Goal: Contribute content: Contribute content

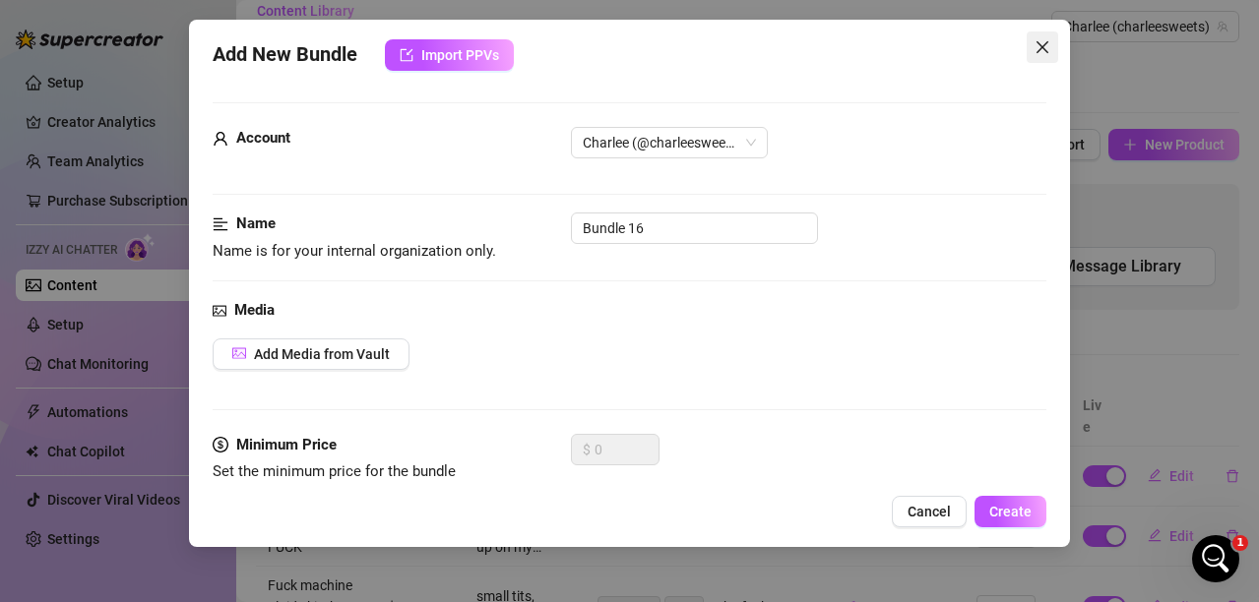
click at [1034, 44] on icon "close" at bounding box center [1042, 47] width 16 height 16
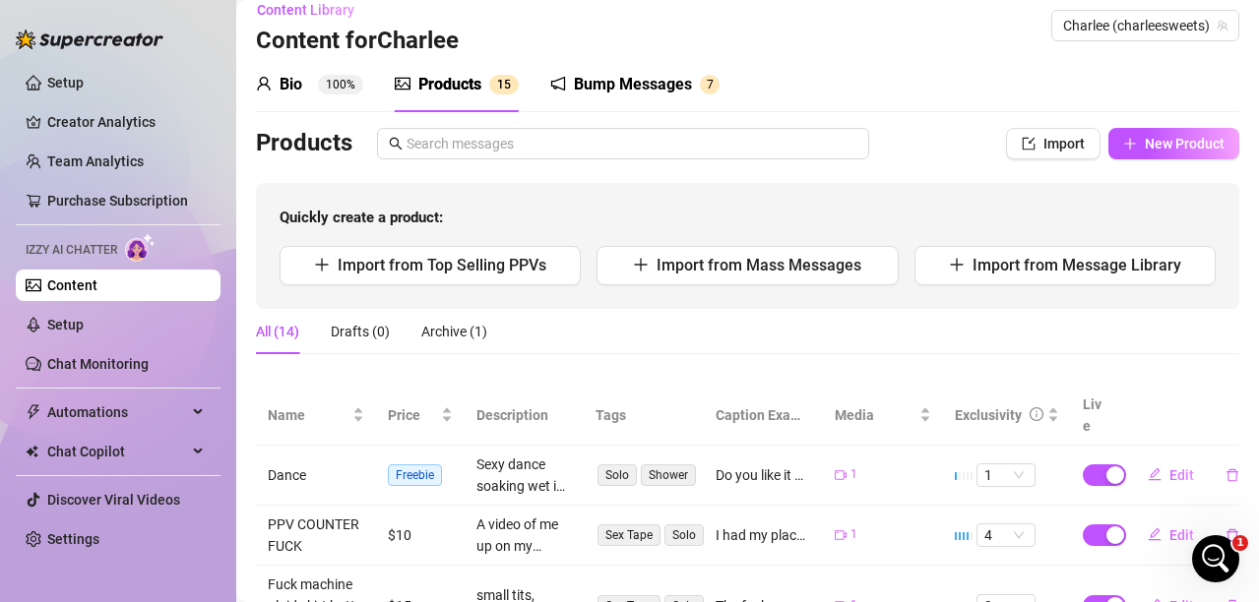
scroll to position [19, 0]
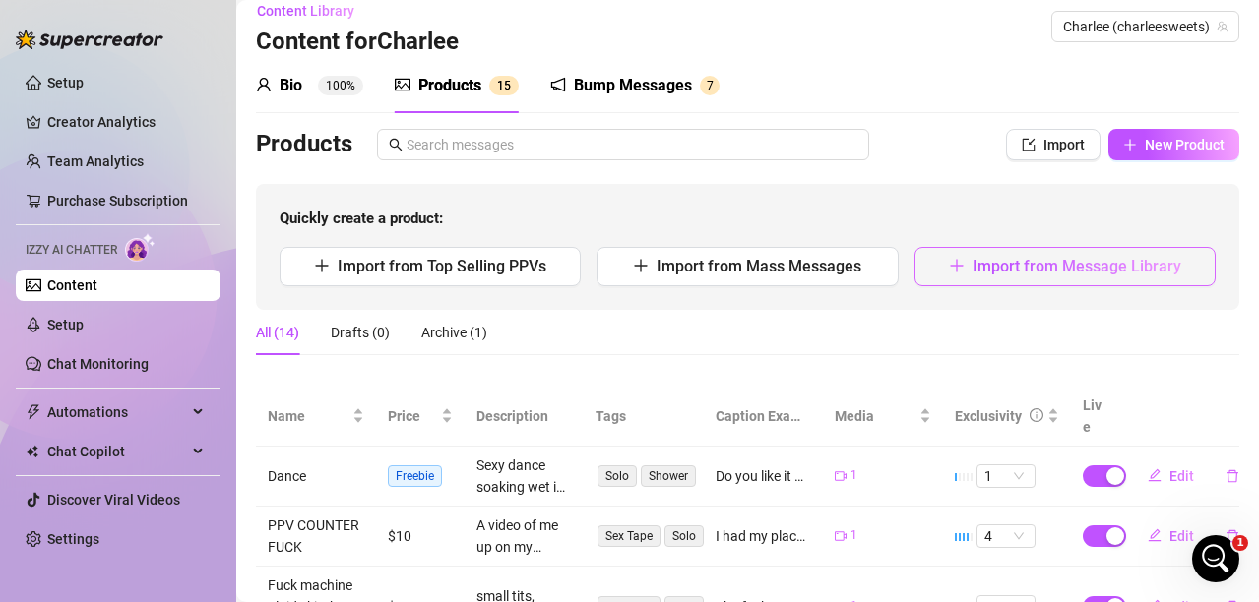
click at [1020, 268] on span "Import from Message Library" at bounding box center [1076, 266] width 209 height 19
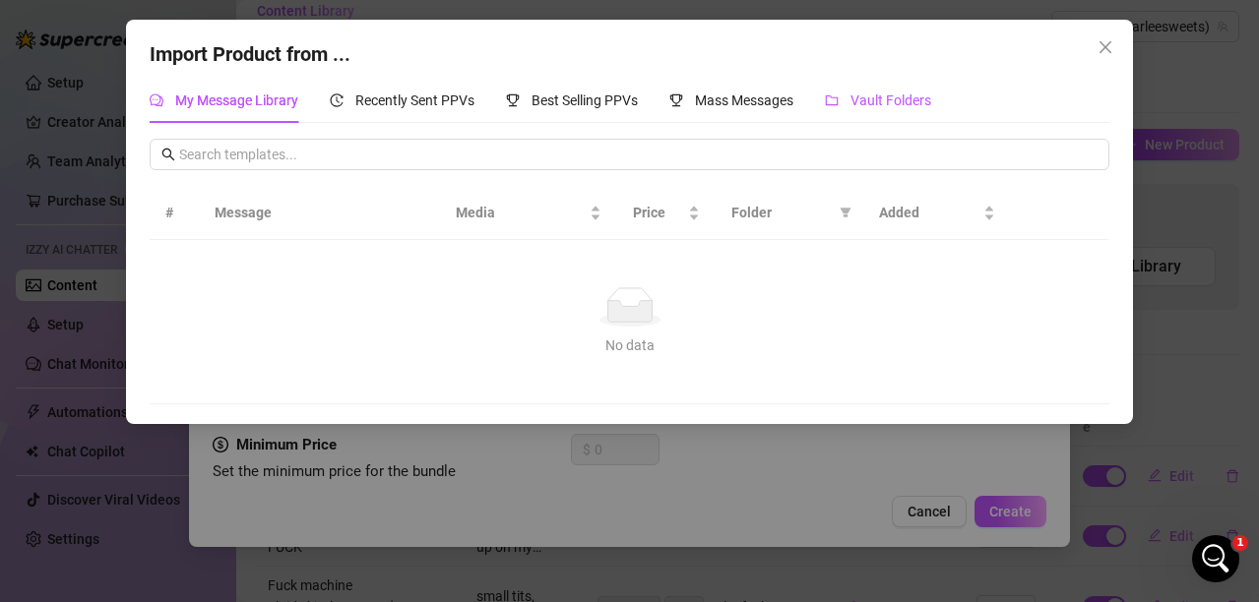
click at [891, 103] on span "Vault Folders" at bounding box center [890, 101] width 81 height 16
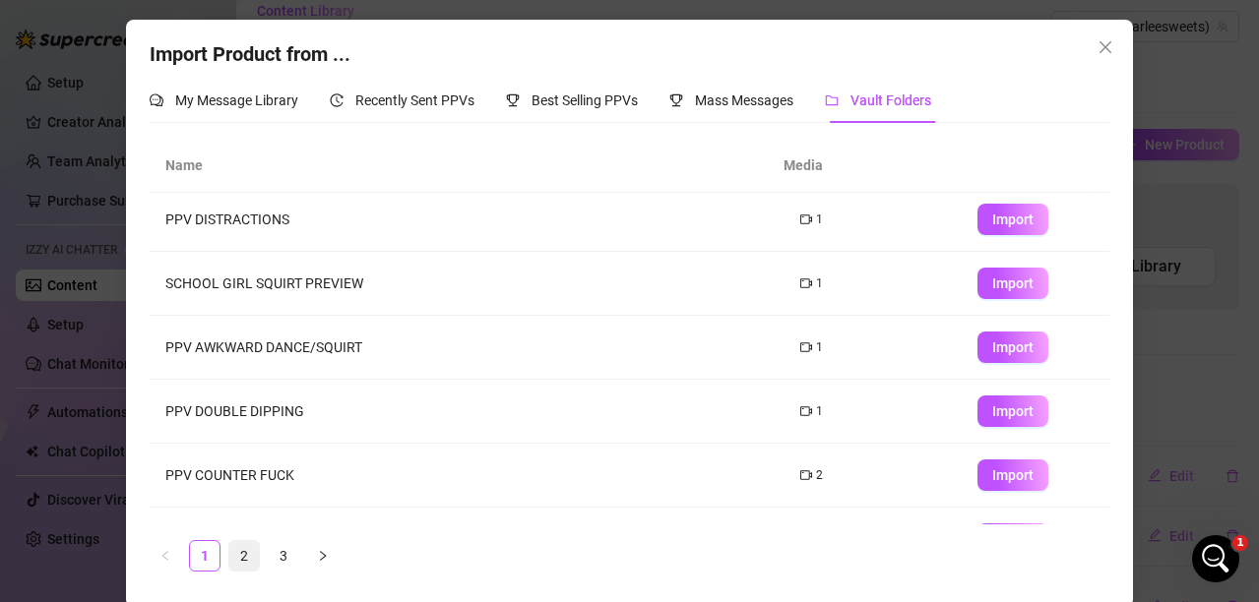
click at [234, 548] on link "2" at bounding box center [244, 556] width 30 height 30
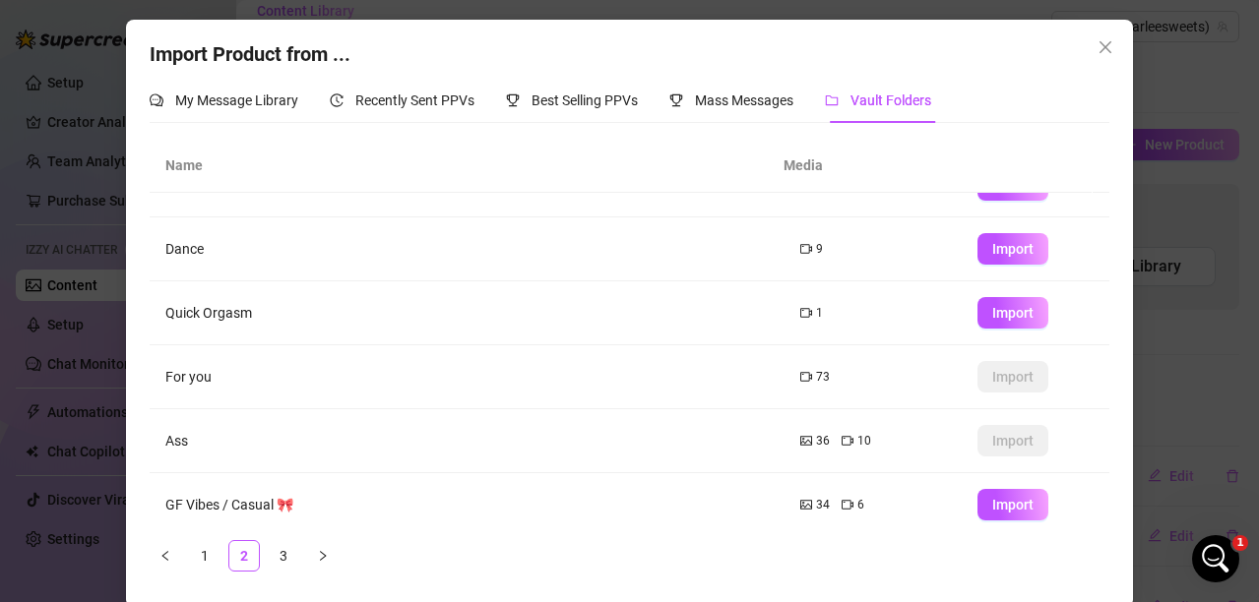
scroll to position [308, 0]
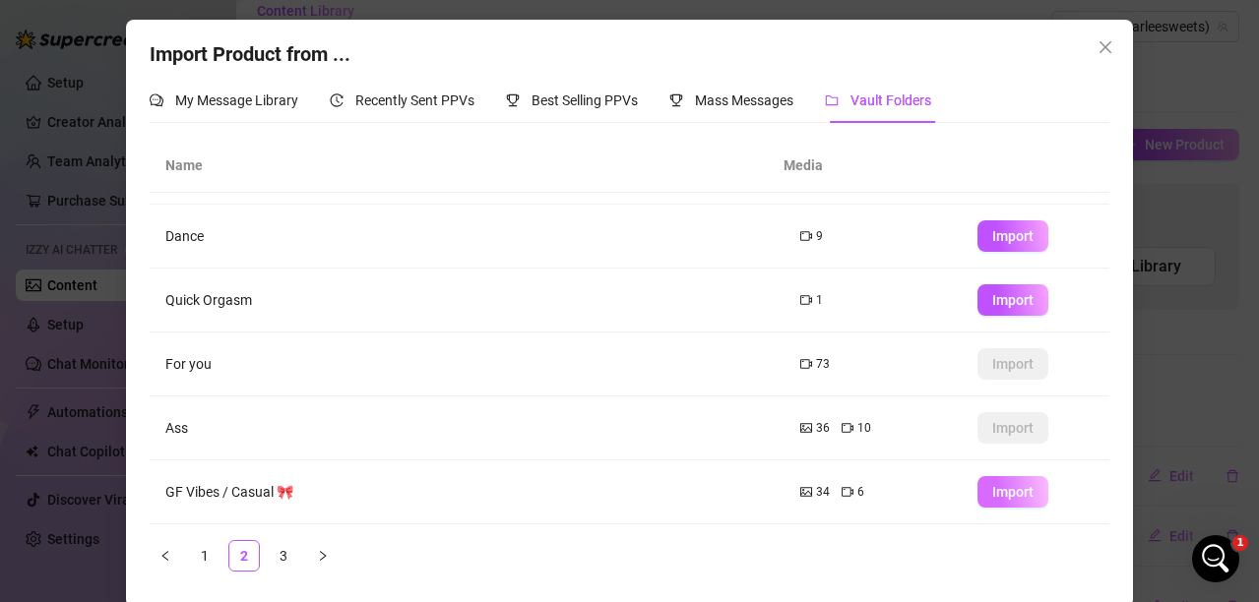
click at [987, 501] on button "Import" at bounding box center [1012, 491] width 71 height 31
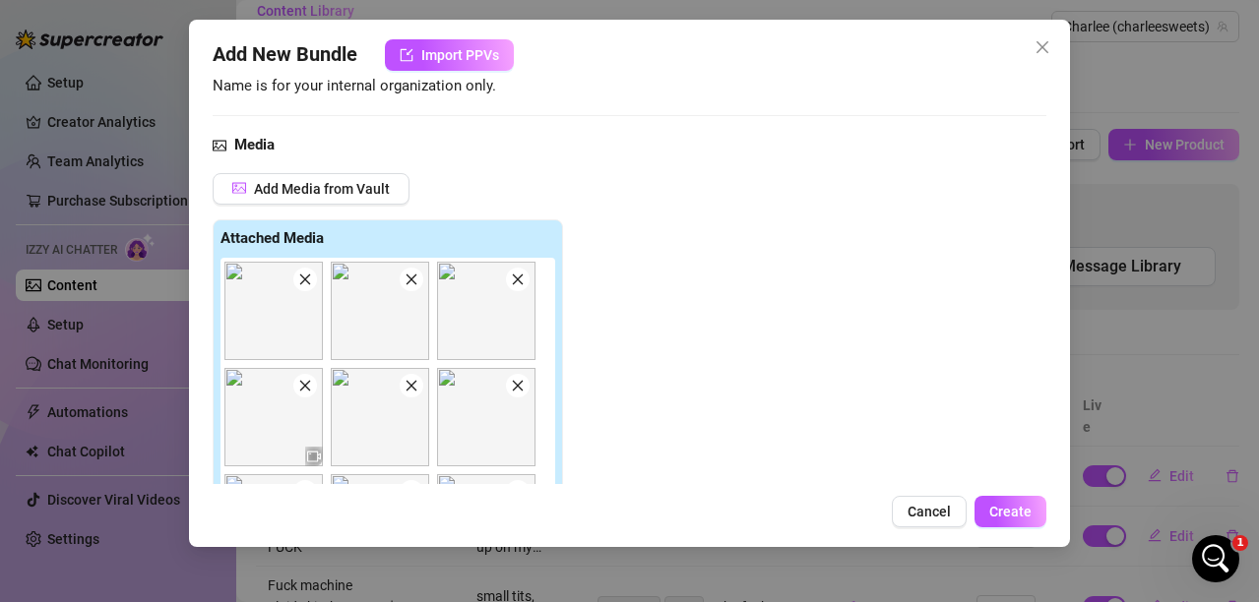
scroll to position [197, 0]
click at [518, 292] on icon "close" at bounding box center [518, 295] width 14 height 14
click at [308, 287] on icon "close" at bounding box center [305, 287] width 14 height 14
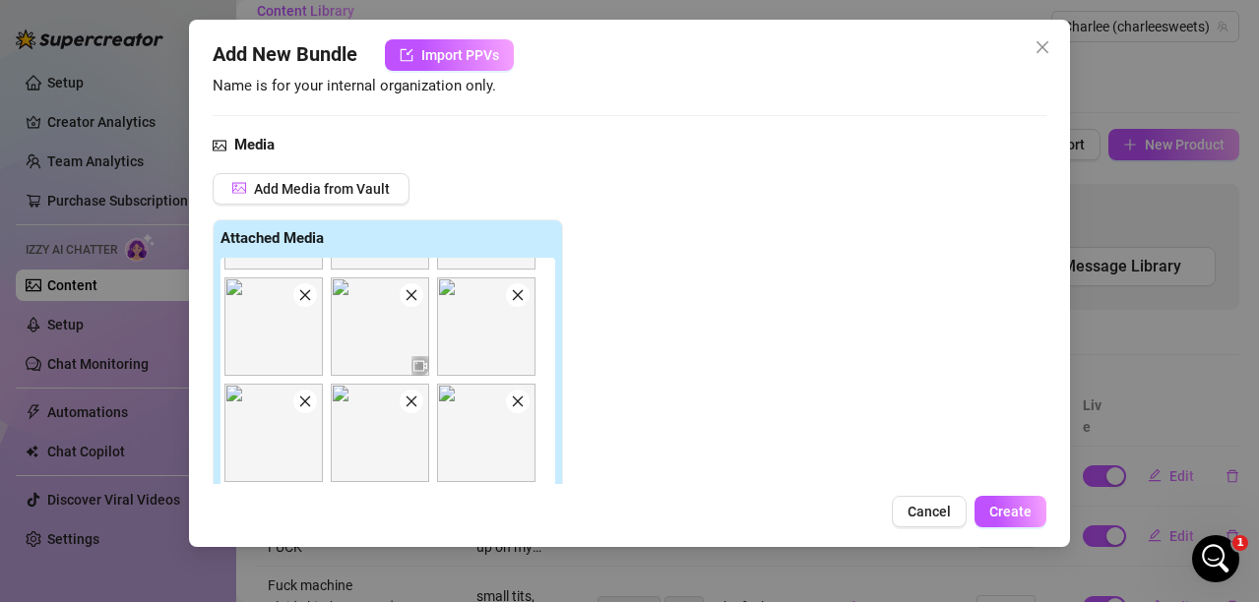
click at [412, 301] on icon "close" at bounding box center [411, 295] width 14 height 14
click at [406, 304] on icon "close" at bounding box center [411, 311] width 14 height 14
click at [309, 307] on icon "close" at bounding box center [304, 311] width 11 height 11
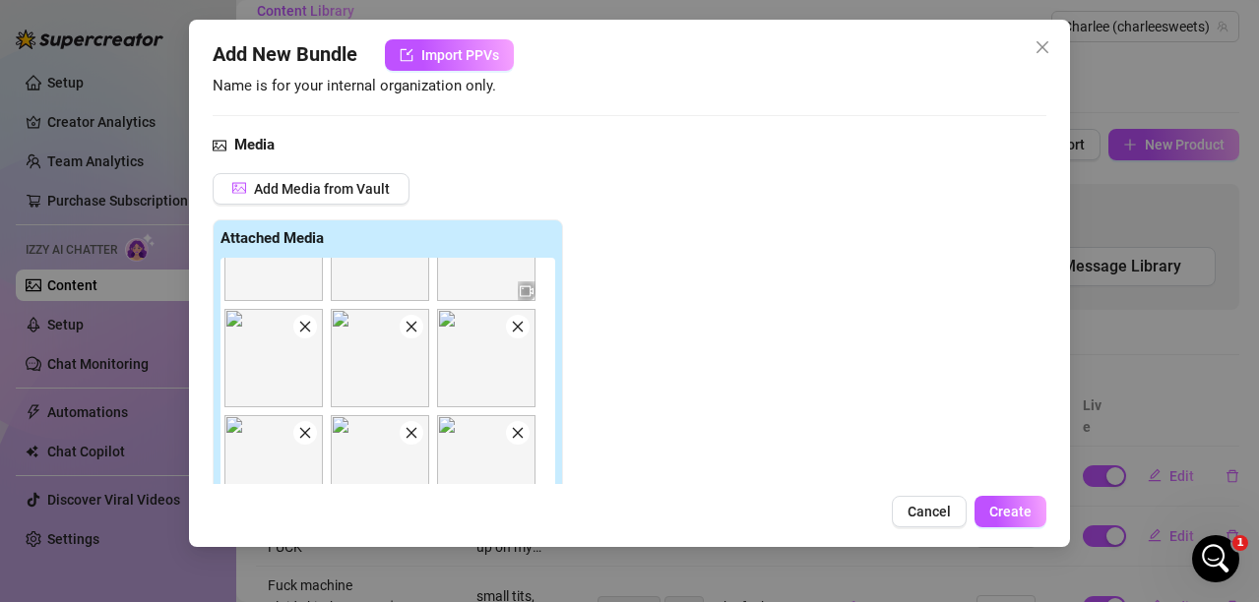
click at [305, 334] on icon "close" at bounding box center [305, 327] width 14 height 14
click at [313, 331] on span at bounding box center [305, 327] width 24 height 24
click at [307, 321] on icon "close" at bounding box center [305, 327] width 14 height 14
click at [302, 323] on icon "close" at bounding box center [305, 327] width 14 height 14
click at [298, 326] on icon "close" at bounding box center [305, 327] width 14 height 14
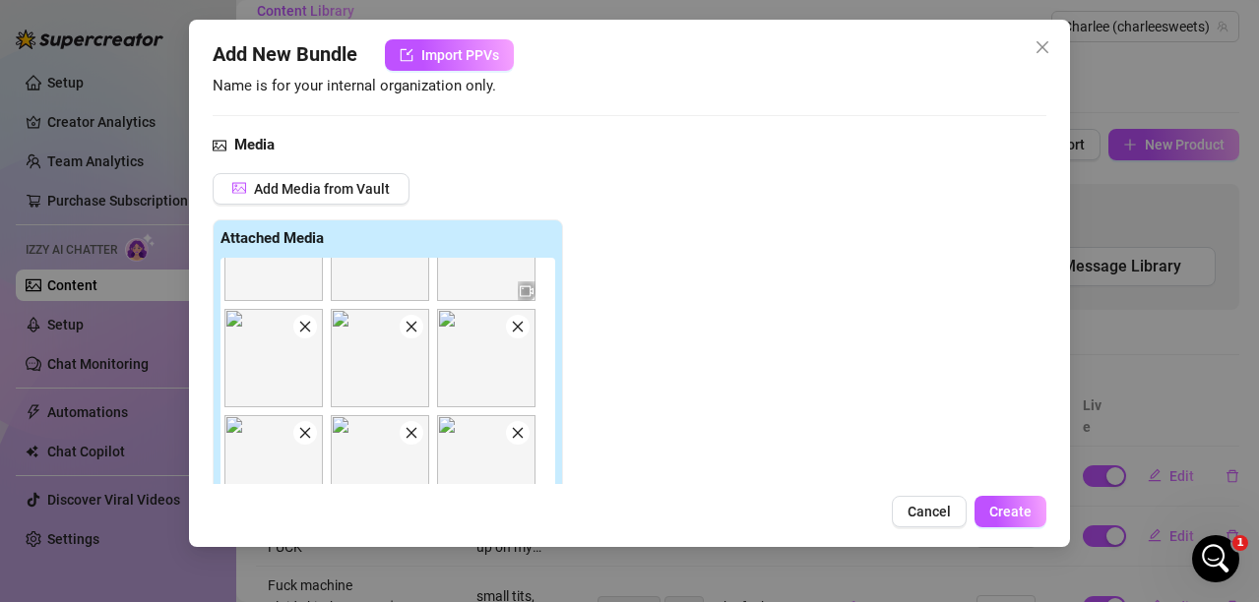
click at [298, 326] on icon "close" at bounding box center [305, 327] width 14 height 14
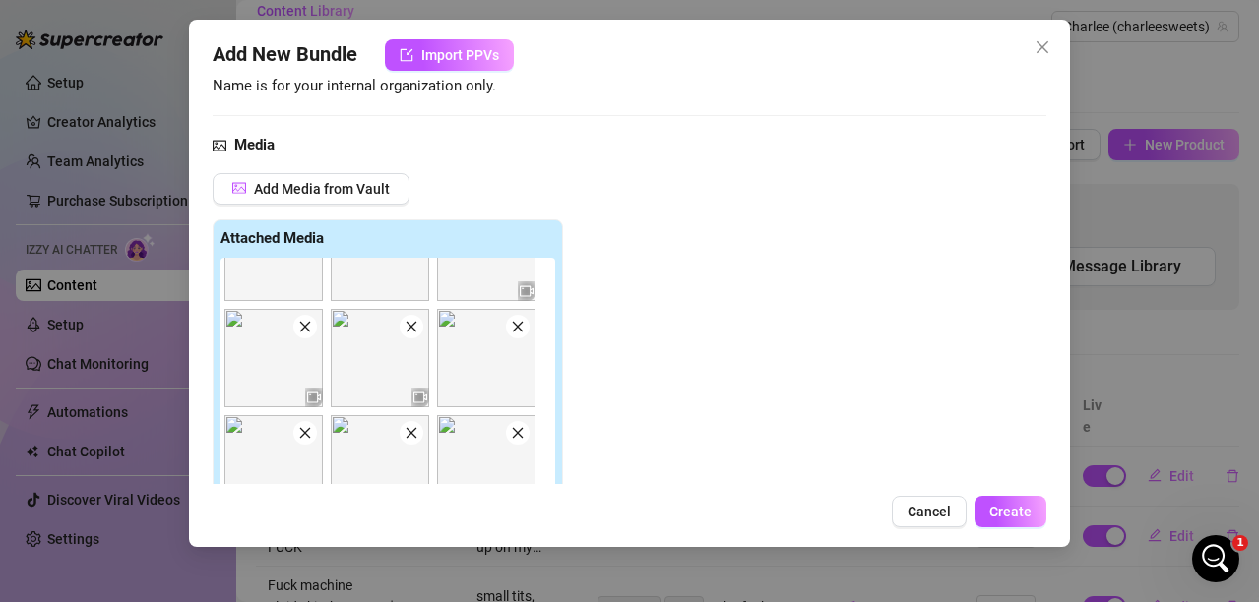
click at [298, 326] on icon "close" at bounding box center [305, 327] width 14 height 14
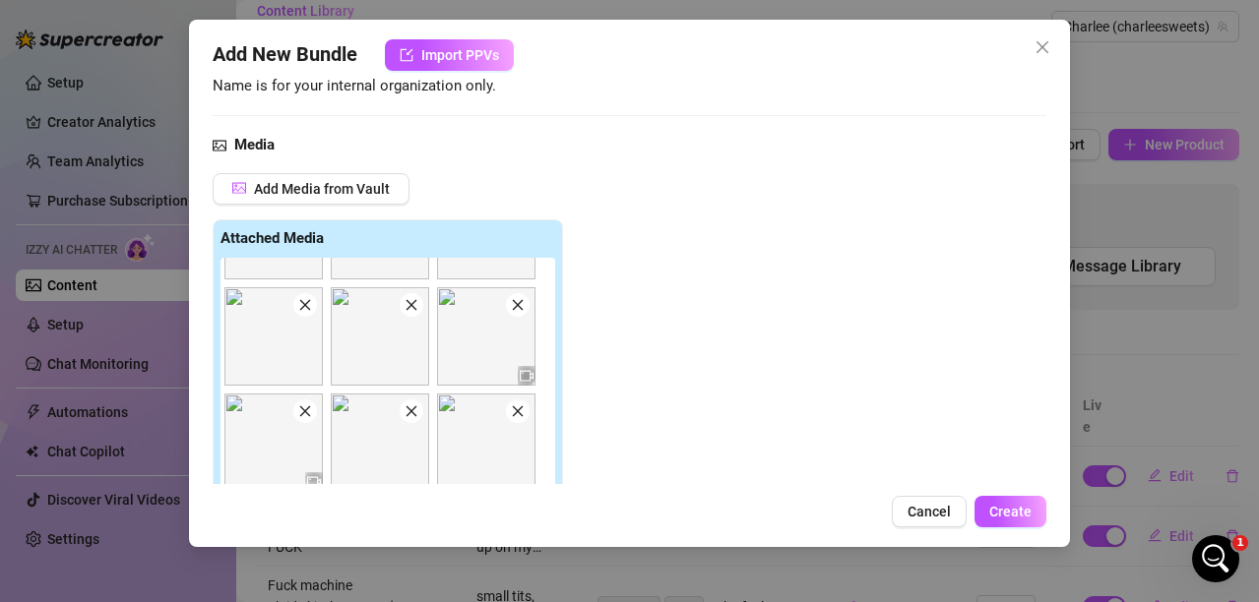
scroll to position [506, 0]
click at [421, 316] on img at bounding box center [380, 336] width 98 height 98
click at [525, 310] on span at bounding box center [518, 305] width 24 height 24
click at [414, 314] on span at bounding box center [412, 305] width 24 height 24
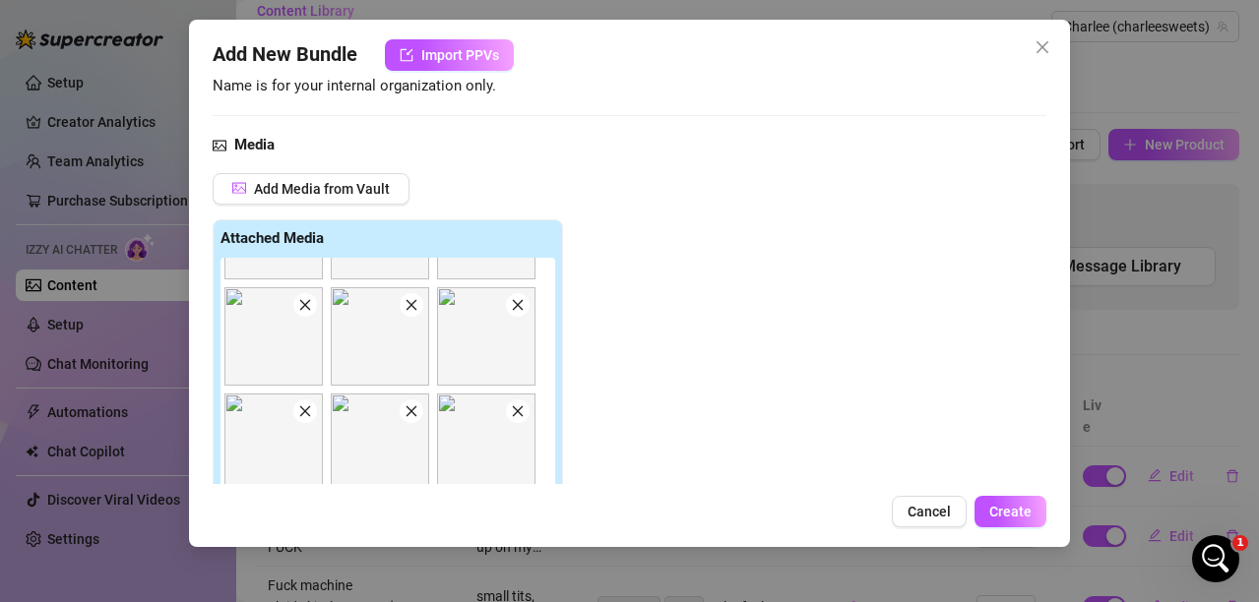
scroll to position [400, 0]
click at [414, 314] on span at bounding box center [412, 305] width 24 height 24
click at [523, 312] on icon "close" at bounding box center [518, 305] width 14 height 14
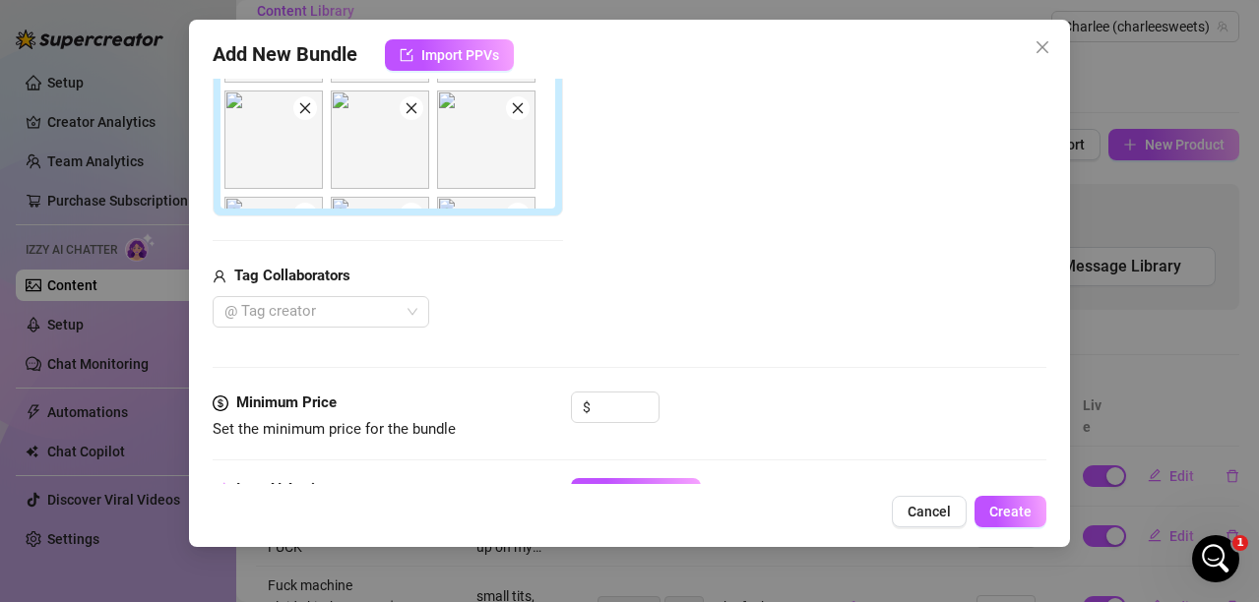
scroll to position [293, 0]
click at [516, 119] on icon "close" at bounding box center [518, 124] width 14 height 14
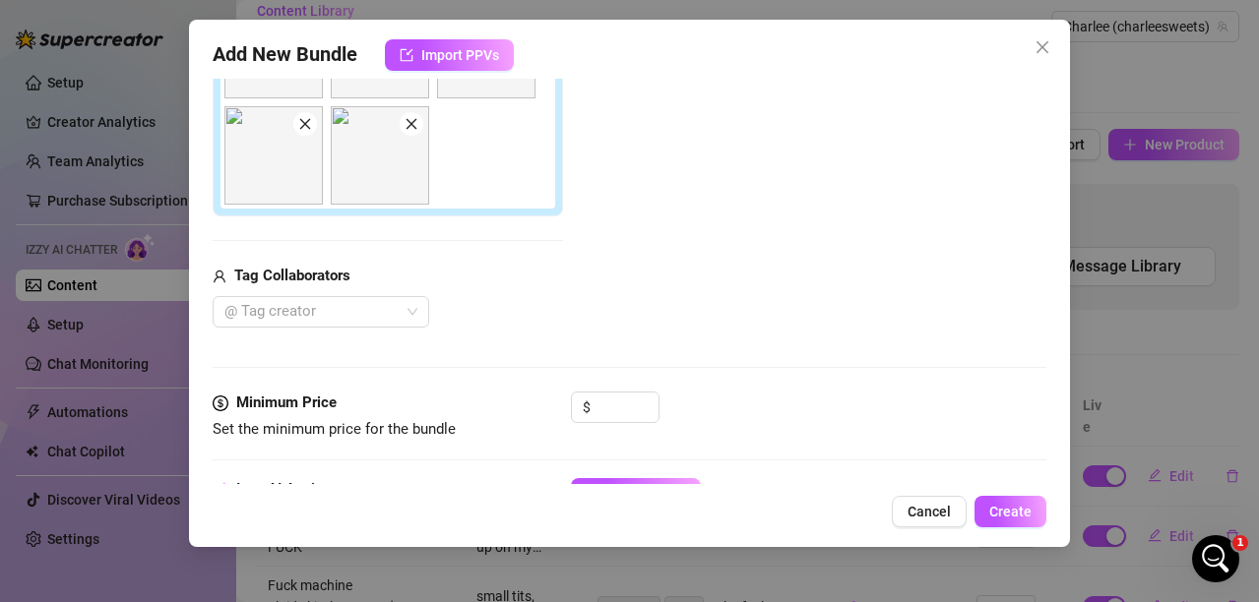
click at [414, 122] on icon "close" at bounding box center [411, 124] width 14 height 14
click at [310, 126] on icon "close" at bounding box center [305, 124] width 14 height 14
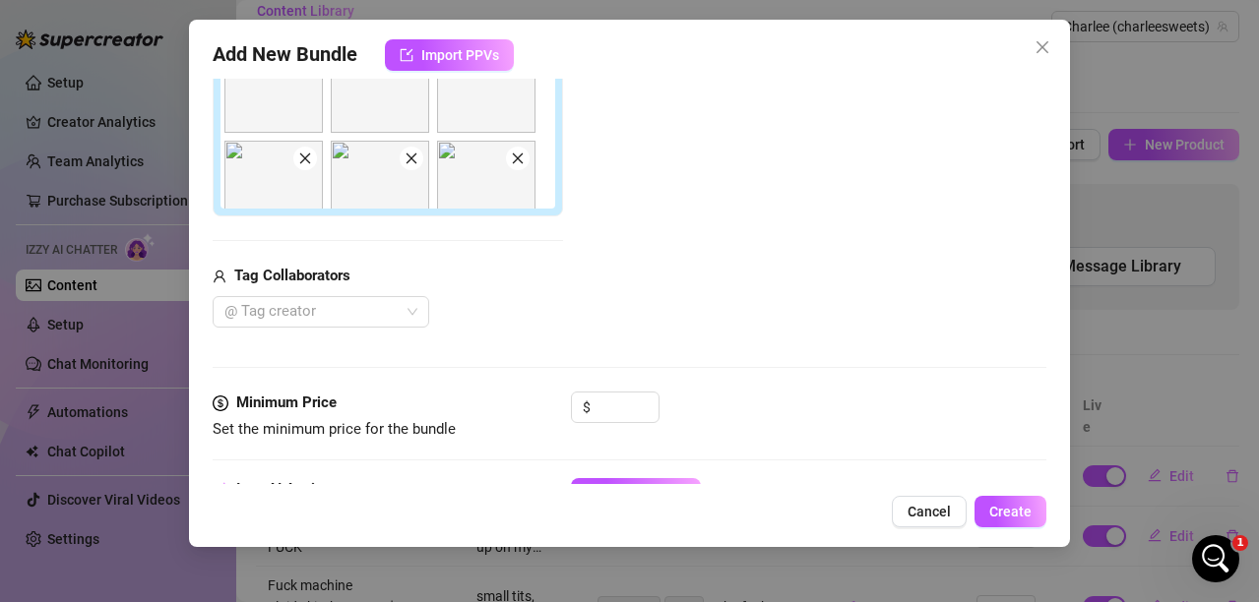
scroll to position [187, 0]
click at [516, 119] on icon "close" at bounding box center [518, 124] width 14 height 14
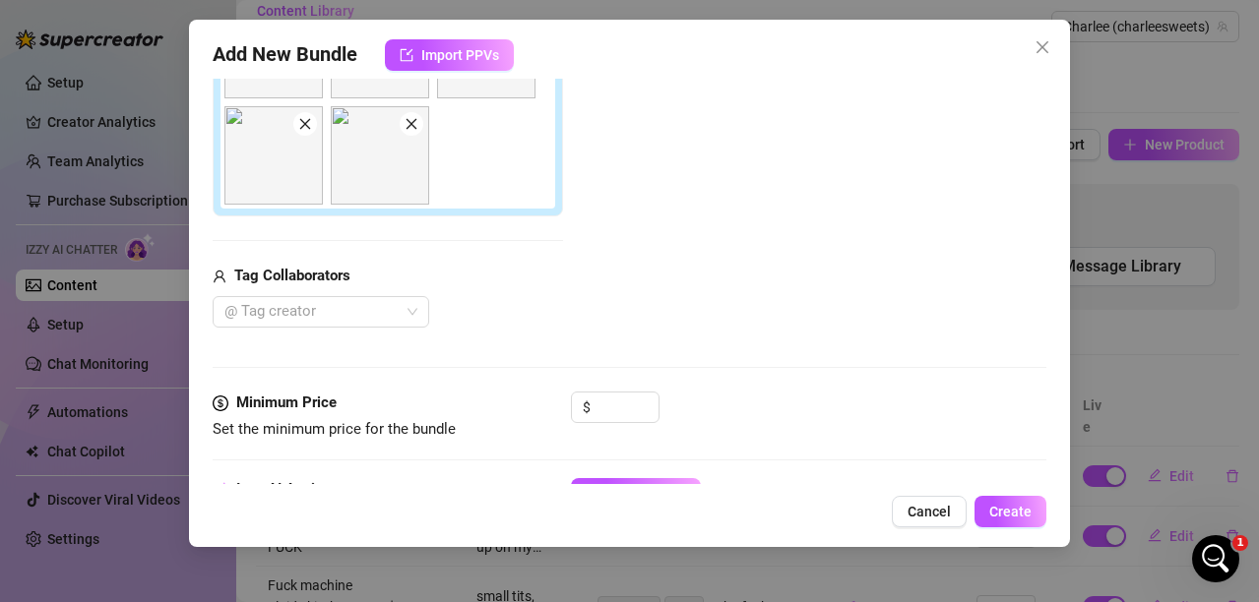
click at [305, 133] on span at bounding box center [305, 124] width 24 height 24
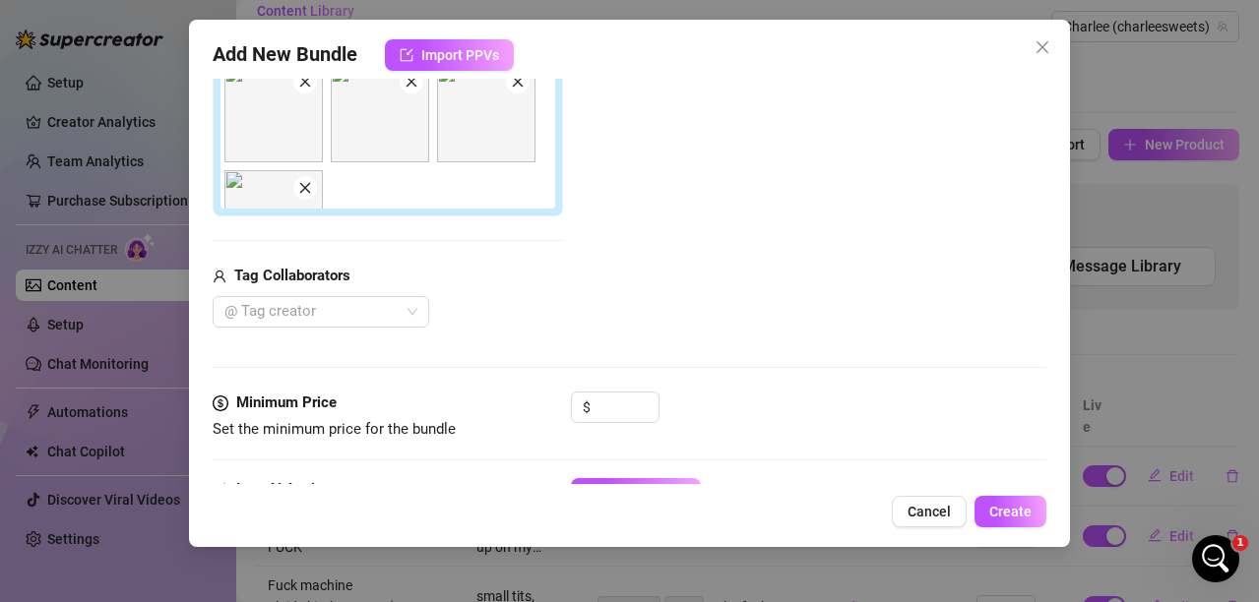
scroll to position [89, 0]
click at [306, 117] on icon "close" at bounding box center [304, 116] width 11 height 11
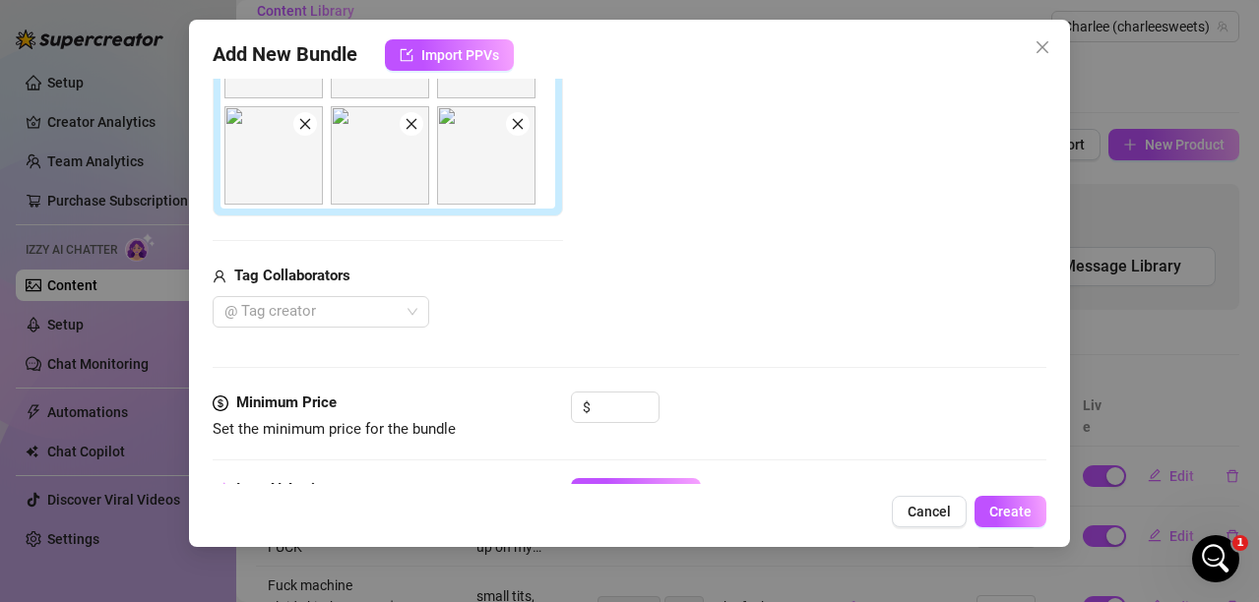
click at [310, 132] on span at bounding box center [305, 124] width 24 height 24
click at [305, 123] on icon "close" at bounding box center [305, 124] width 14 height 14
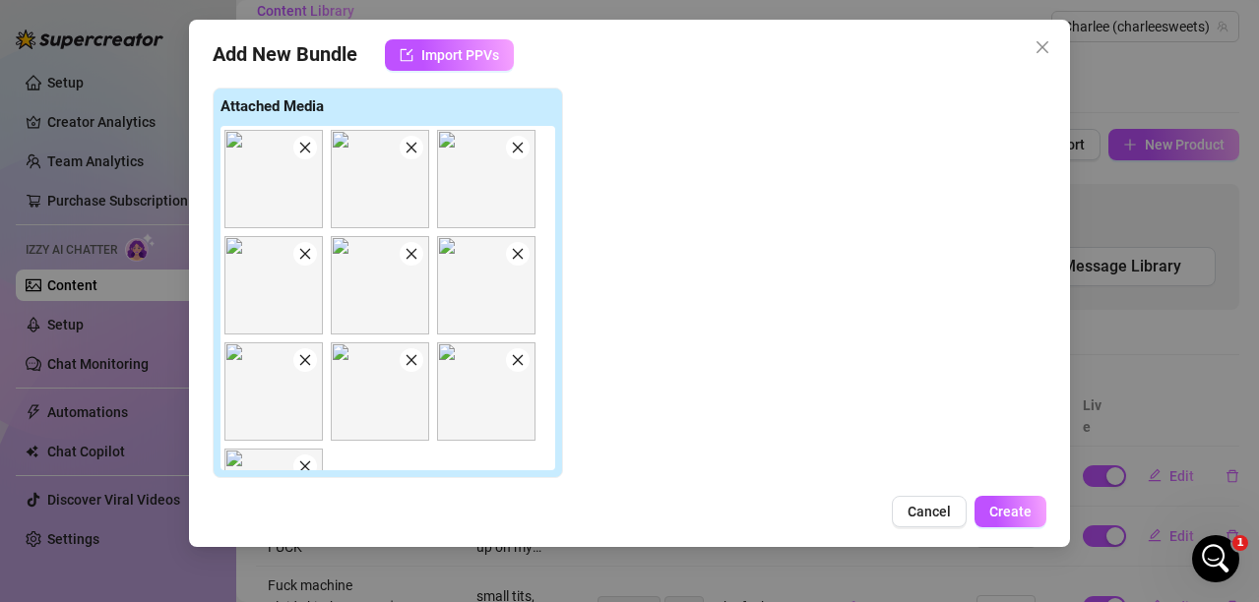
scroll to position [264, 0]
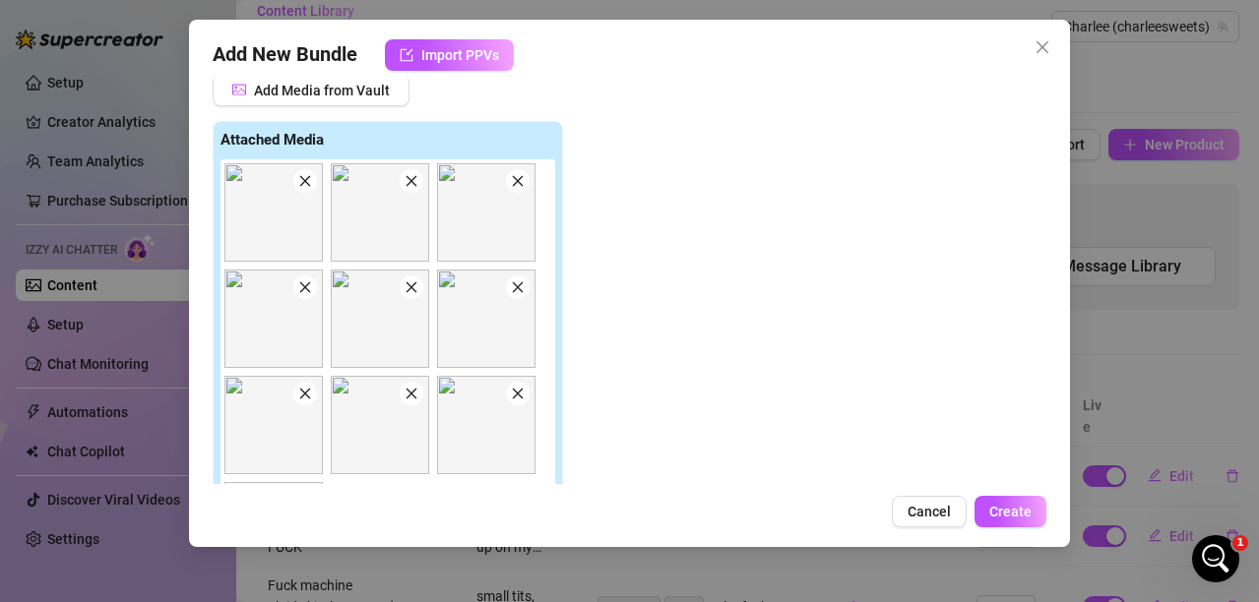
click at [514, 183] on icon "close" at bounding box center [518, 181] width 14 height 14
click at [410, 179] on icon "close" at bounding box center [411, 181] width 14 height 14
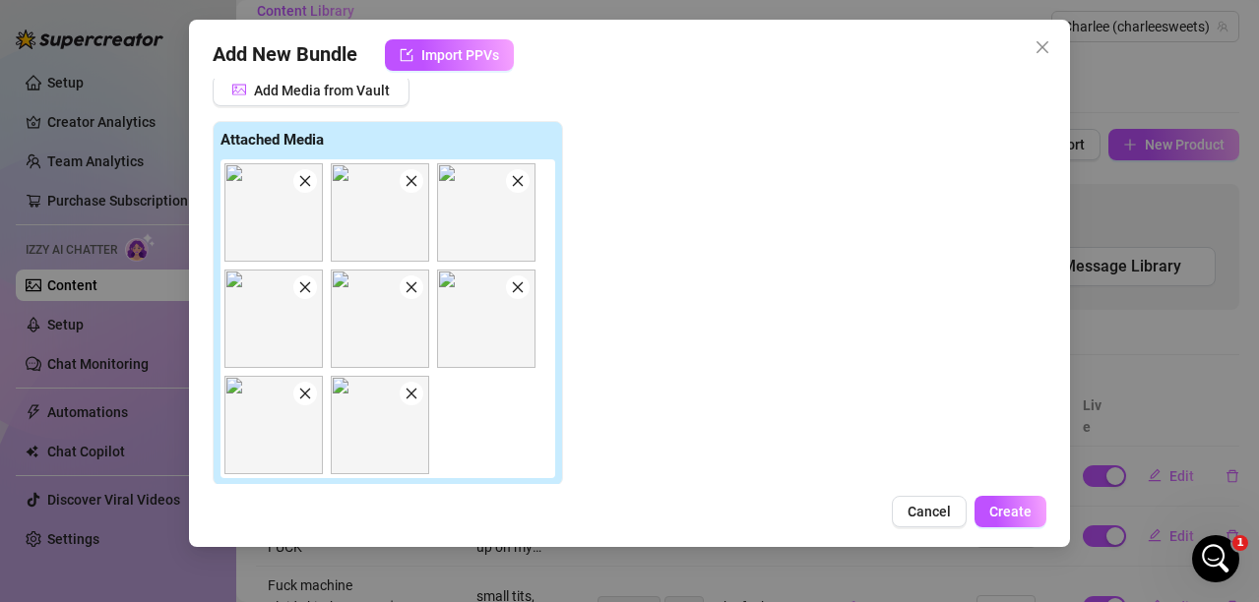
click at [307, 179] on icon "close" at bounding box center [304, 181] width 11 height 11
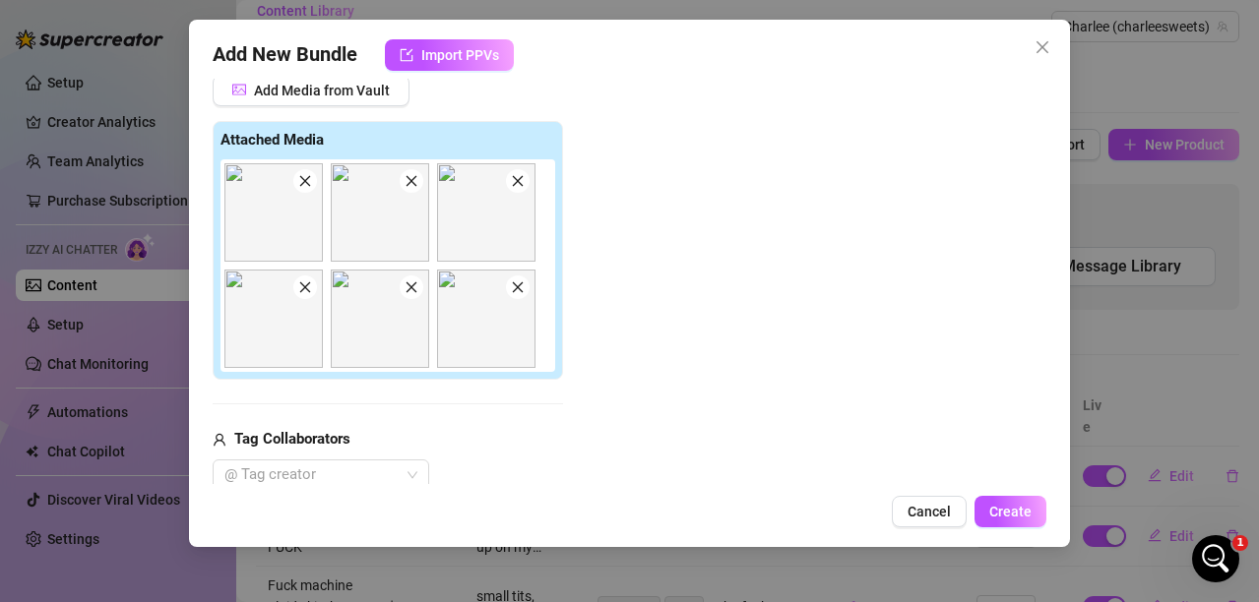
click at [307, 179] on icon "close" at bounding box center [304, 181] width 11 height 11
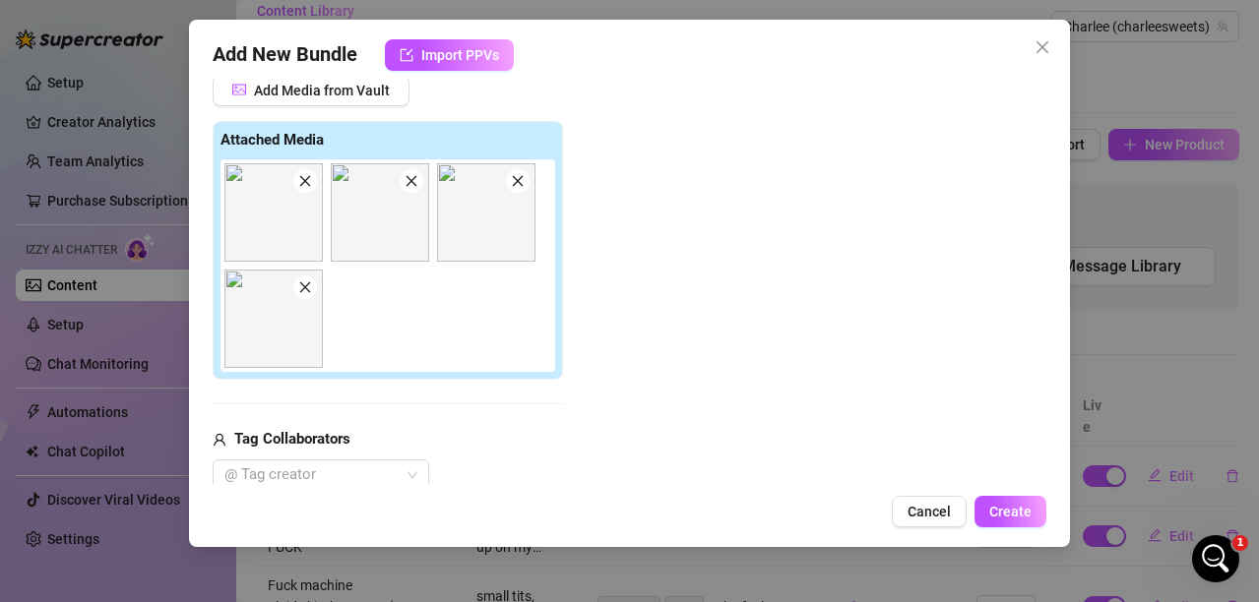
click at [307, 179] on icon "close" at bounding box center [304, 181] width 11 height 11
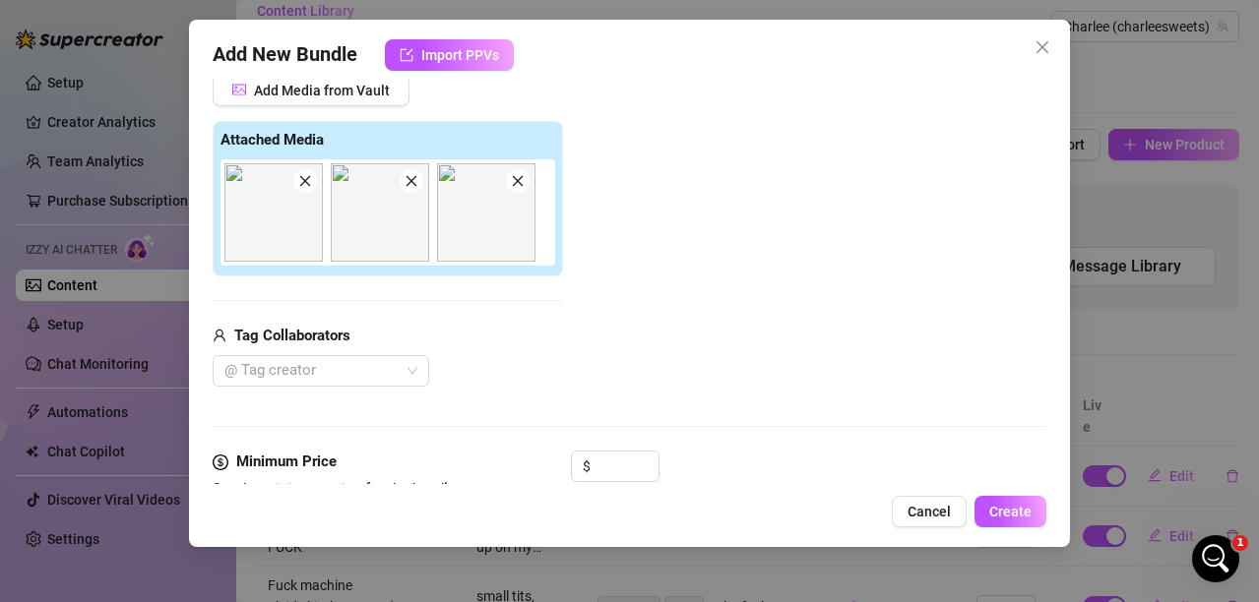
click at [308, 180] on icon "close" at bounding box center [305, 181] width 14 height 14
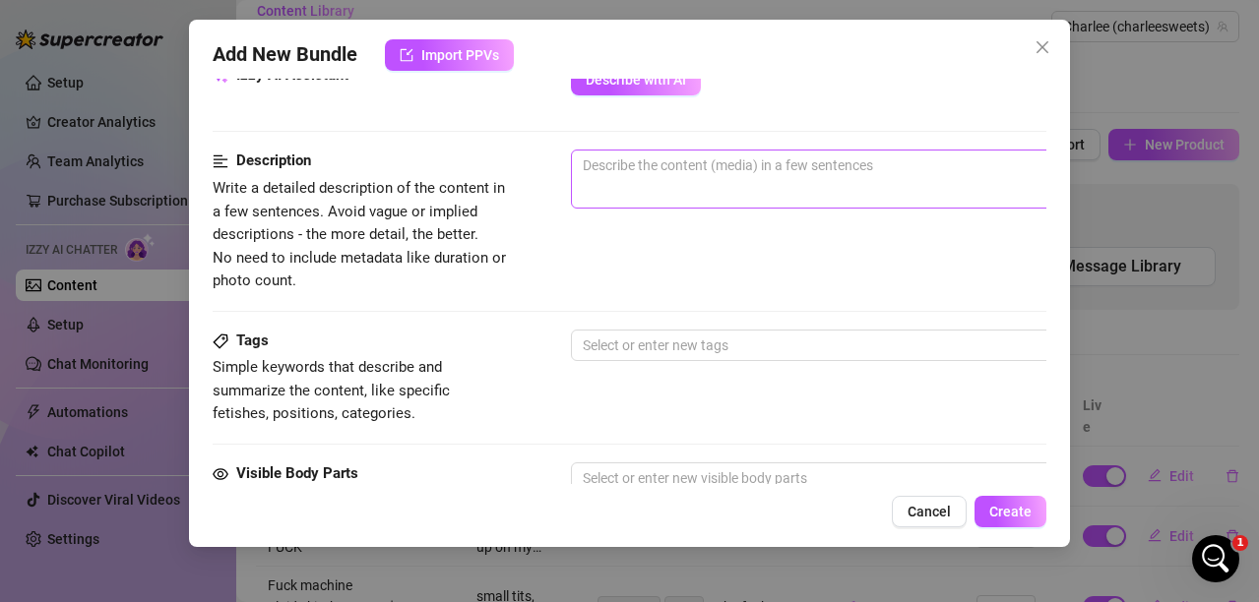
scroll to position [756, 0]
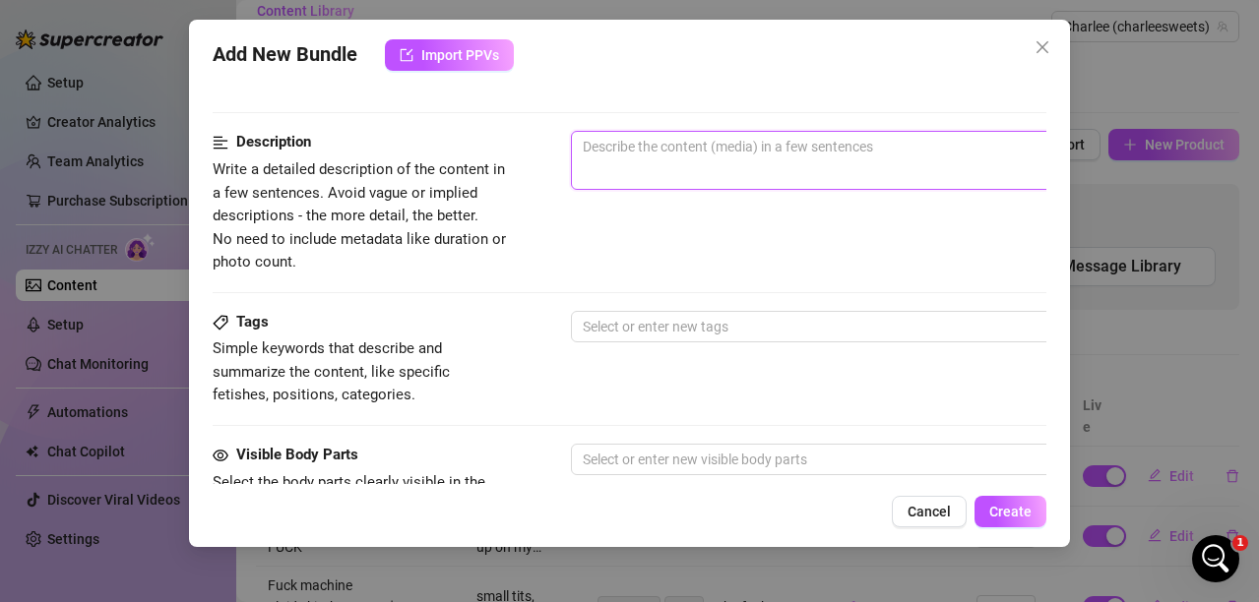
click at [630, 148] on textarea at bounding box center [915, 147] width 687 height 30
type textarea "T"
type textarea "Th"
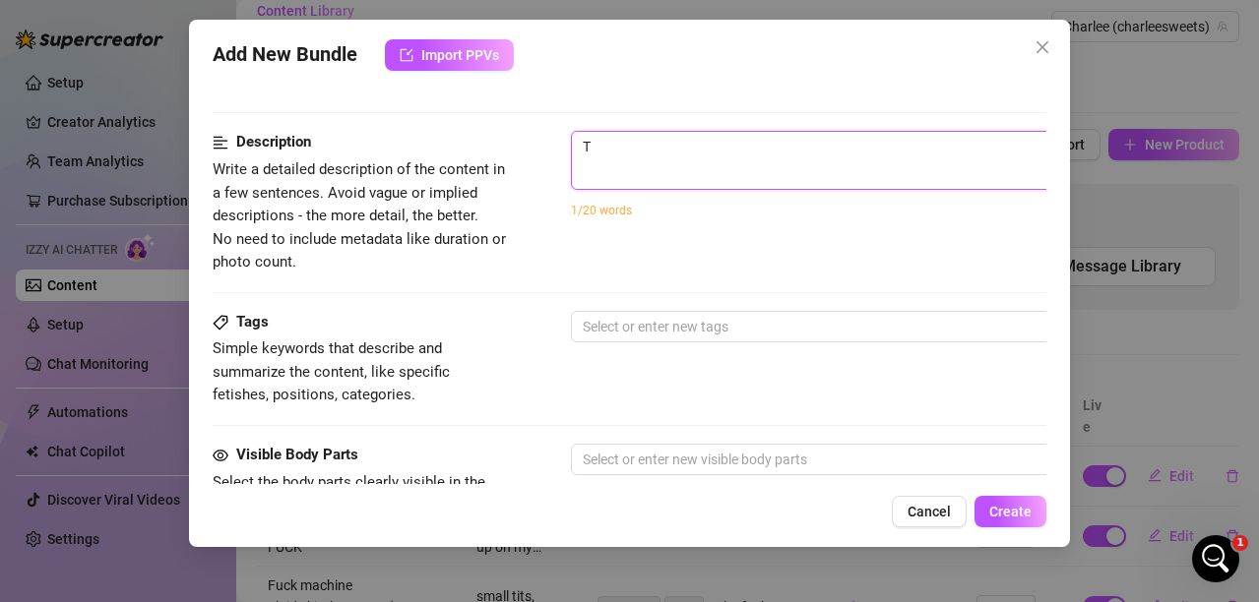
type textarea "Th"
type textarea "Thi"
type textarea "This"
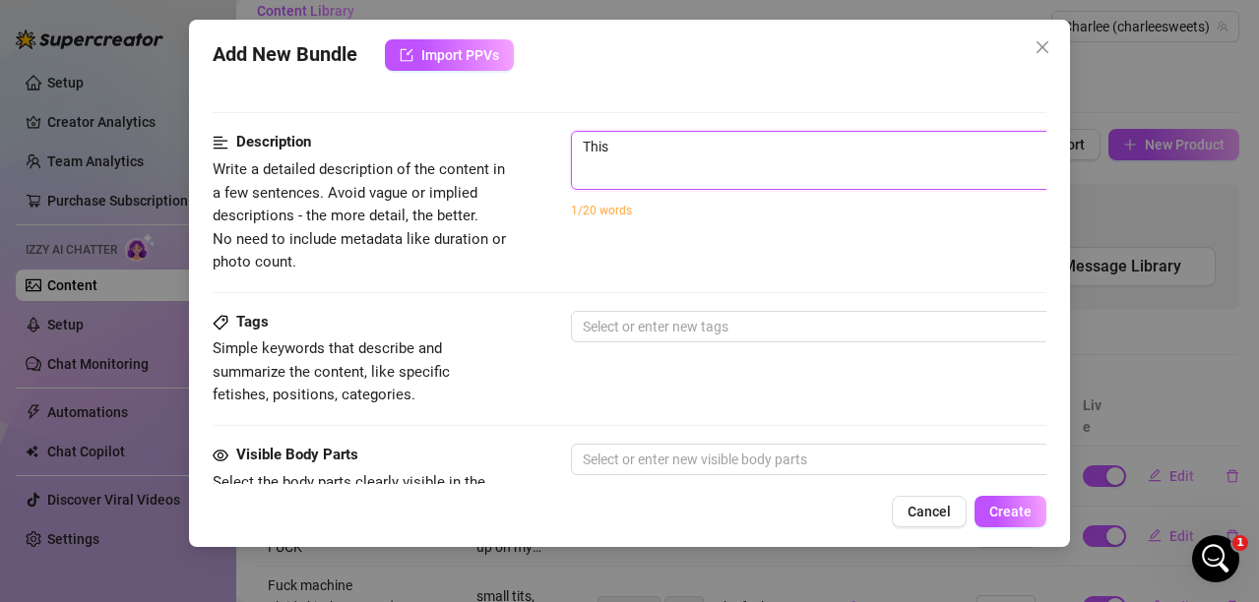
type textarea "Thisi"
type textarea "Thisis"
type textarea "Thisi"
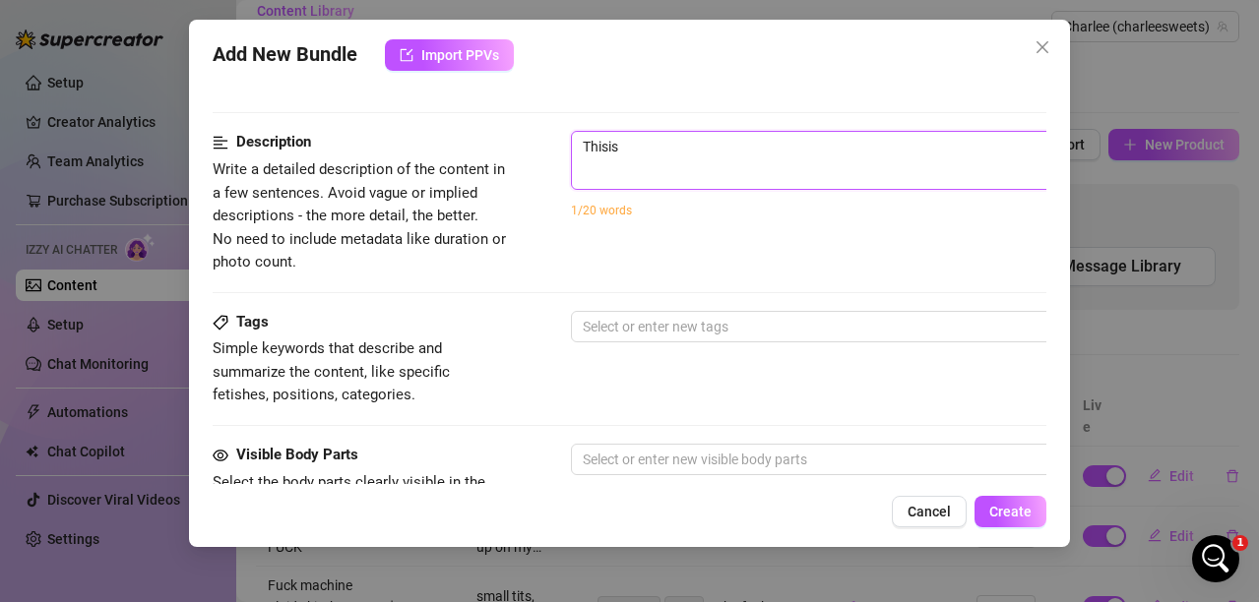
type textarea "Thisi"
type textarea "This"
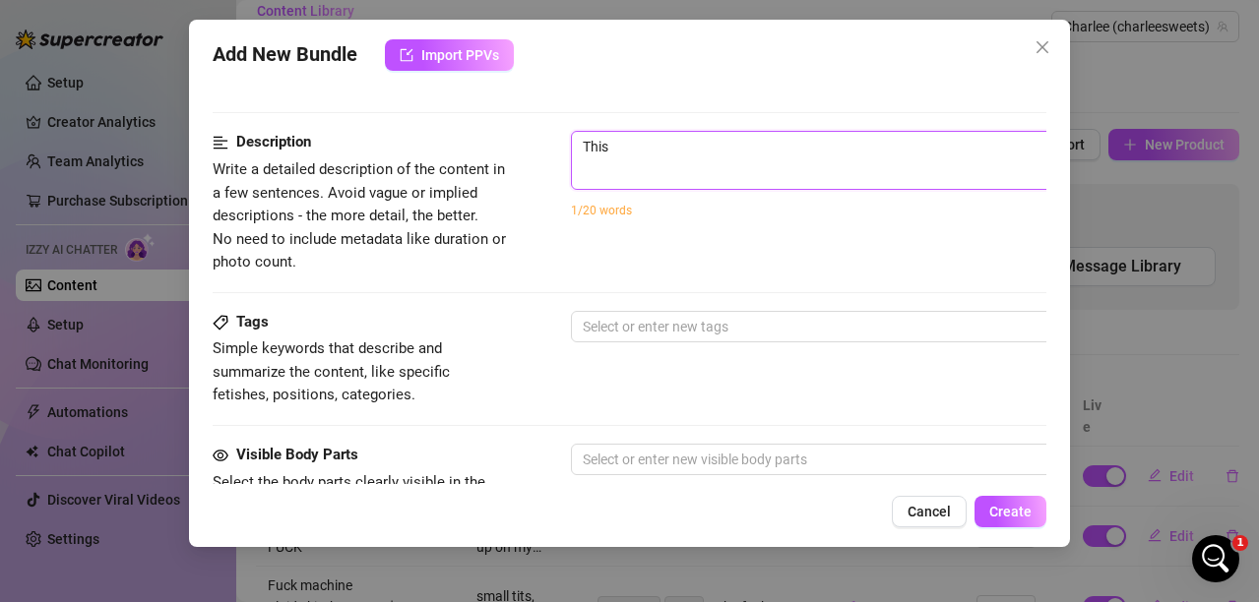
type textarea "This i"
type textarea "This is"
type textarea "This isa"
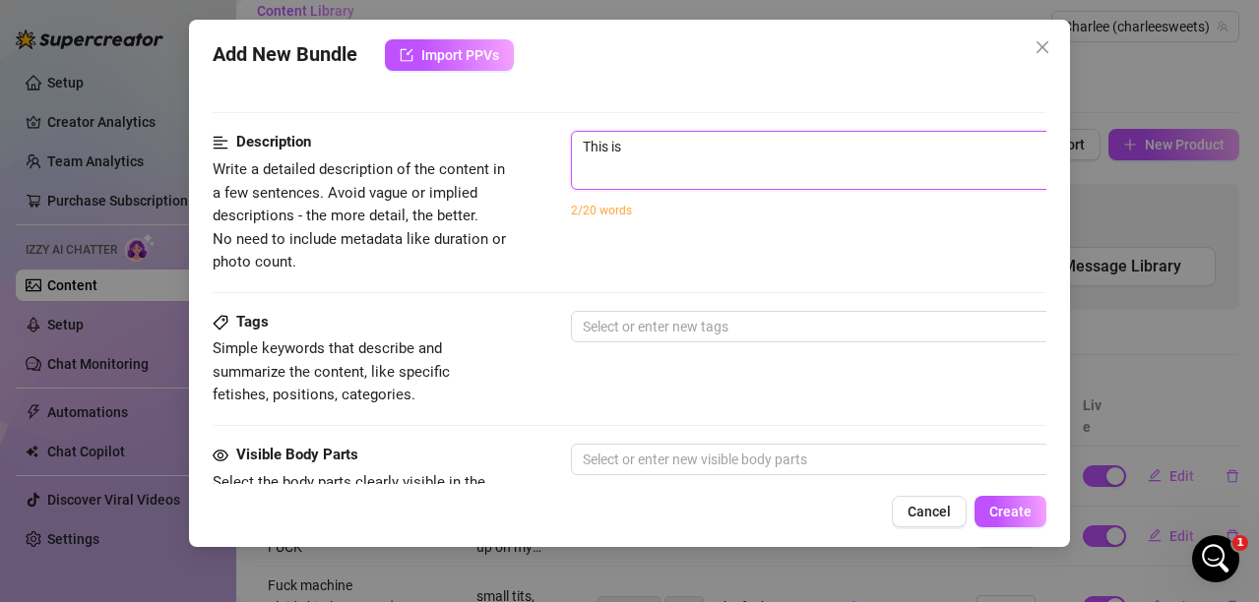
type textarea "This isa"
type textarea "This isas"
type textarea "This isa"
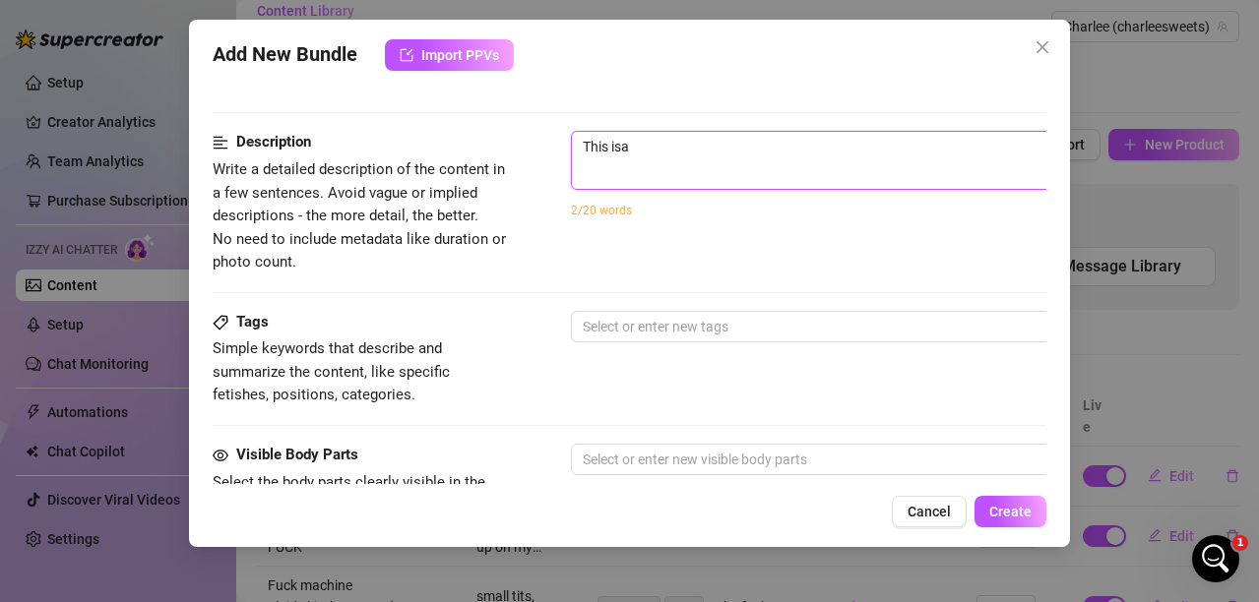
type textarea "This is"
type textarea "This is a"
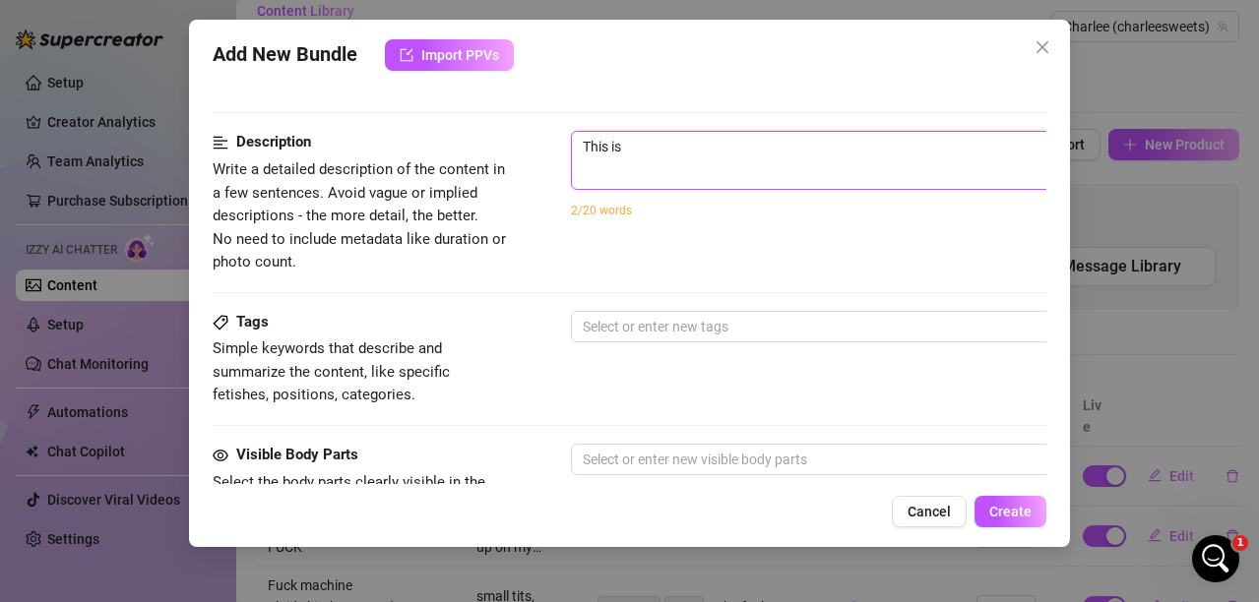
type textarea "This is a"
type textarea "This is a s"
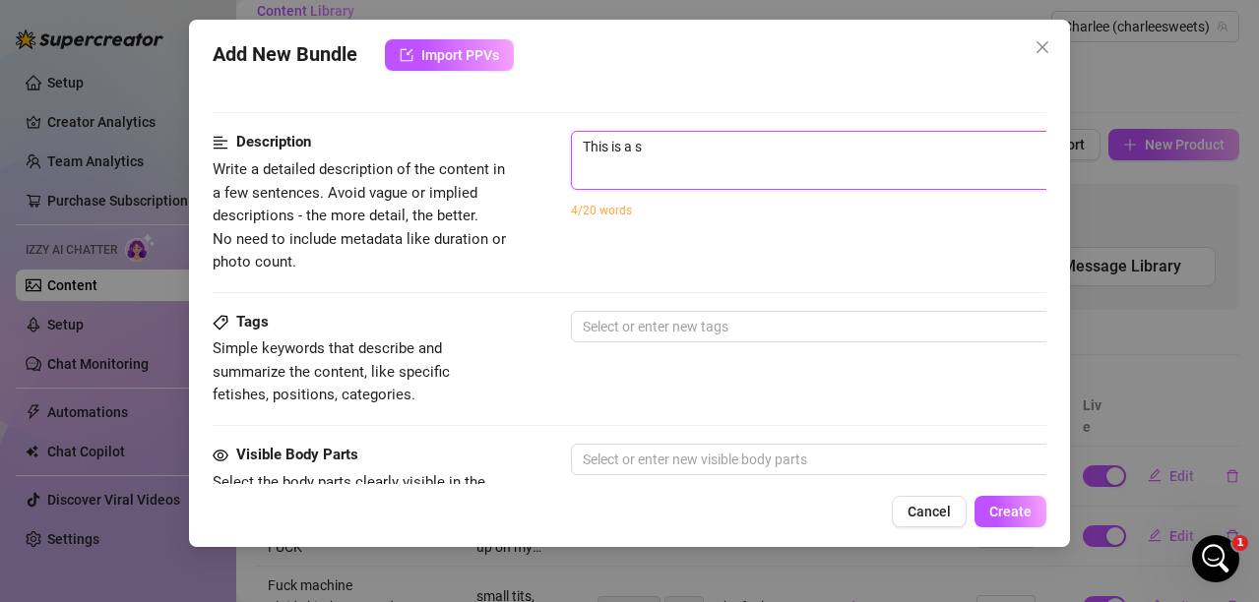
type textarea "This is a si"
type textarea "This is a sim"
type textarea "This is a simp"
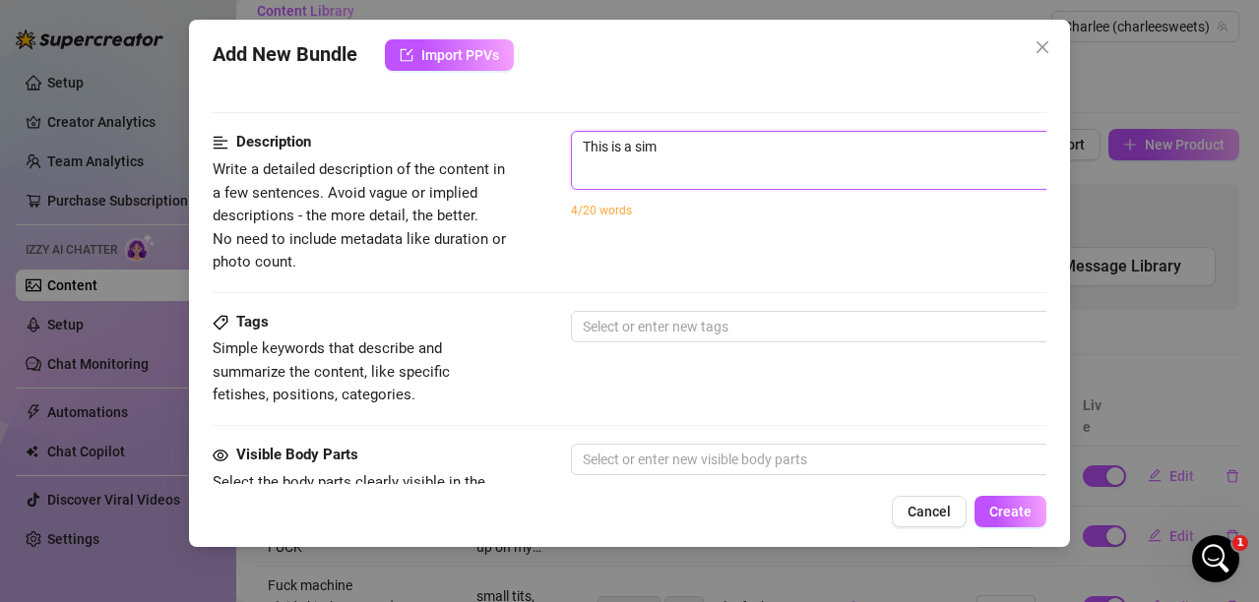
type textarea "This is a simp"
type textarea "This is a simpl"
type textarea "This is a simple"
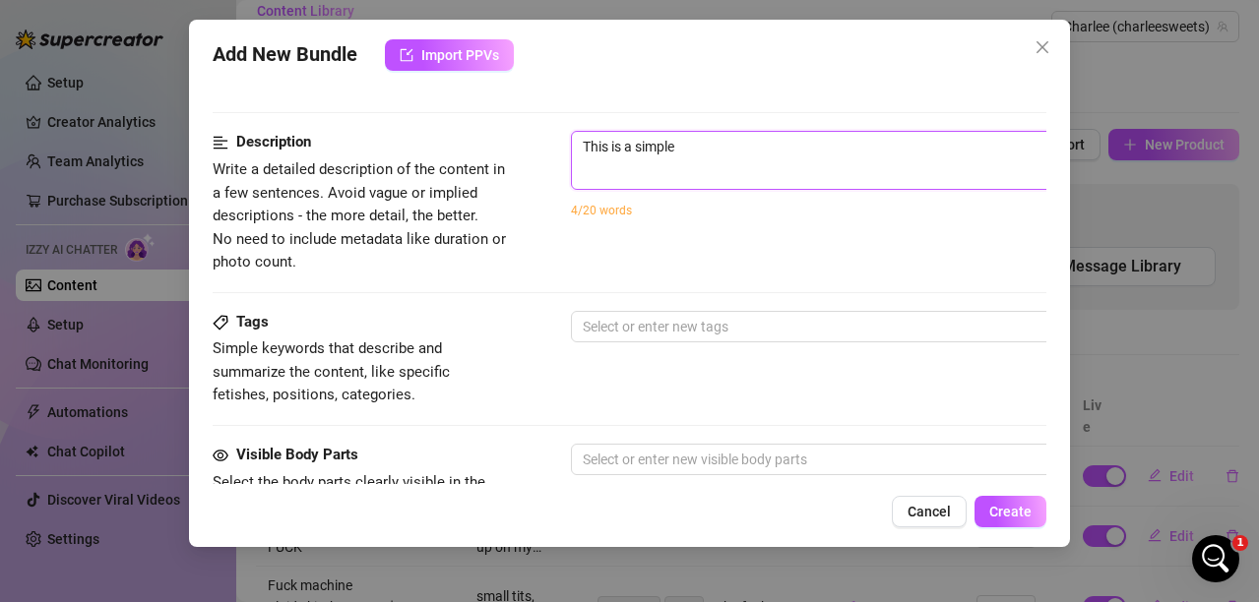
type textarea "This is a simple"
type textarea "This is a simple b"
type textarea "This is a simple bl"
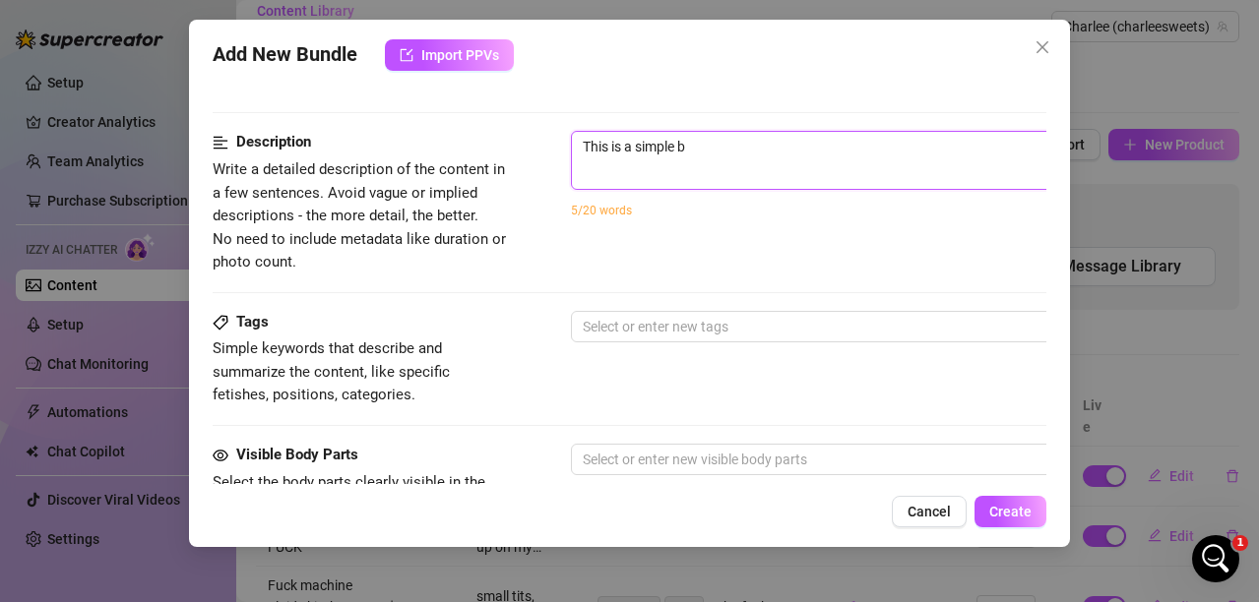
type textarea "This is a simple bl"
type textarea "This is a simple bla"
type textarea "This is a simple blac"
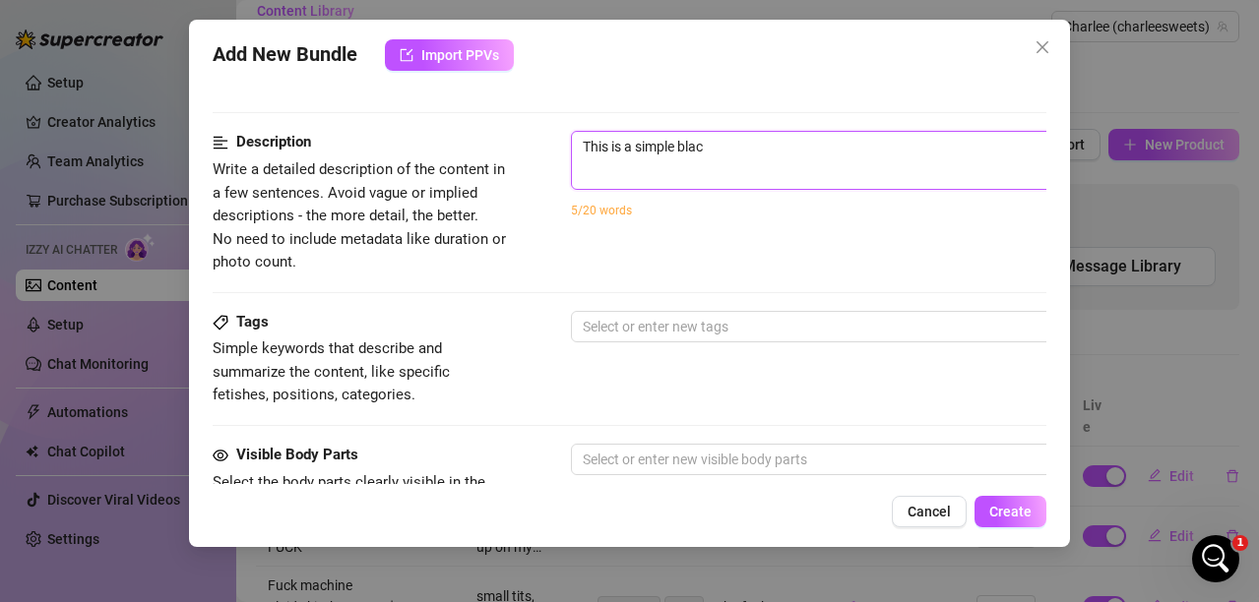
type textarea "This is a simple black"
type textarea "This is a simple black a"
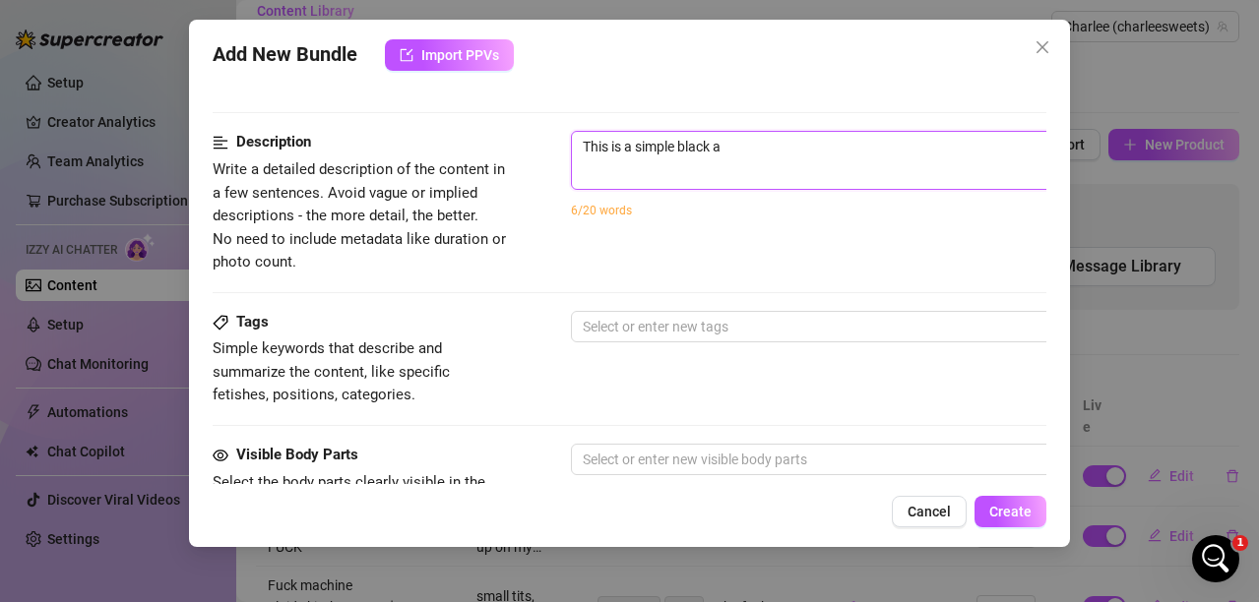
type textarea "This is a simple black an"
type textarea "This is a simple black and"
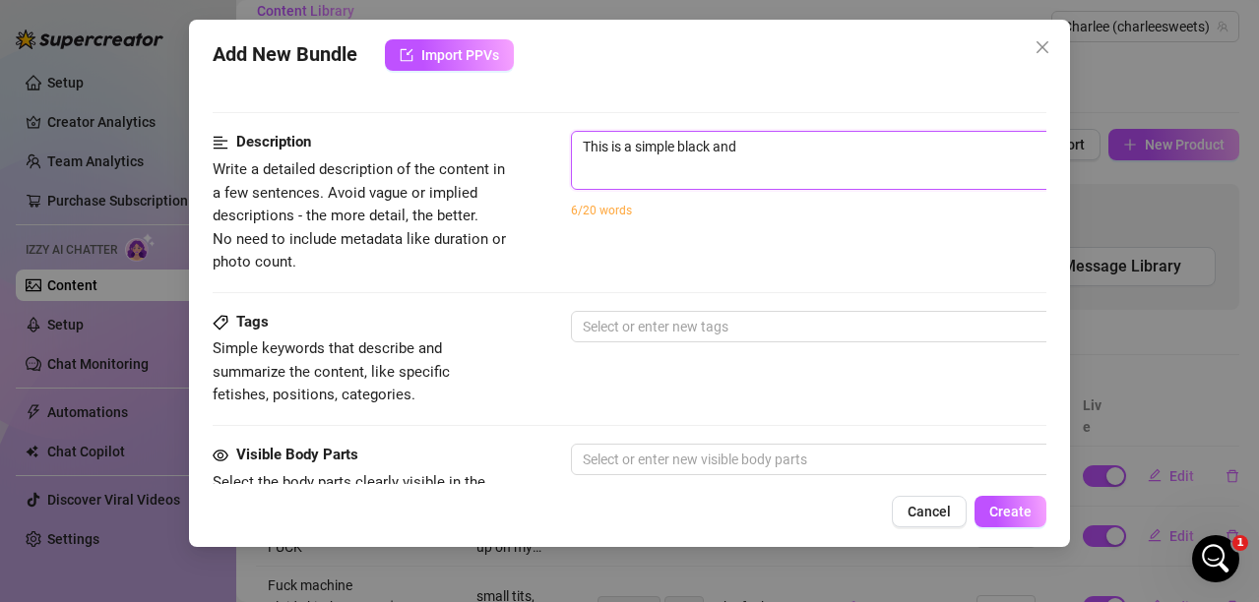
type textarea "This is a simple black and w"
type textarea "This is a simple black and wh"
type textarea "This is a simple black and whi"
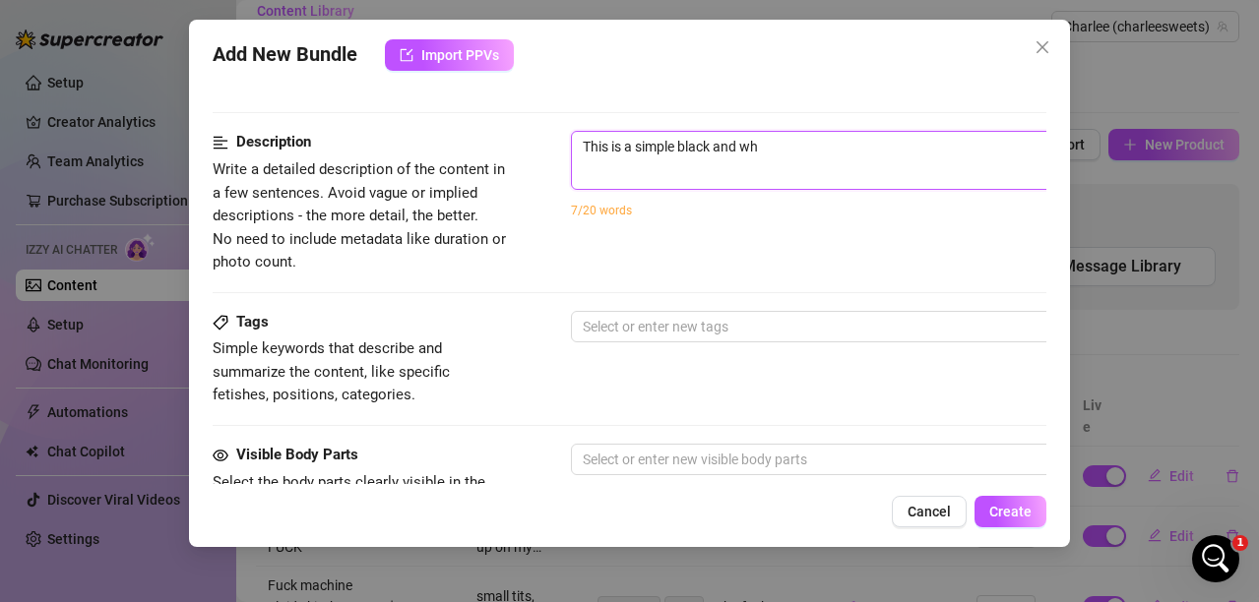
type textarea "This is a simple black and whi"
type textarea "This is a simple black and whit"
type textarea "This is a simple black and white"
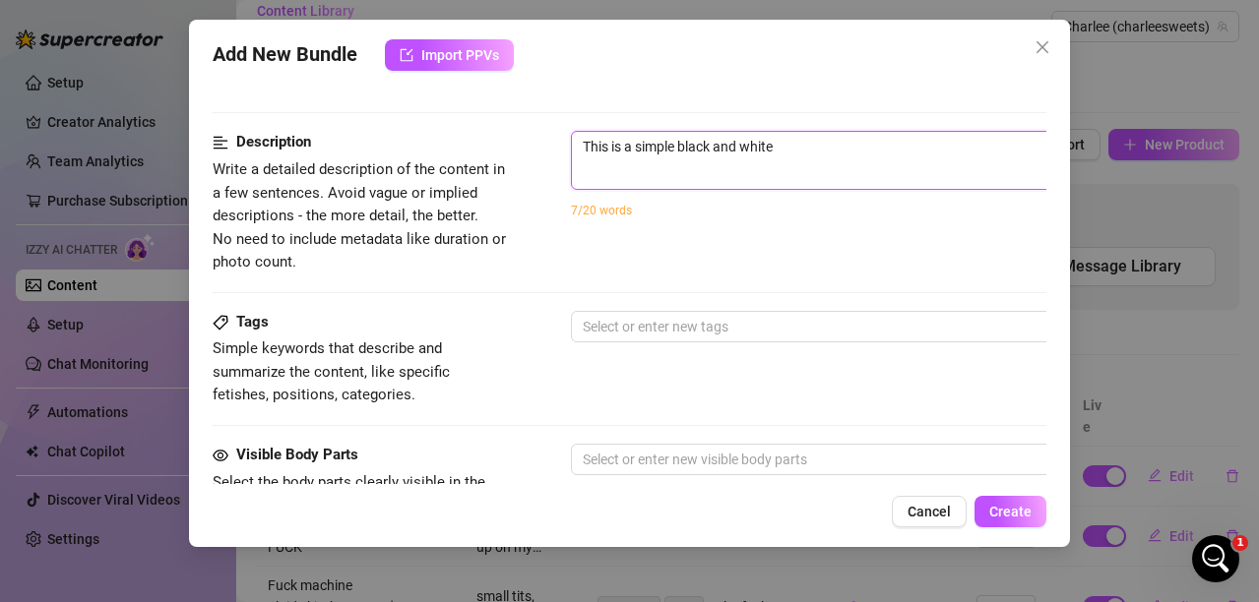
type textarea "This is a simple black and white"
type textarea "This is a simple black and white p"
type textarea "This is a simple black and white ph"
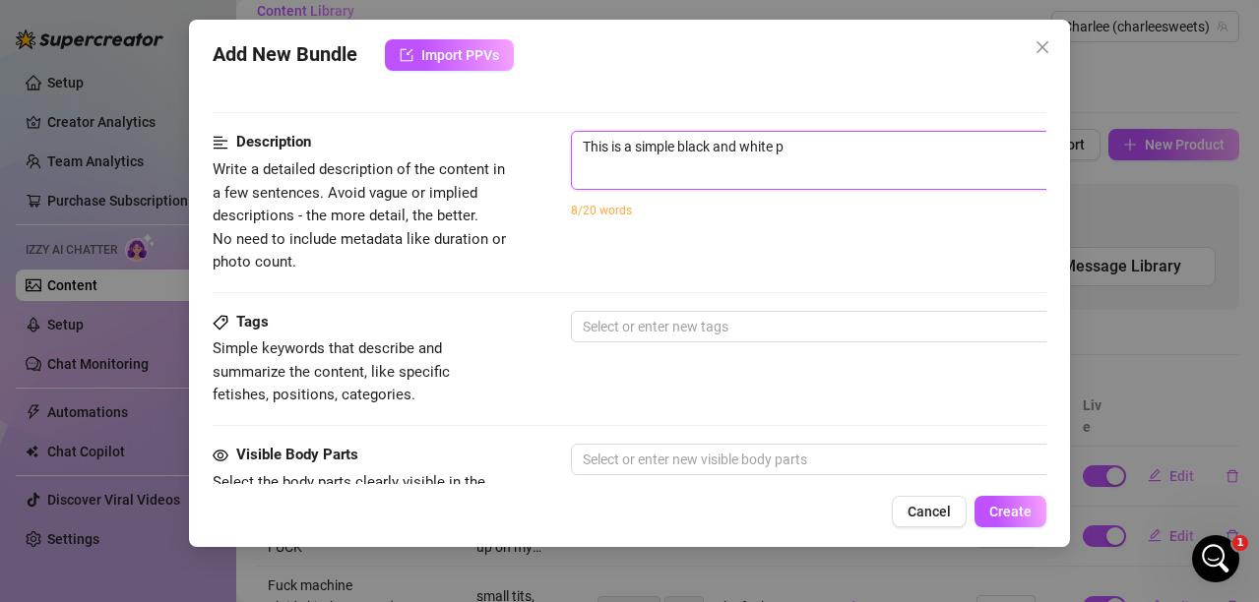
type textarea "This is a simple black and white ph"
type textarea "This is a simple black and white pho"
type textarea "This is a simple black and white phot"
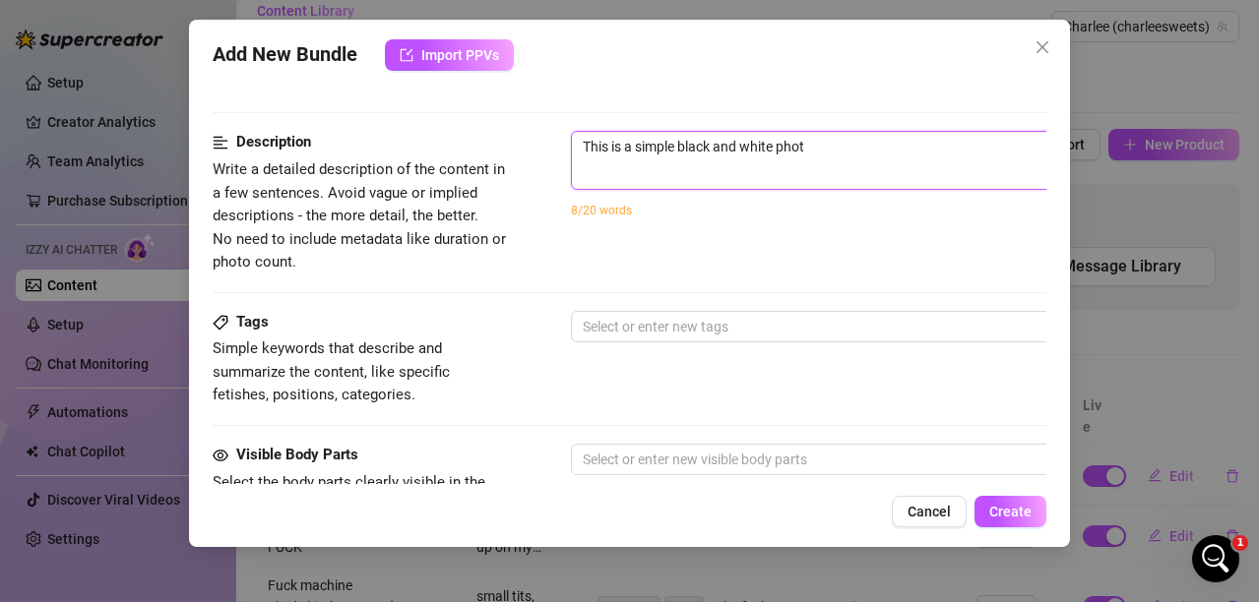
type textarea "This is a simple black and white photo"
type textarea "This is a simple black and white photo o"
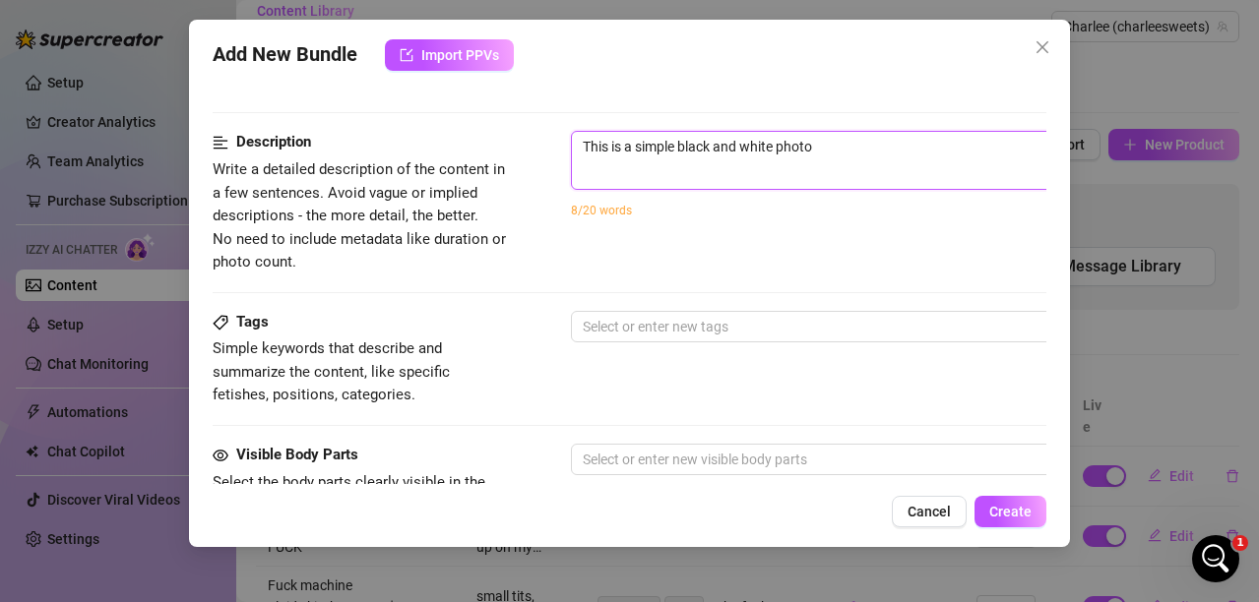
type textarea "This is a simple black and white photo o"
type textarea "This is a simple black and white photo of"
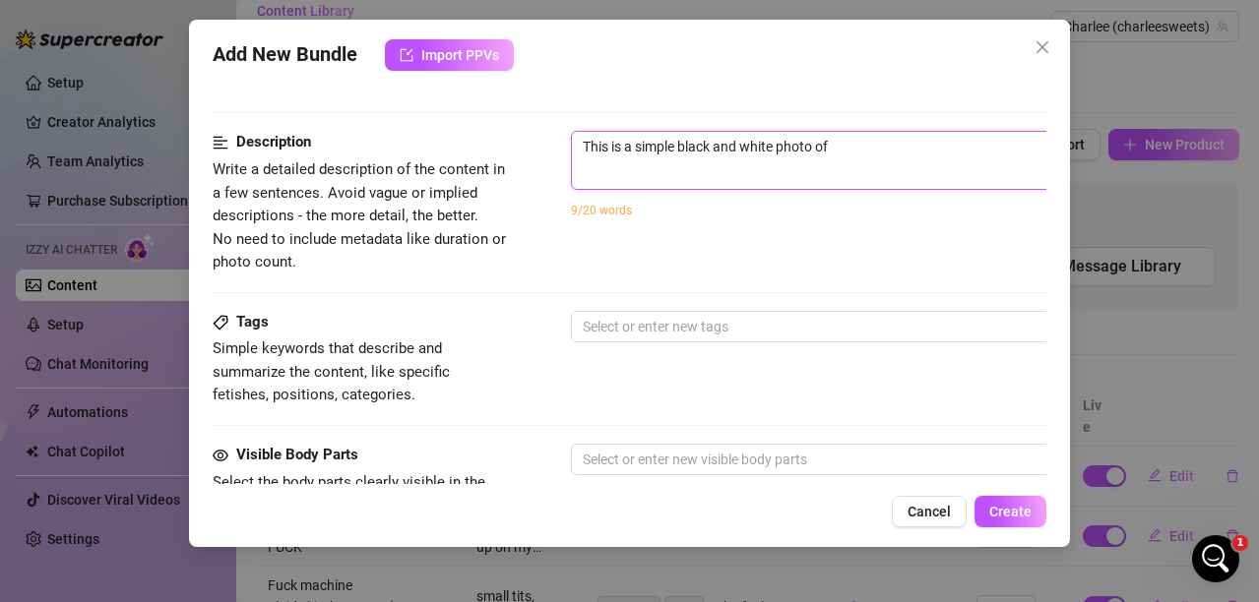
type textarea "This is a simple black and white photo of m"
type textarea "This is a simple black and white photo of me"
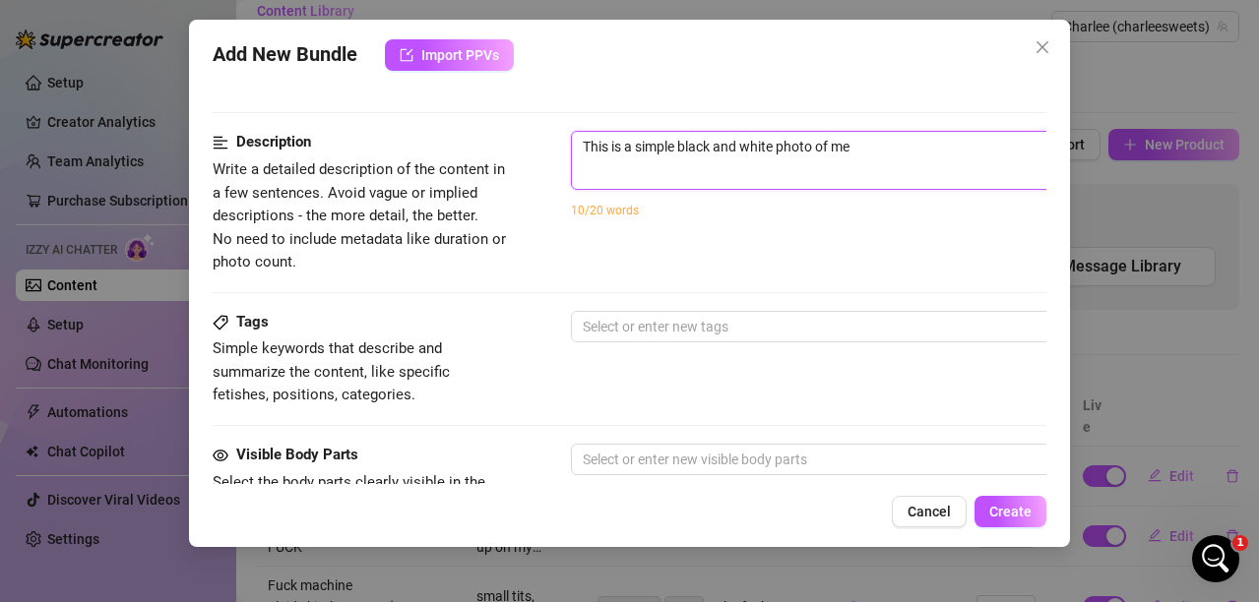
type textarea "This is a simple black and white photo of me"
type textarea "This is a simple black and white photo of me l"
type textarea "This is a simple black and white photo of me la"
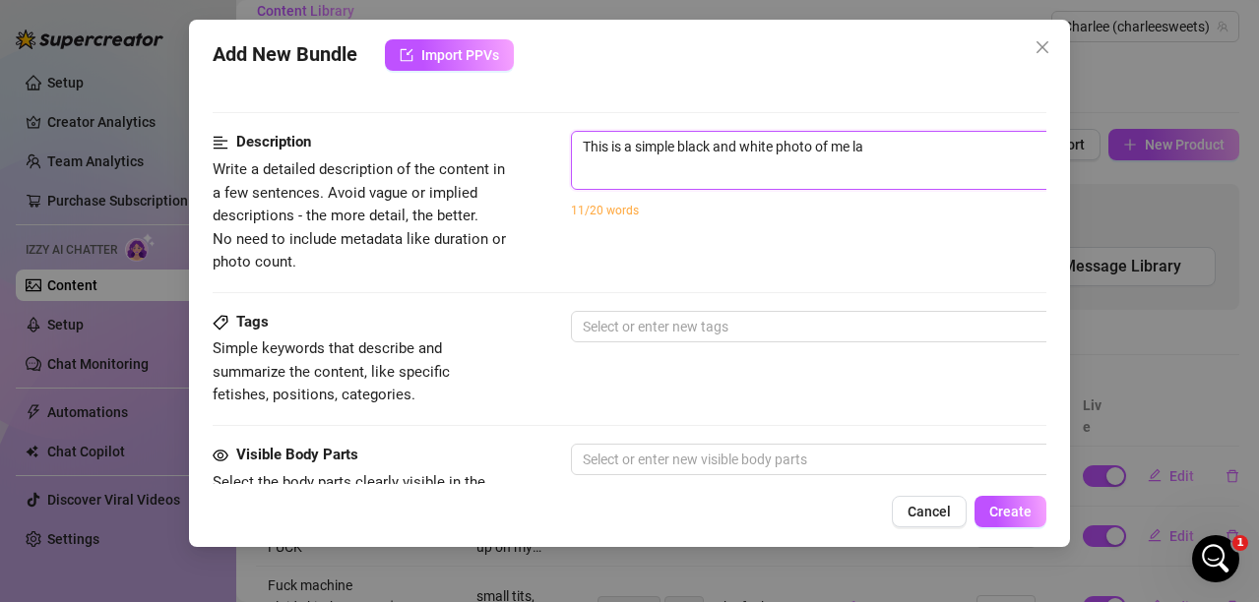
type textarea "This is a simple black and white photo of me lay"
type textarea "This is a simple black and white photo of me layi"
type textarea "This is a simple black and white photo of me layin"
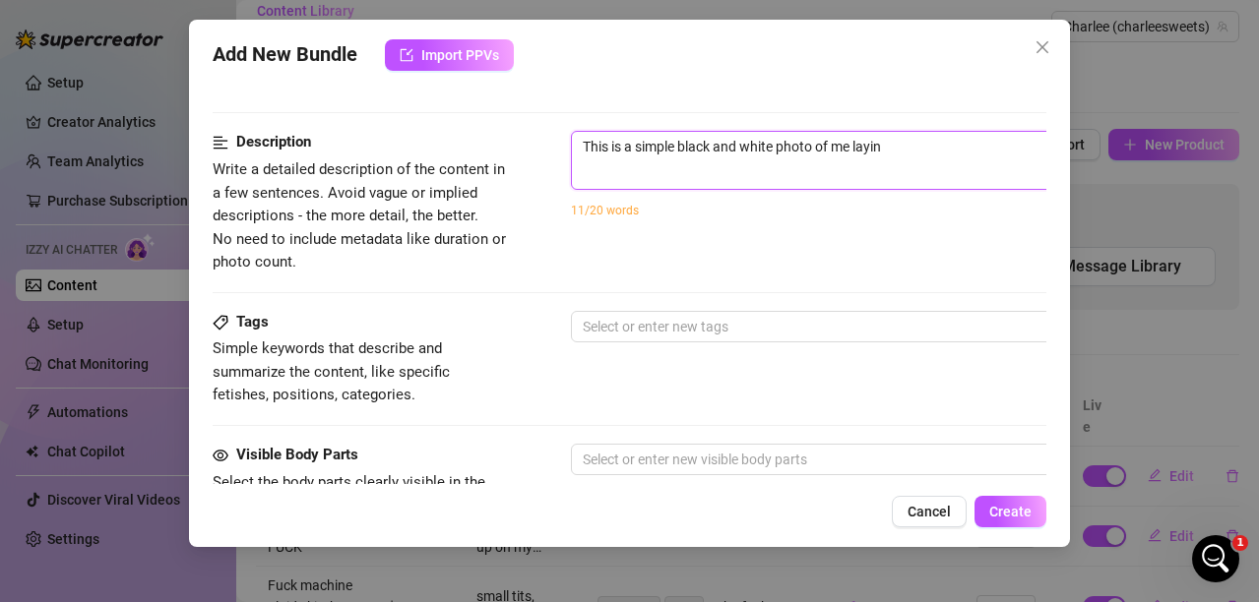
type textarea "This is a simple black and white photo of me laying"
type textarea "This is a simple black and white photo of me laying o"
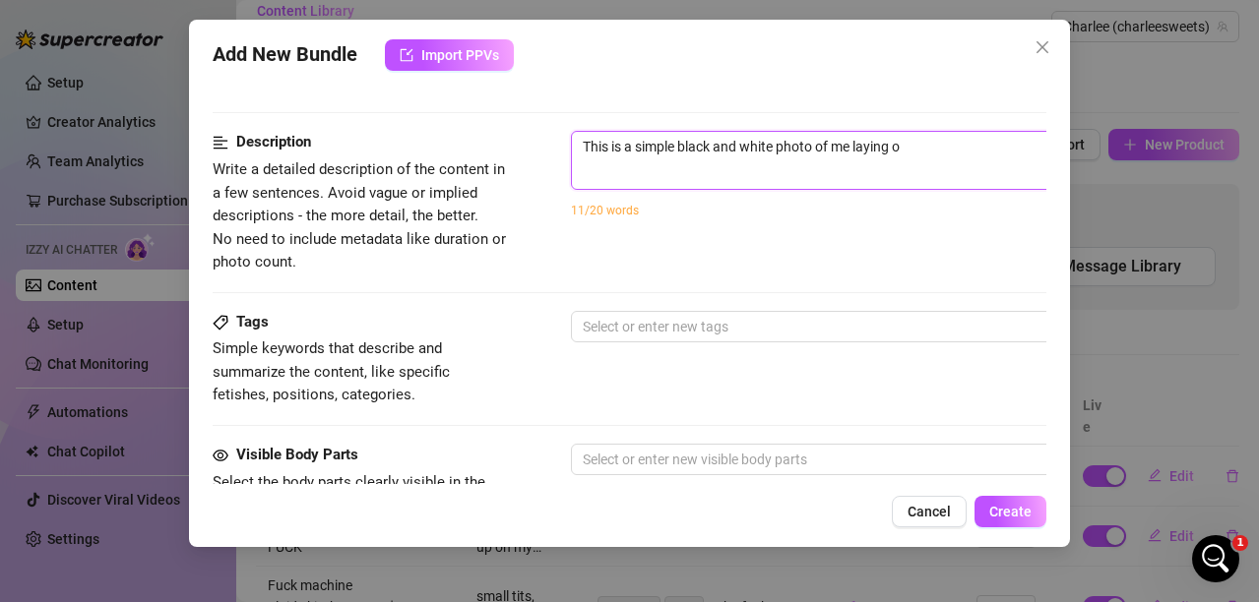
type textarea "This is a simple black and white photo of me laying on"
type textarea "This is a simple black and white photo of me laying on t"
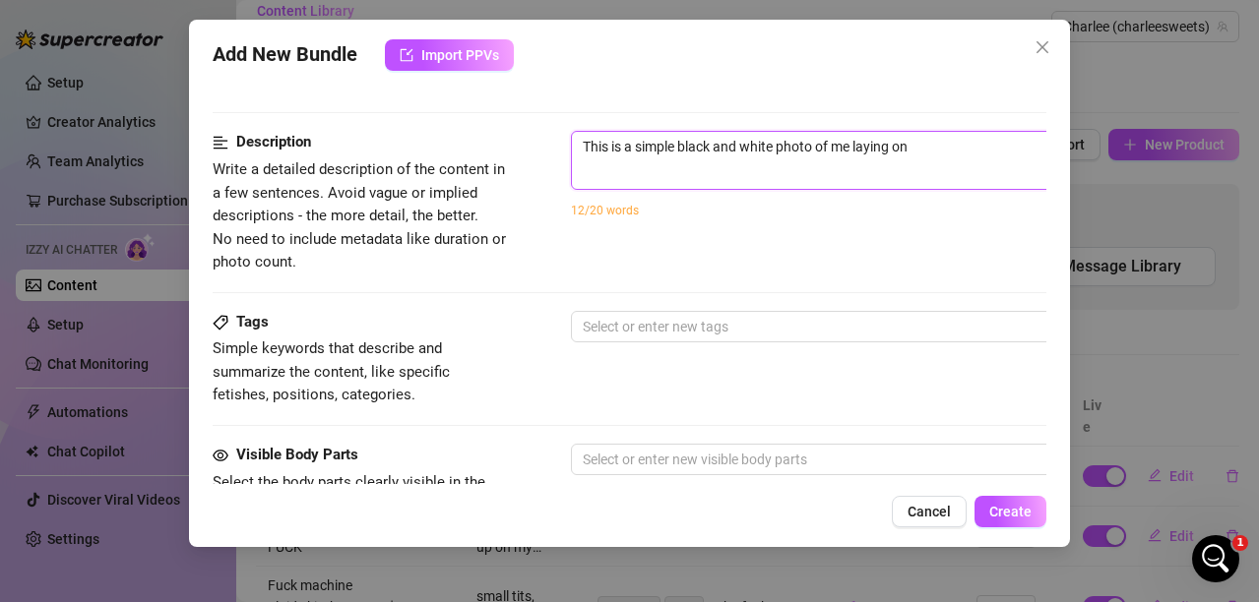
type textarea "This is a simple black and white photo of me laying on t"
type textarea "This is a simple black and white photo of me laying on th"
type textarea "This is a simple black and white photo of me laying on the"
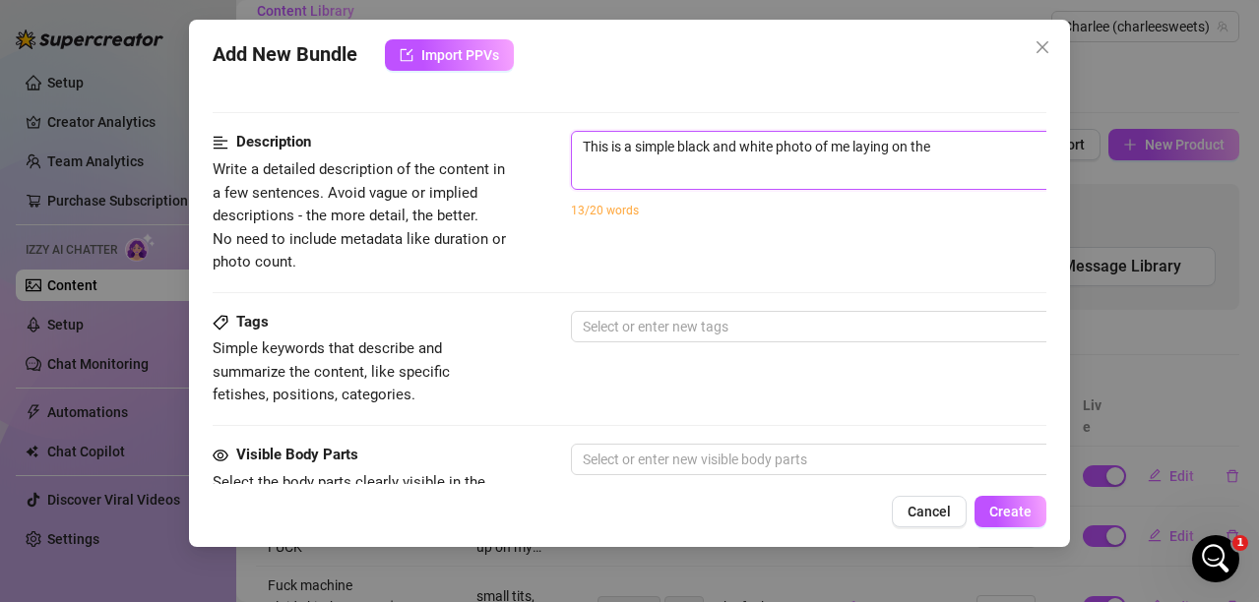
type textarea "This is a simple black and white photo of me laying on the"
type textarea "This is a simple black and white photo of me laying on the b"
type textarea "This is a simple black and white photo of me laying on the be"
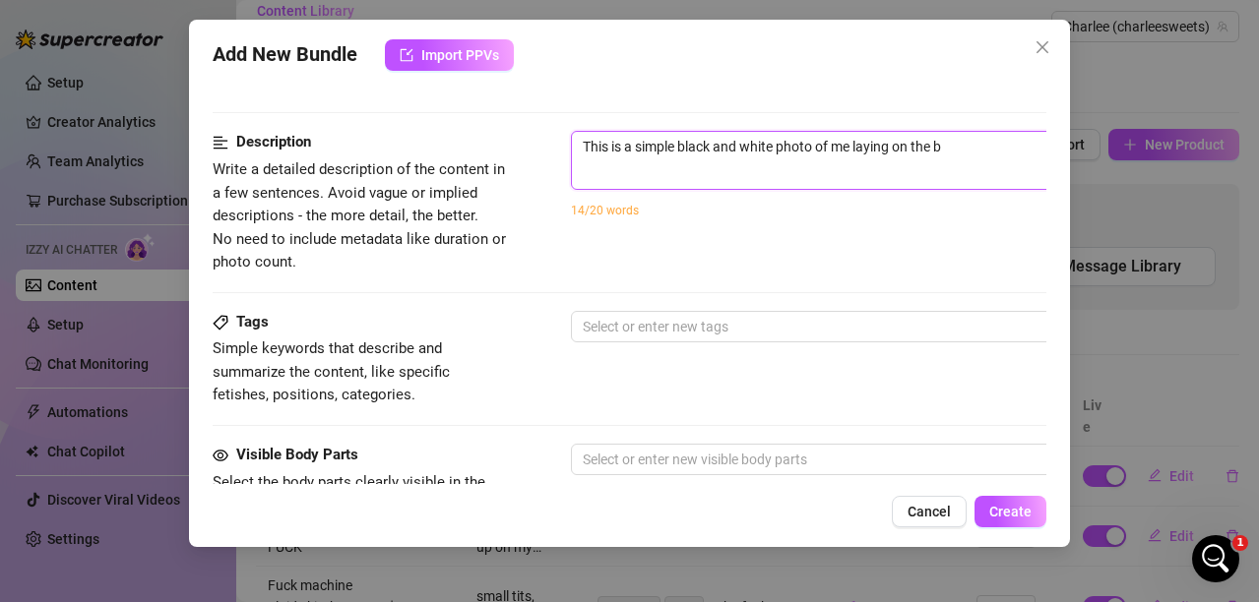
type textarea "This is a simple black and white photo of me laying on the be"
type textarea "This is a simple black and white photo of me laying on the bed"
type textarea "This is a simple black and white photo of me laying on the bed,"
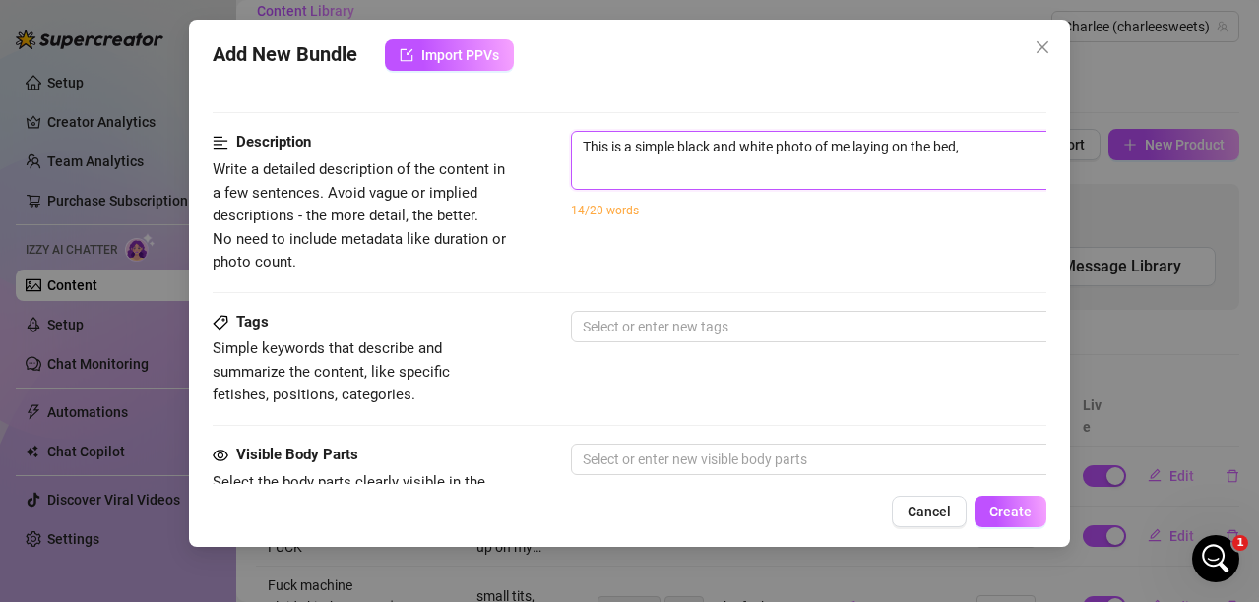
type textarea "This is a simple black and white photo of me laying on the bed,"
type textarea "This is a simple black and white photo of me laying on the bed, g"
type textarea "This is a simple black and white photo of me laying on the bed, ge"
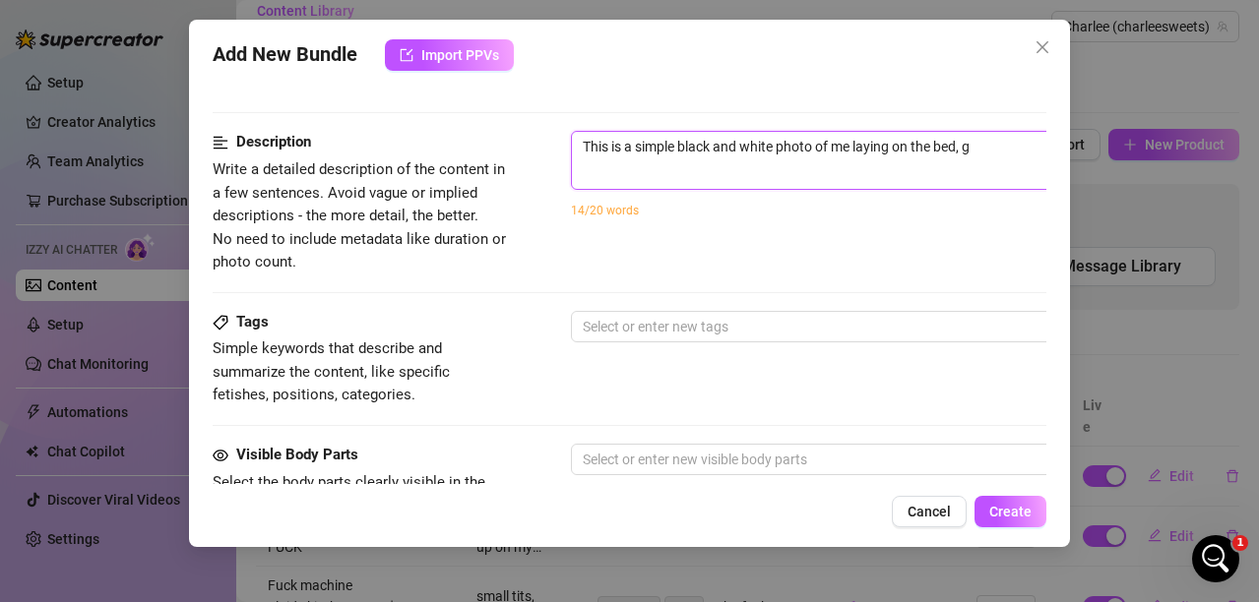
type textarea "This is a simple black and white photo of me laying on the bed, ge"
type textarea "This is a simple black and white photo of me laying on the bed, get"
type textarea "This is a simple black and white photo of me laying on the bed, gett"
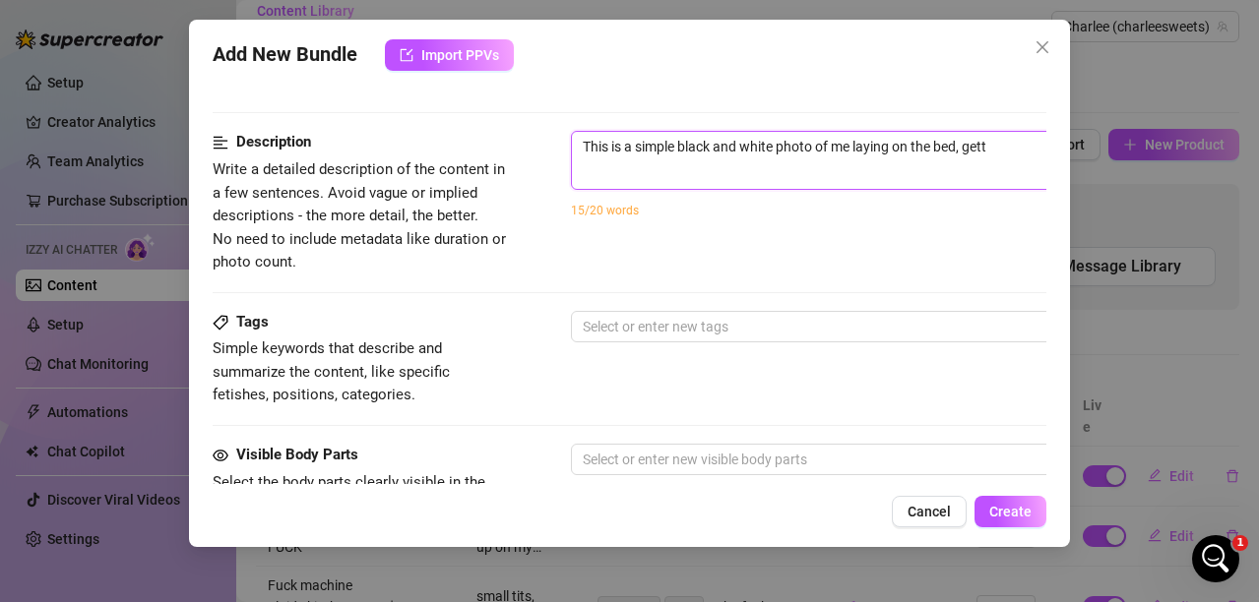
type textarea "This is a simple black and white photo of me laying on the bed, [PERSON_NAME]"
type textarea "This is a simple black and white photo of me laying on the bed, gettun"
type textarea "This is a simple black and white photo of me laying on the bed, gettung"
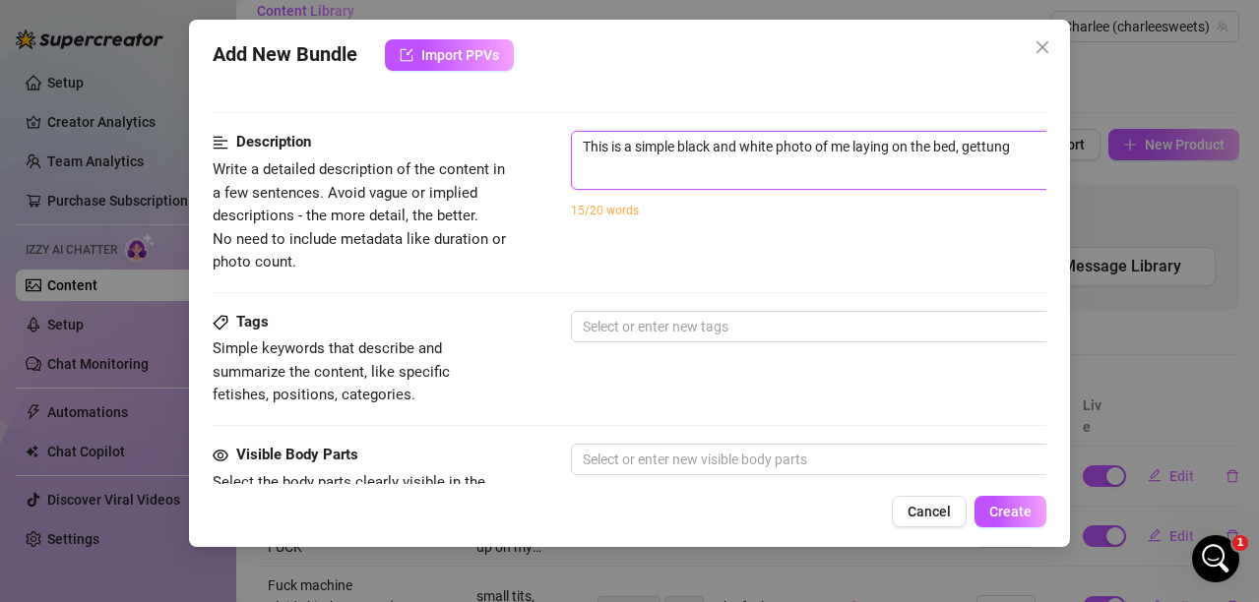
type textarea "This is a simple black and white photo of me laying on the bed, gettung"
type textarea "This is a simple black and white photo of me laying on the bed, gettun"
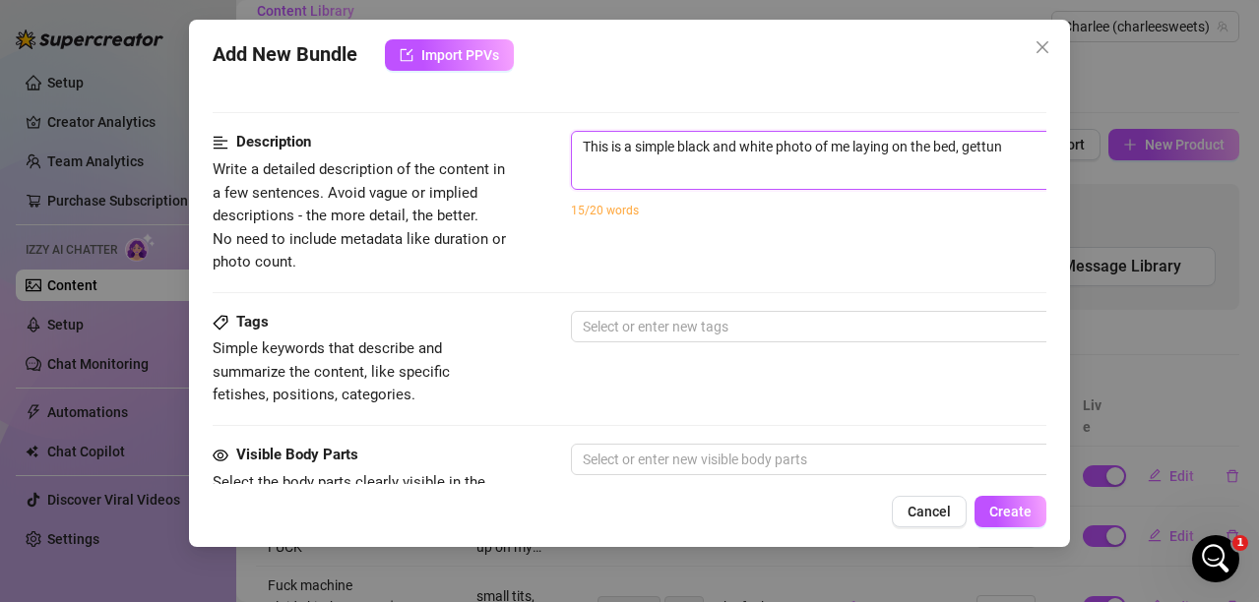
type textarea "This is a simple black and white photo of me laying on the bed, [PERSON_NAME]"
type textarea "This is a simple black and white photo of me laying on the bed, gett"
type textarea "This is a simple black and white photo of me laying on the bed, getti"
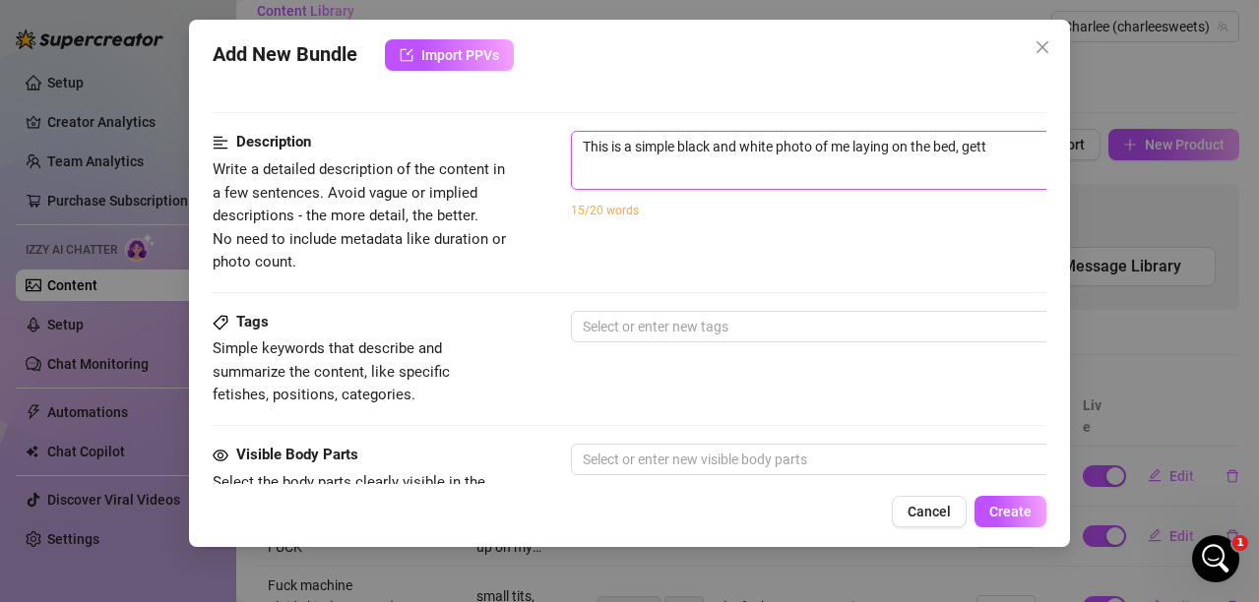
type textarea "This is a simple black and white photo of me laying on the bed, getti"
type textarea "This is a simple black and white photo of me laying on the bed, gettin"
type textarea "This is a simple black and white photo of me laying on the bed, getting"
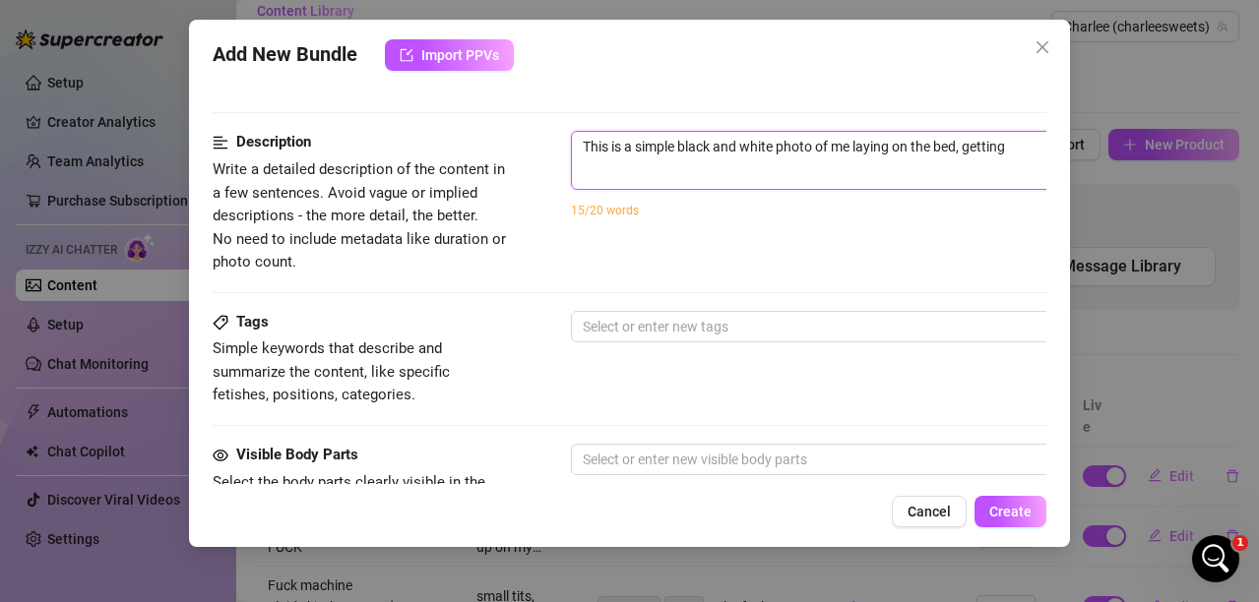
type textarea "This is a simple black and white photo of me laying on the bed, getting a"
type textarea "This is a simple black and white photo of me laying on the bed, getting a s"
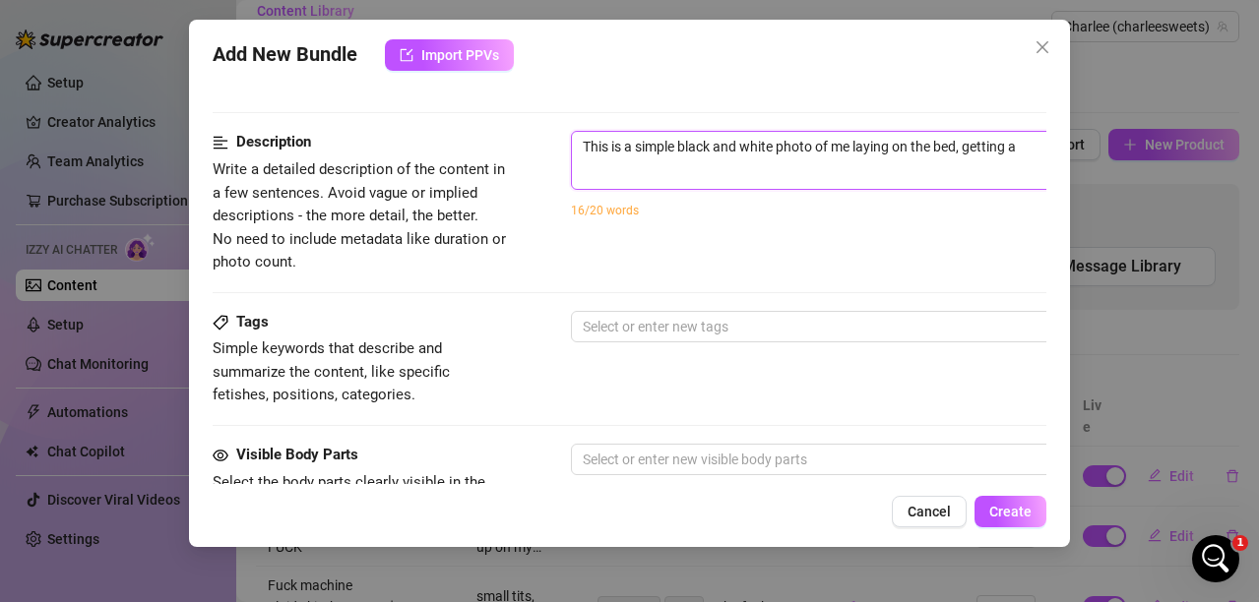
type textarea "This is a simple black and white photo of me laying on the bed, getting a s"
type textarea "This is a simple black and white photo of me laying on the bed, getting a se"
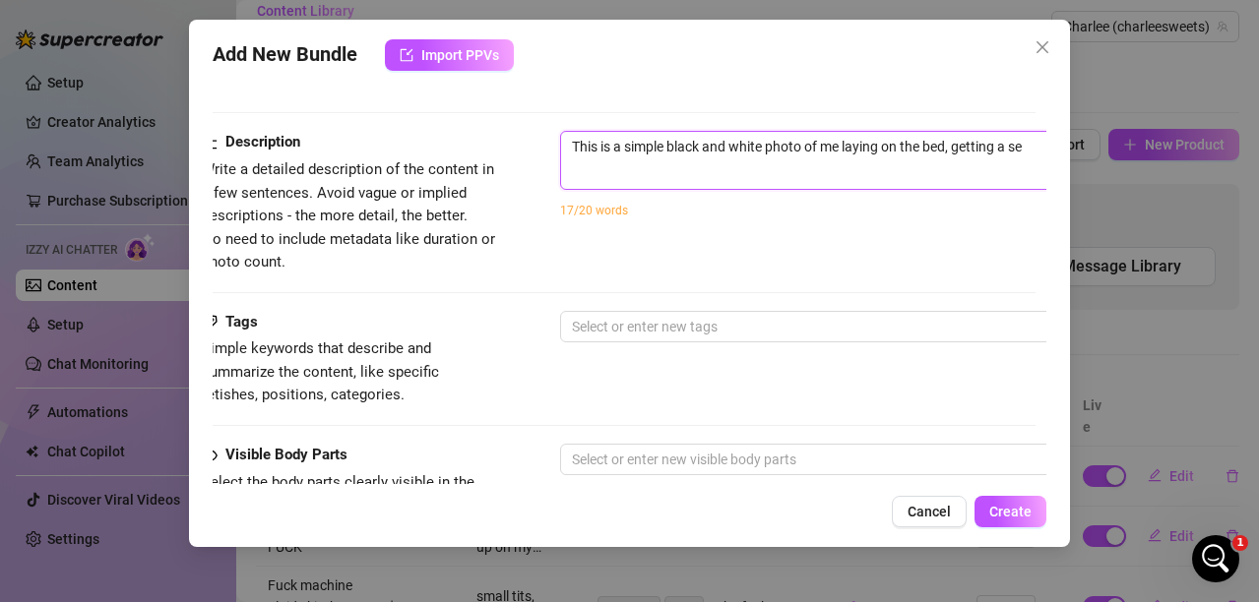
type textarea "This is a simple black and white photo of me laying on the bed, getting a sel"
type textarea "This is a simple black and white photo of me laying on the bed, getting a self"
type textarea "This is a simple black and white photo of me laying on the bed, getting a selfi"
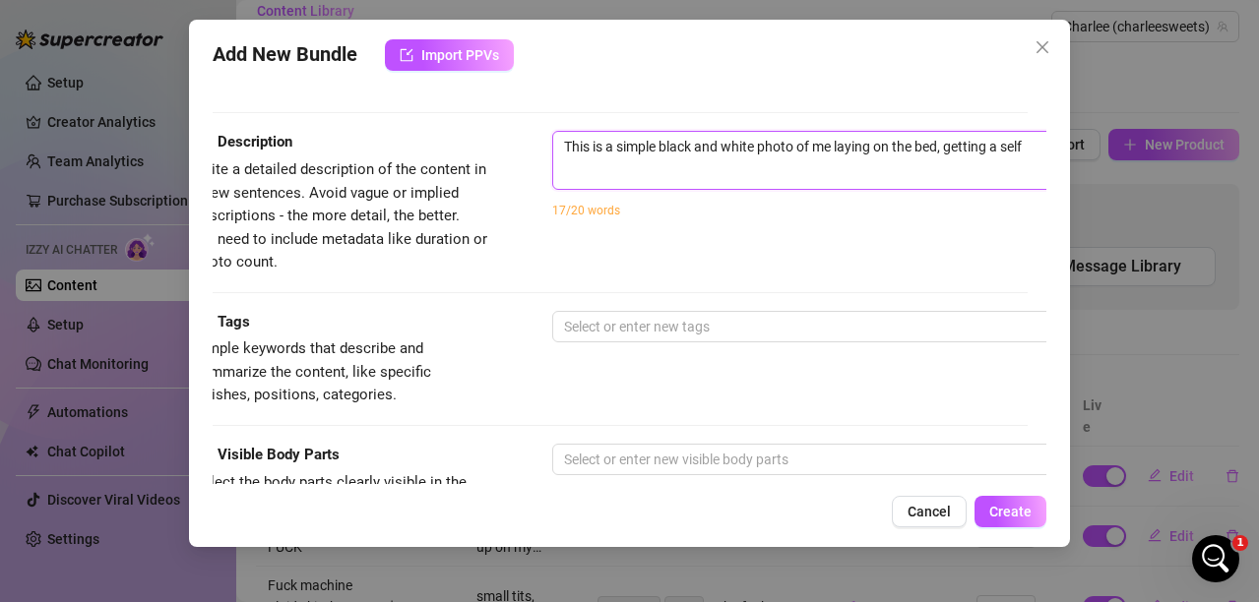
type textarea "This is a simple black and white photo of me laying on the bed, getting a selfi"
type textarea "This is a simple black and white photo of me laying on the bed, getting a selfie"
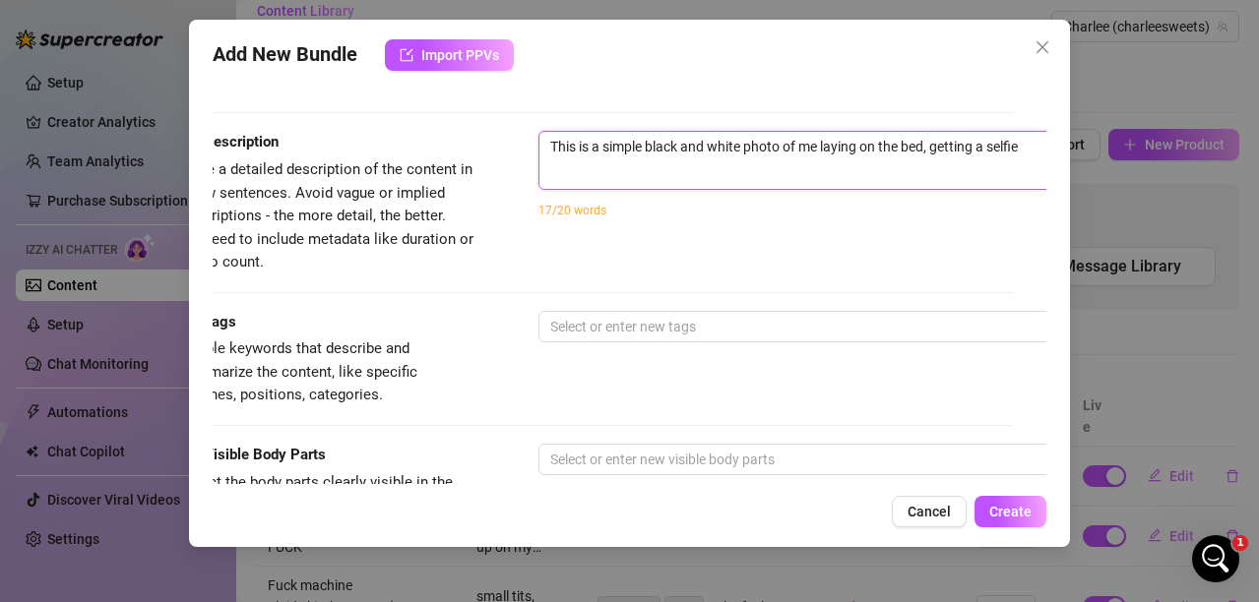
type textarea "This is a simple black and white photo of me laying on the bed, getting a selfi…"
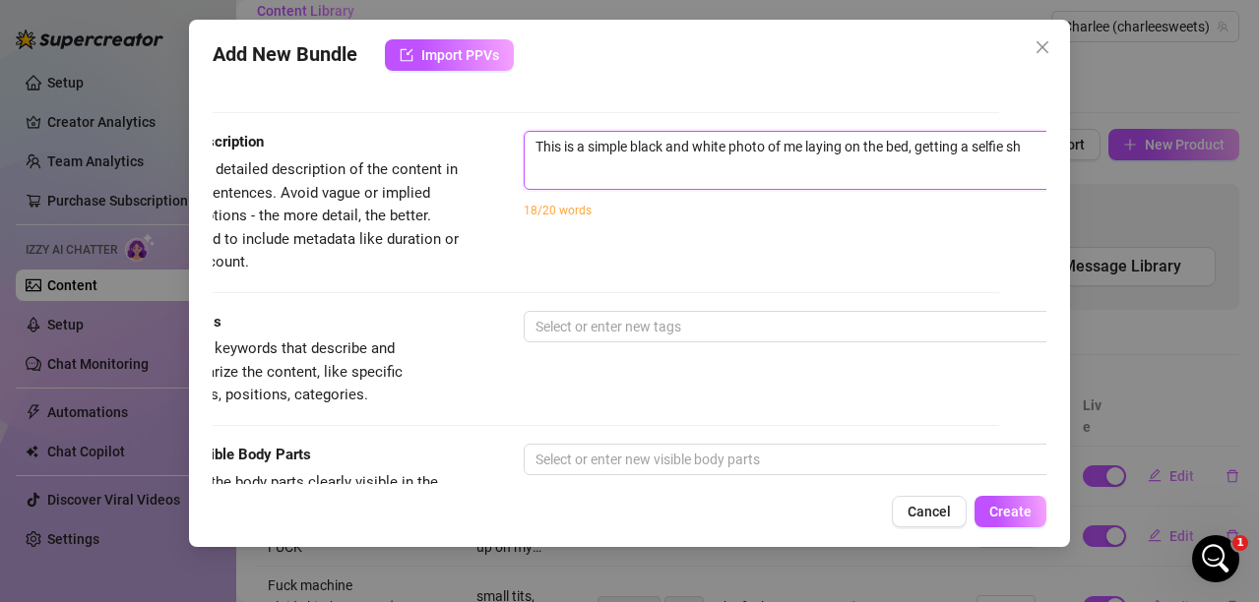
type textarea "This is a simple black and white photo of me laying on the bed, getting a selfi…"
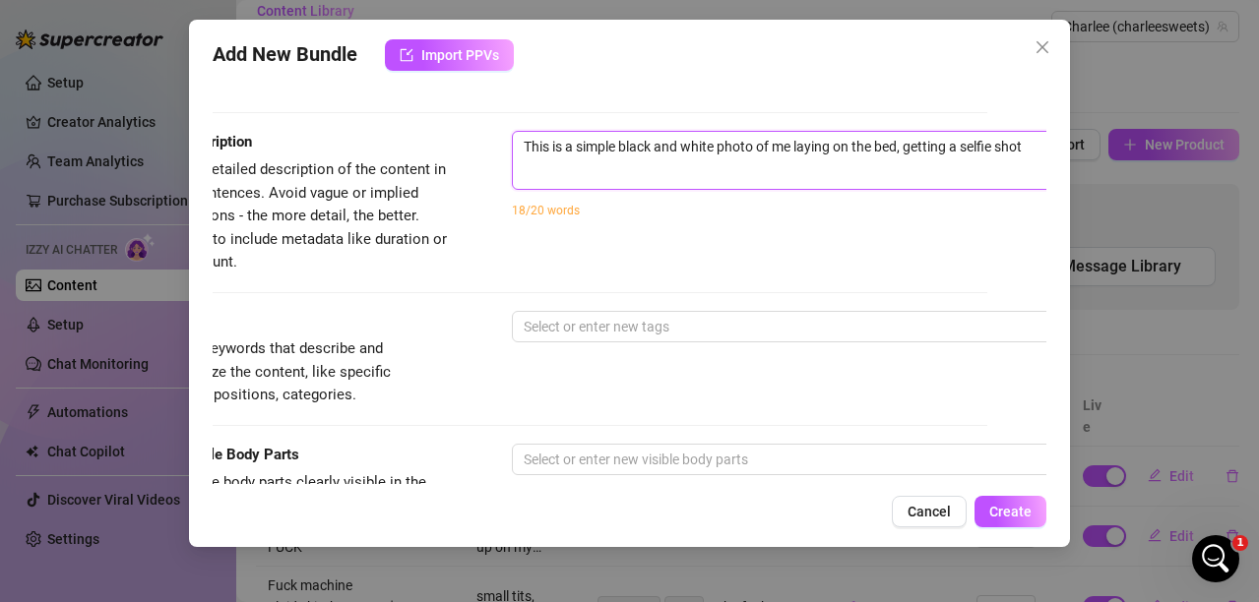
type textarea "This is a simple black and white photo of me laying on the bed, getting a selfi…"
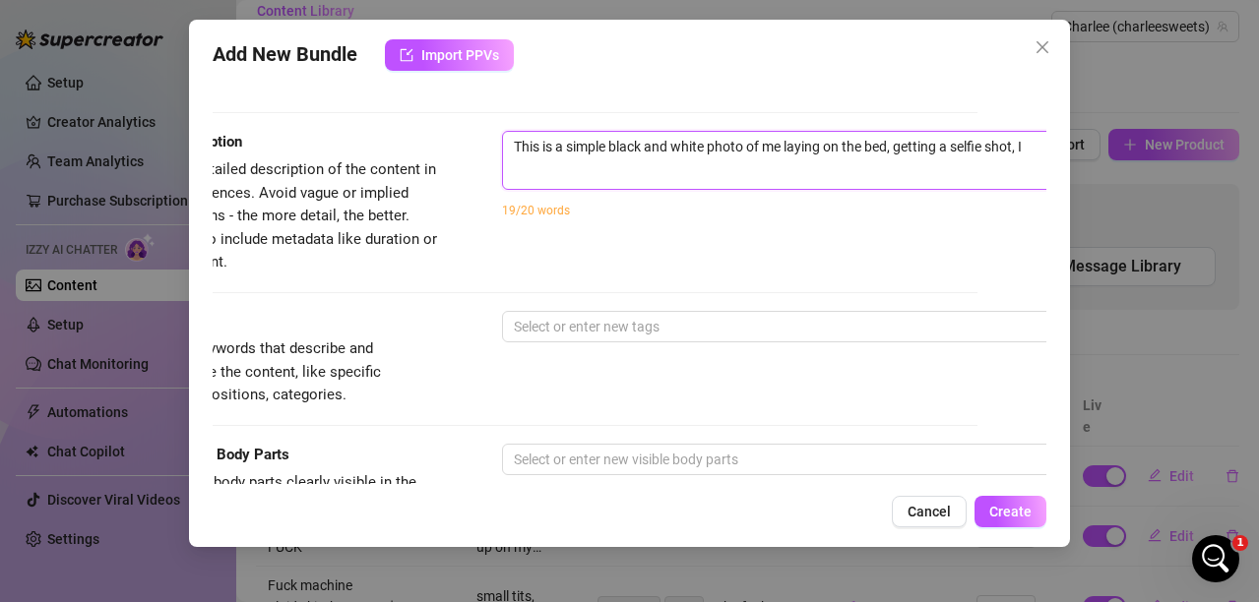
type textarea "This is a simple black and white photo of me laying on the bed, getting a selfi…"
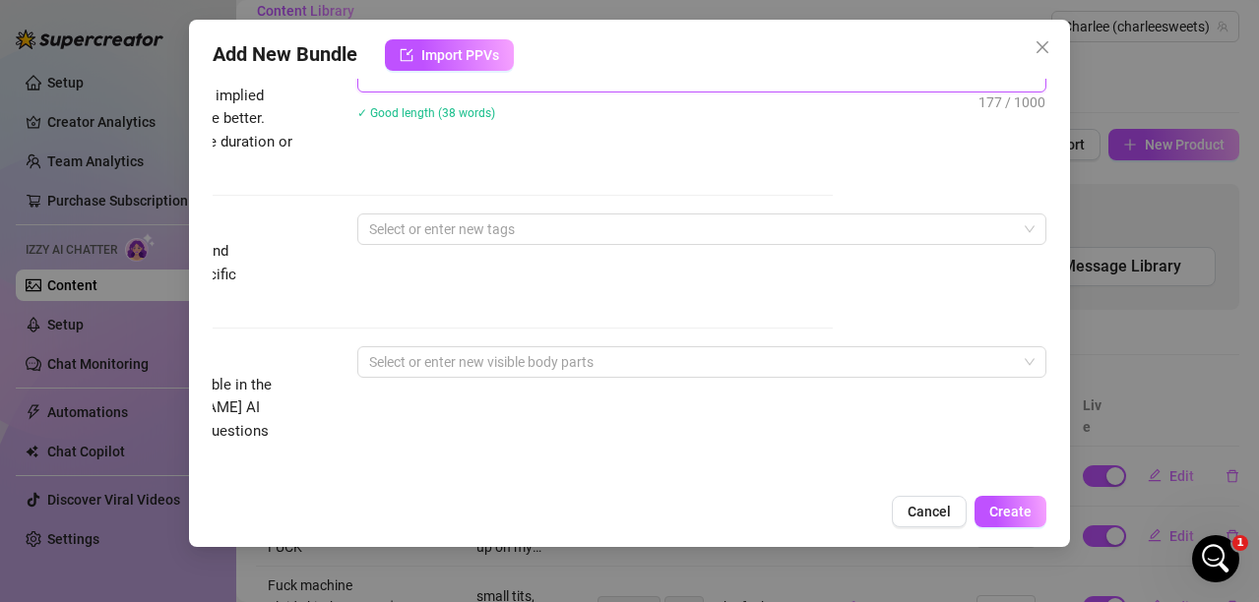
scroll to position [854, 218]
click at [502, 220] on div at bounding box center [691, 229] width 660 height 28
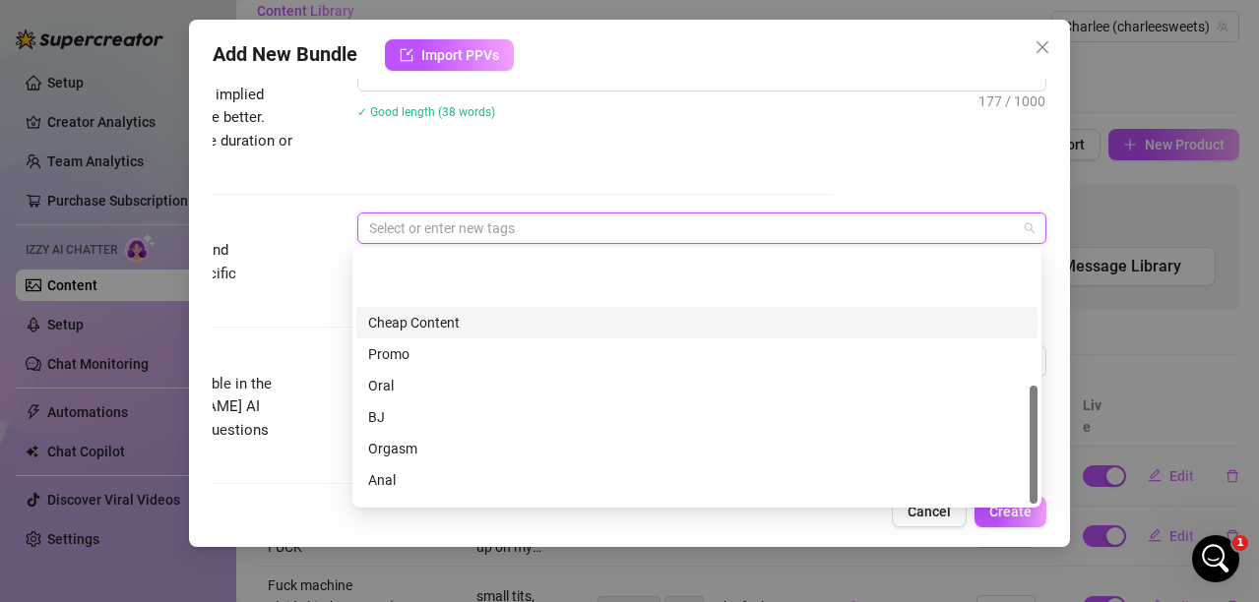
scroll to position [283, 0]
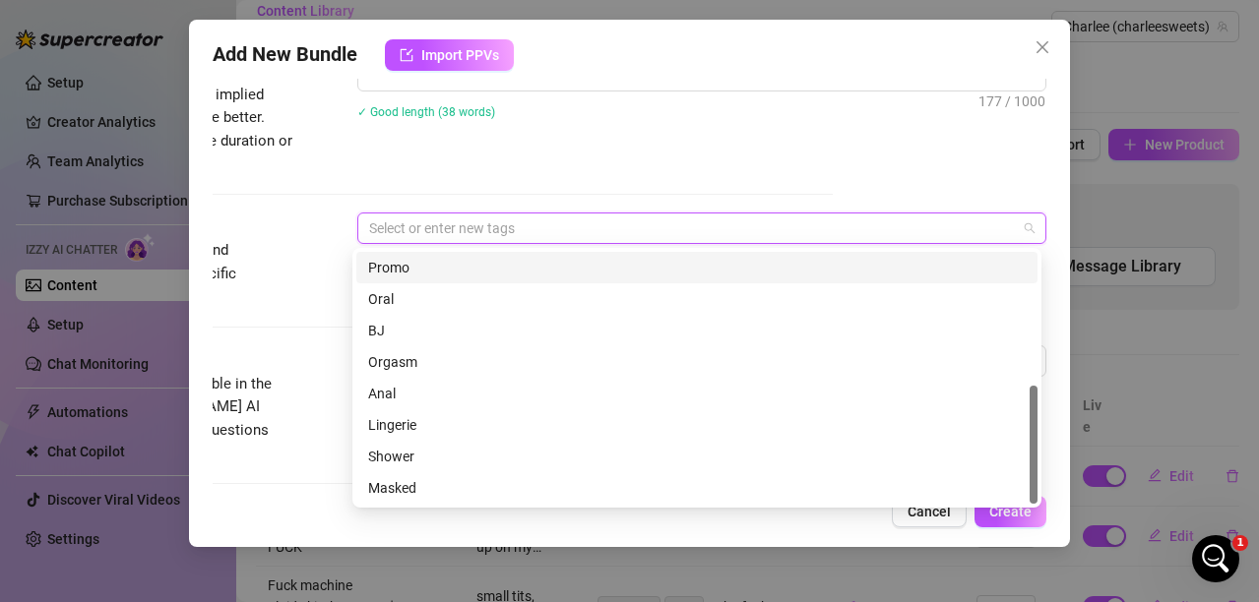
click at [567, 165] on div "Description Write a detailed description of the content in a few sentences. Avo…" at bounding box center [416, 103] width 834 height 143
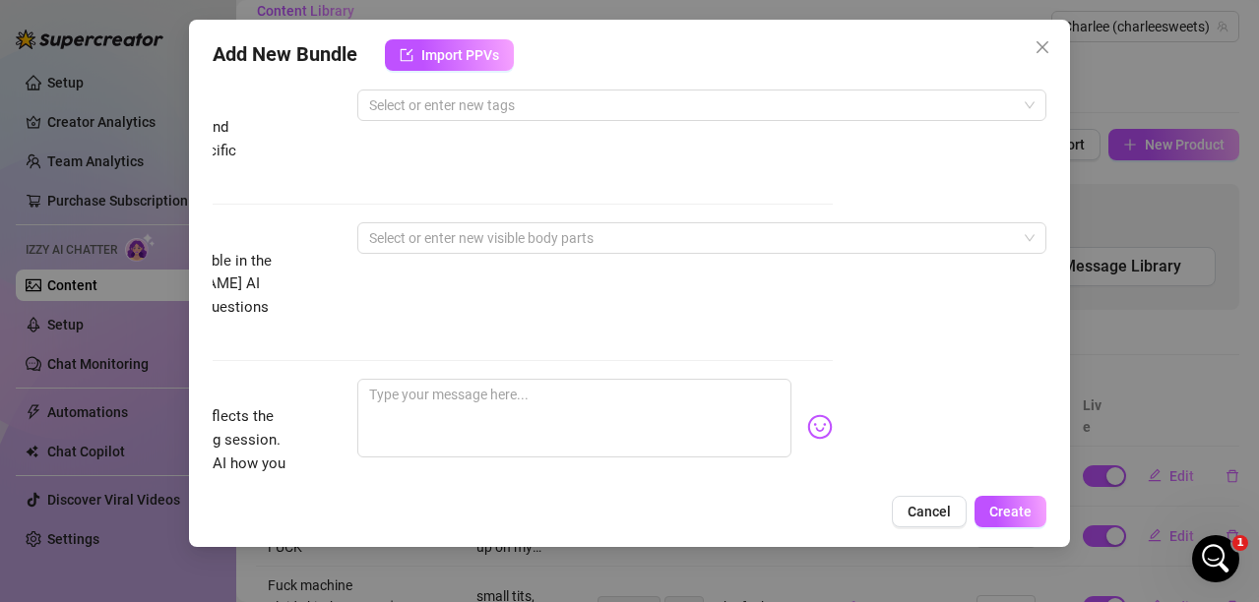
scroll to position [1051, 218]
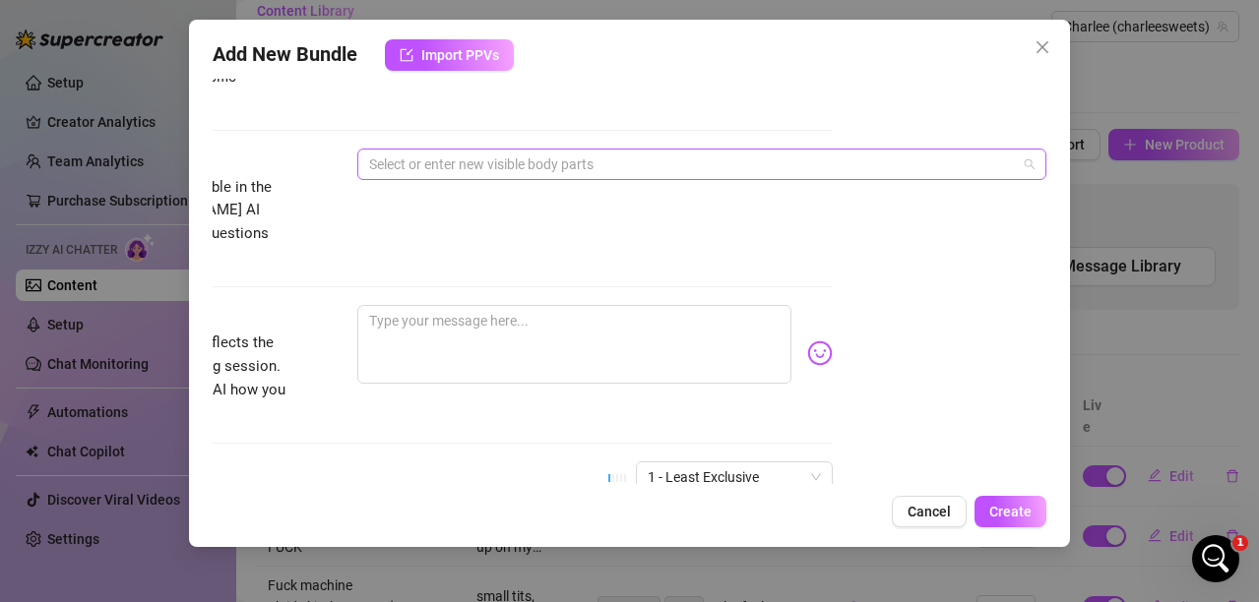
click at [482, 163] on div at bounding box center [691, 165] width 660 height 28
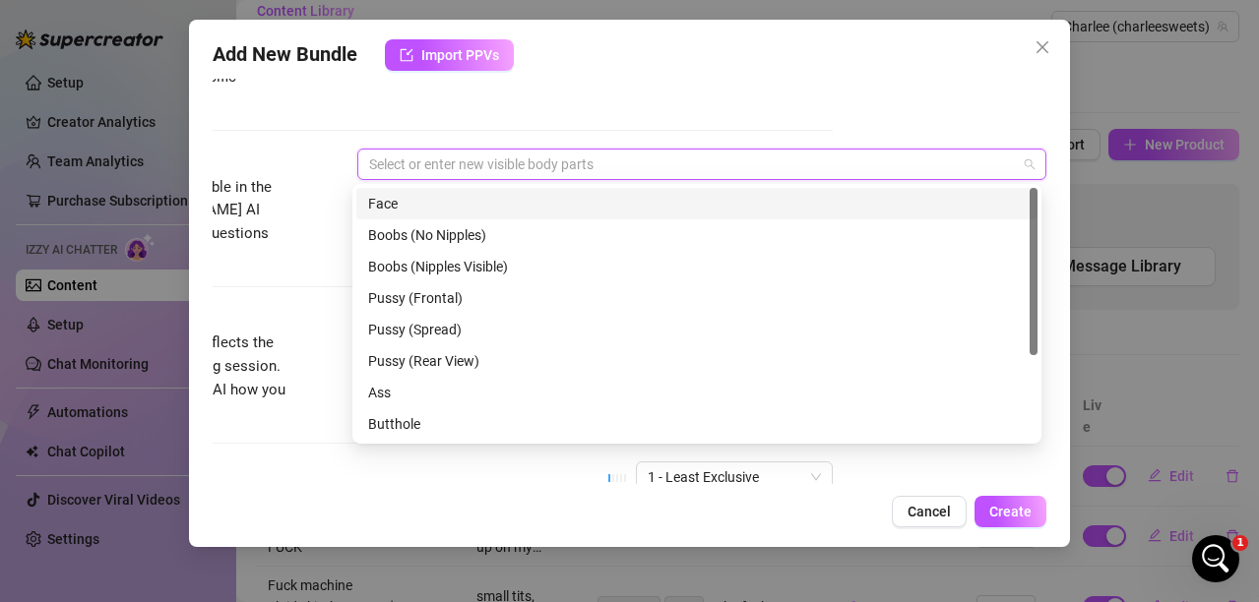
click at [395, 204] on div "Face" at bounding box center [696, 204] width 657 height 22
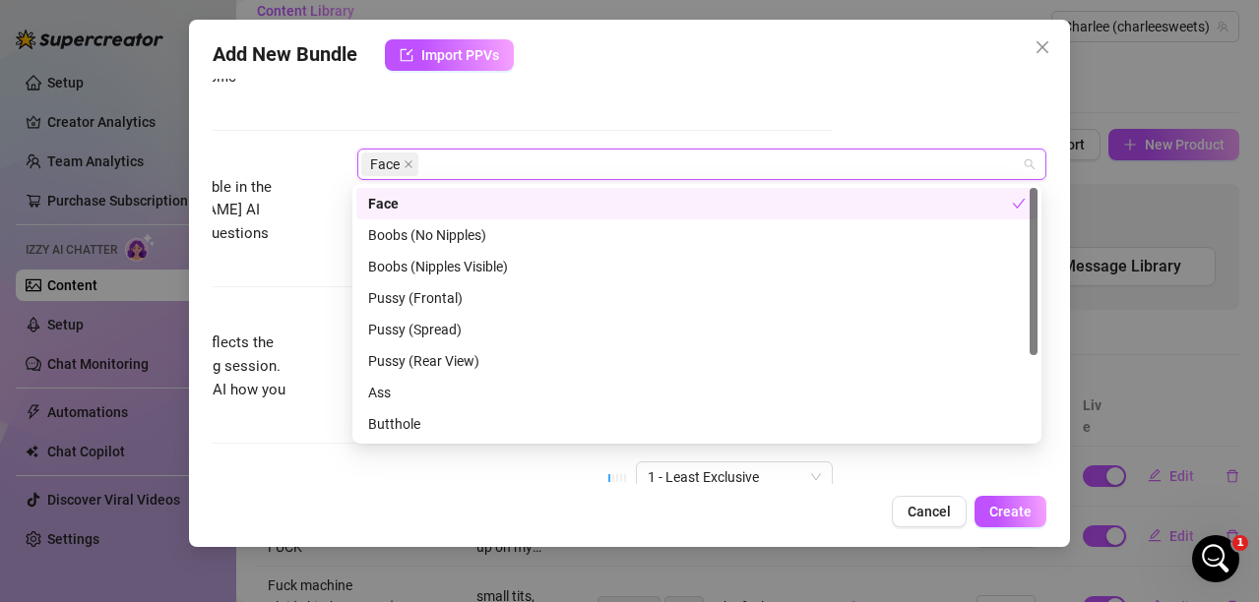
click at [590, 72] on div "Add New Bundle Import PPVs Account Charlee (@charleesweets) Name Name is for yo…" at bounding box center [629, 283] width 881 height 527
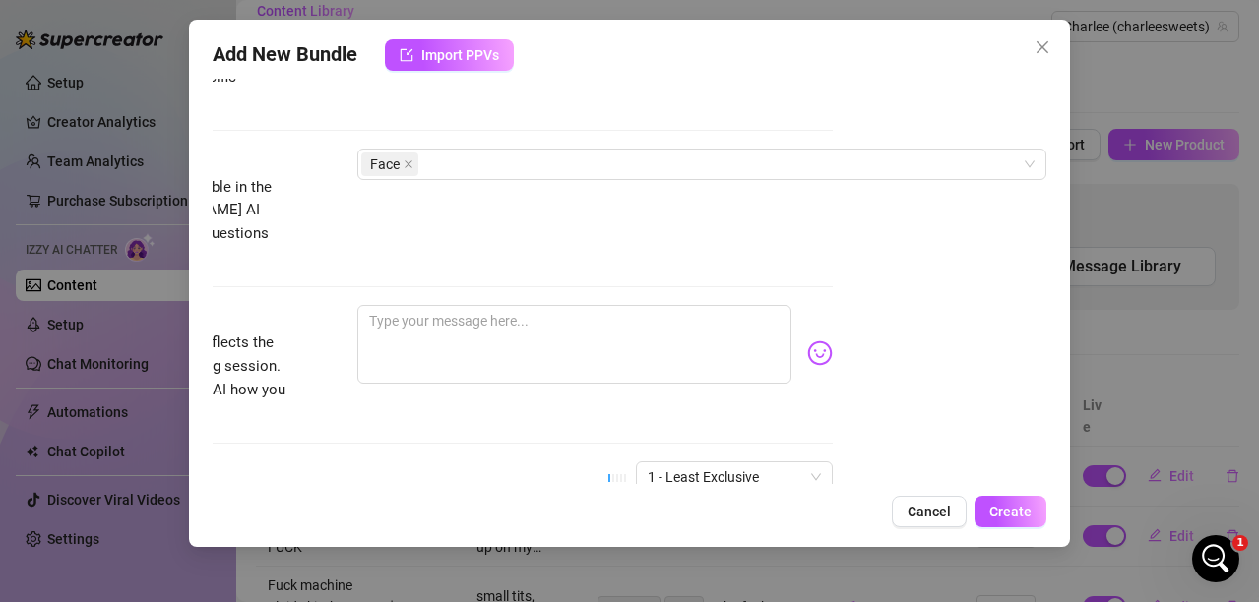
scroll to position [1149, 218]
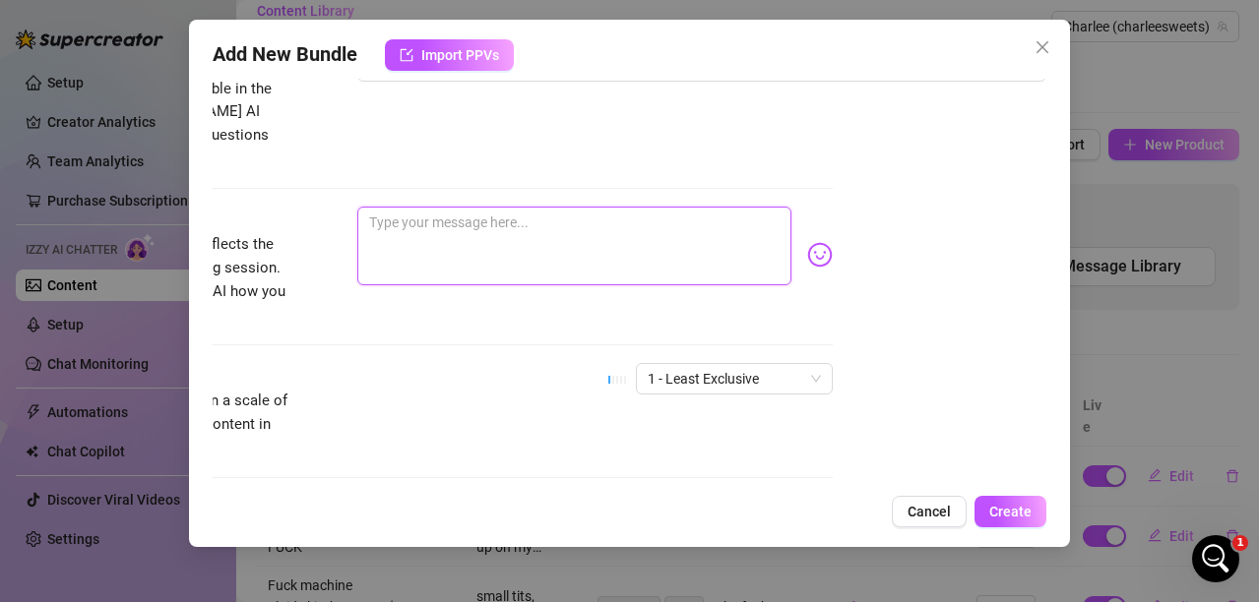
click at [527, 219] on textarea at bounding box center [574, 246] width 434 height 79
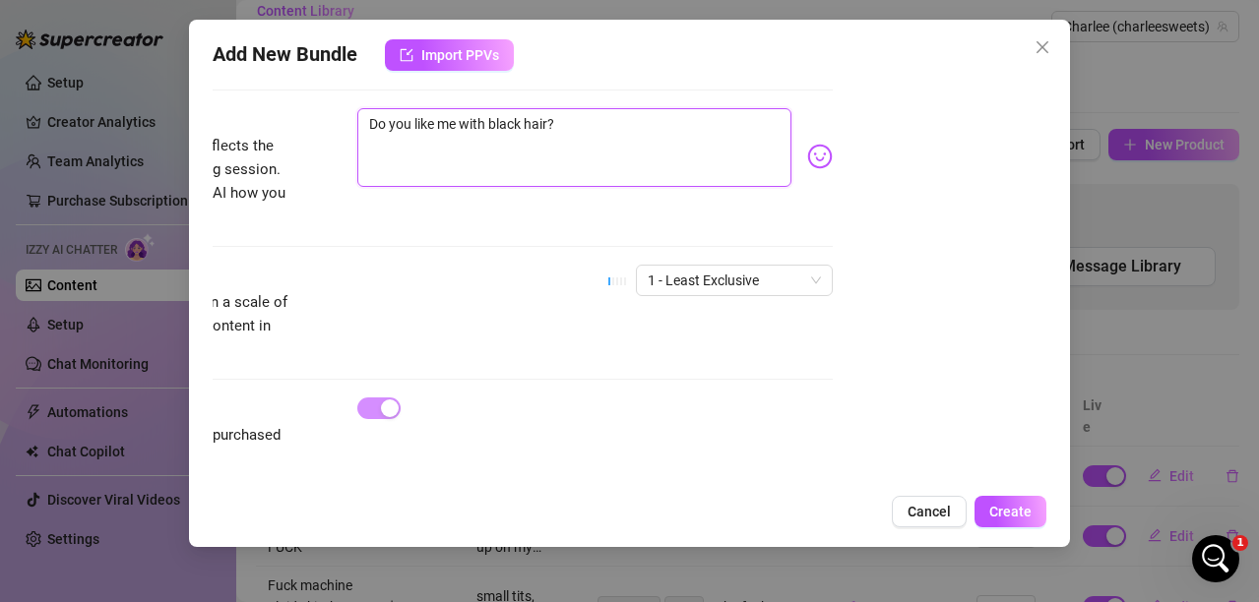
scroll to position [1265, 218]
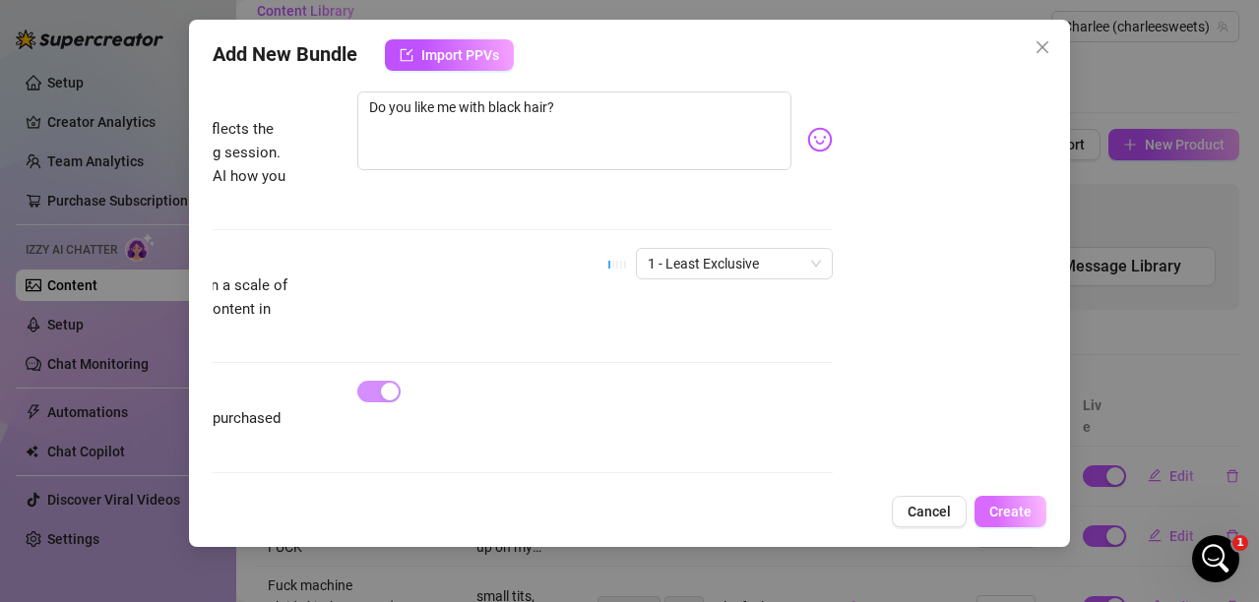
click at [1011, 507] on span "Create" at bounding box center [1010, 512] width 42 height 16
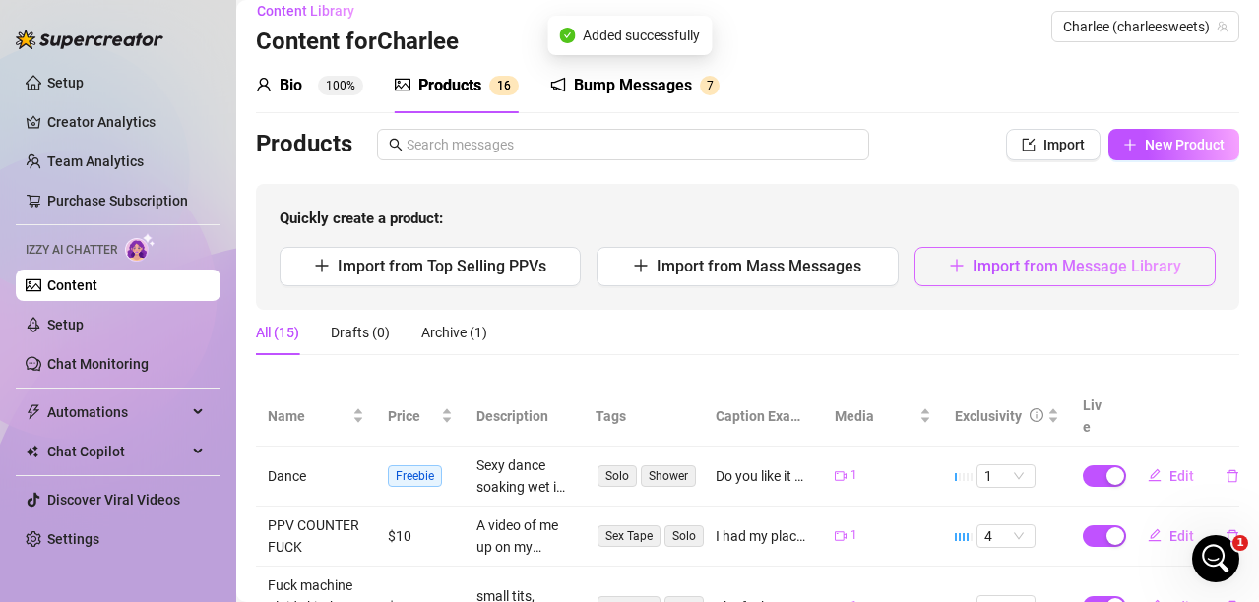
click at [949, 257] on span "button" at bounding box center [957, 266] width 16 height 19
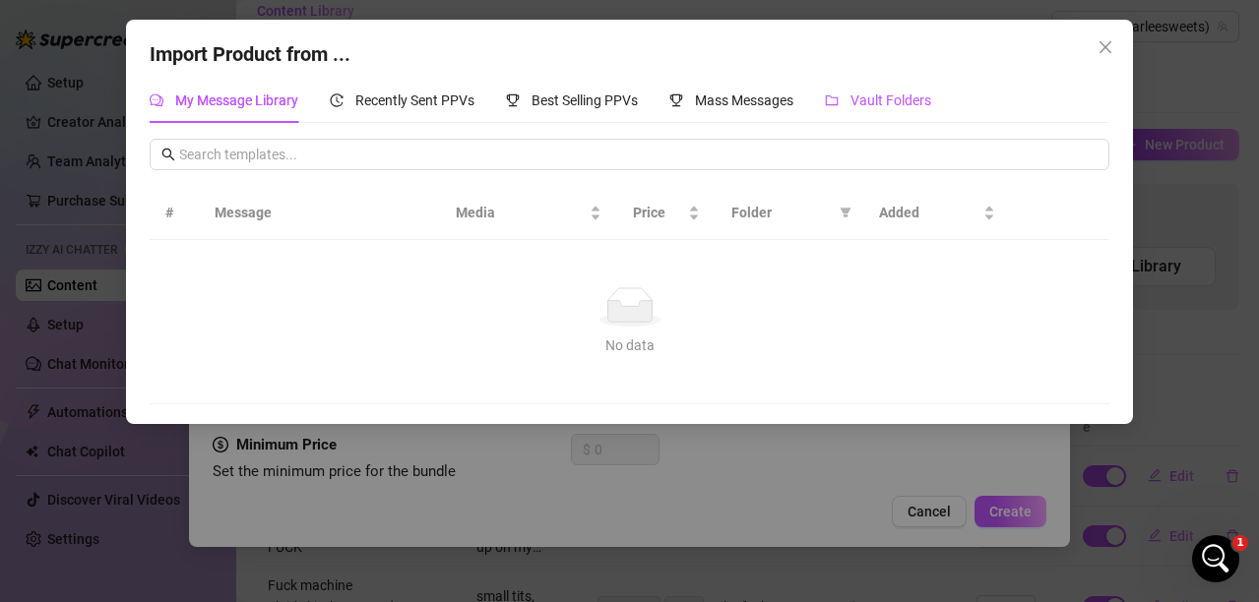
click at [874, 94] on span "Vault Folders" at bounding box center [890, 101] width 81 height 16
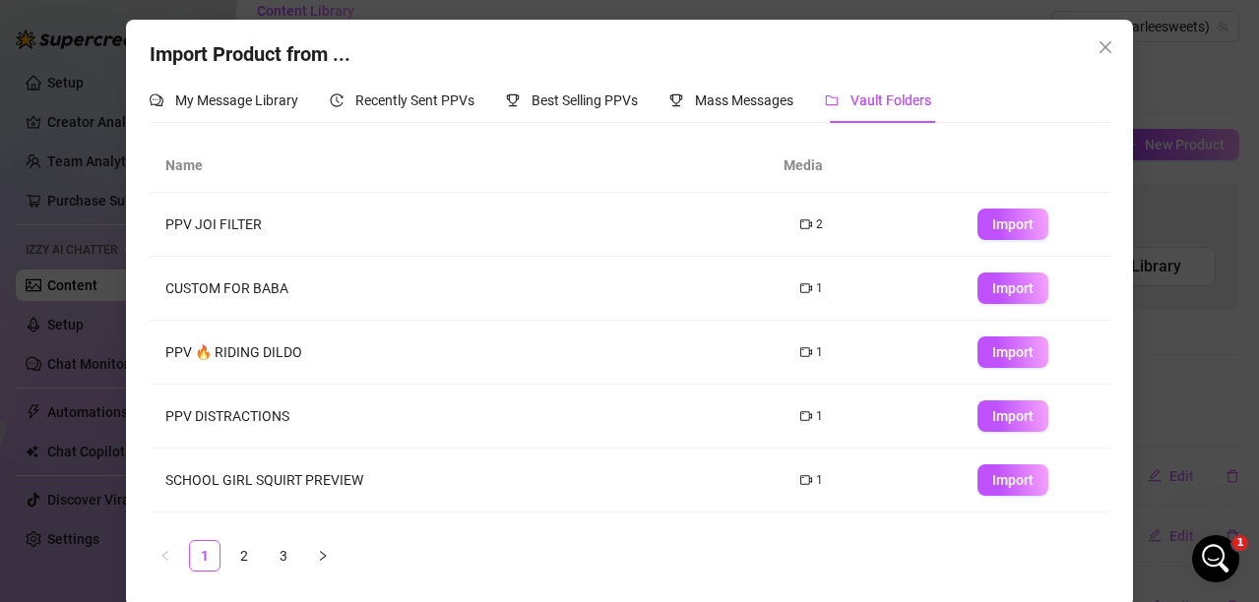
scroll to position [197, 0]
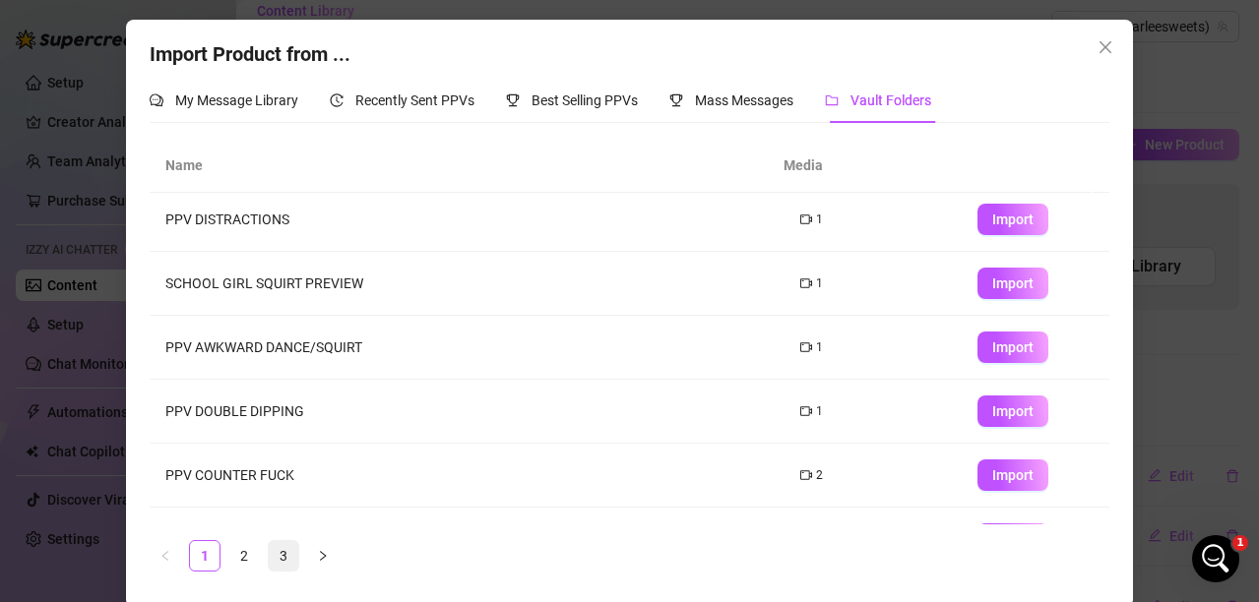
click at [271, 553] on link "3" at bounding box center [284, 556] width 30 height 30
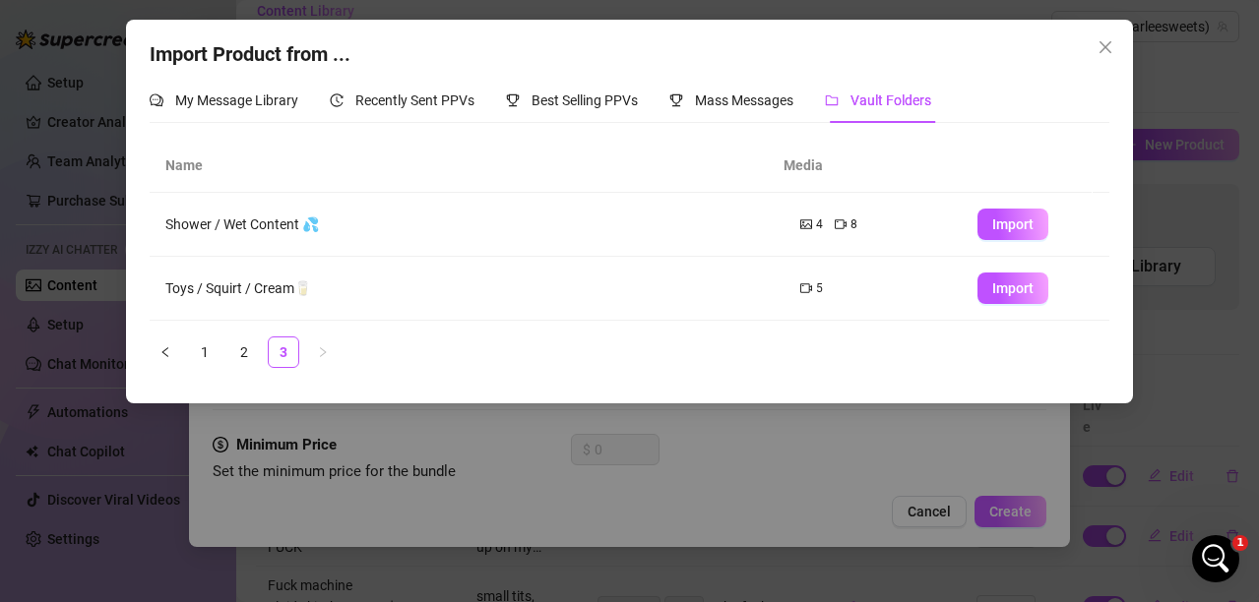
scroll to position [0, 0]
click at [998, 283] on span "Import" at bounding box center [1012, 288] width 41 height 16
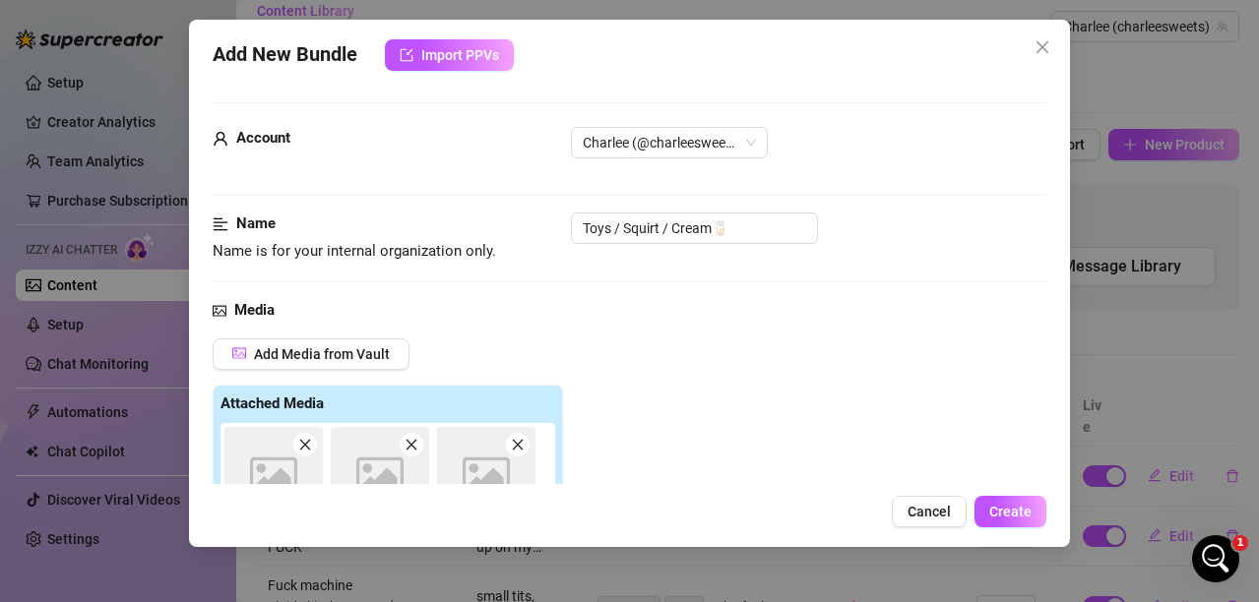
scroll to position [362, 0]
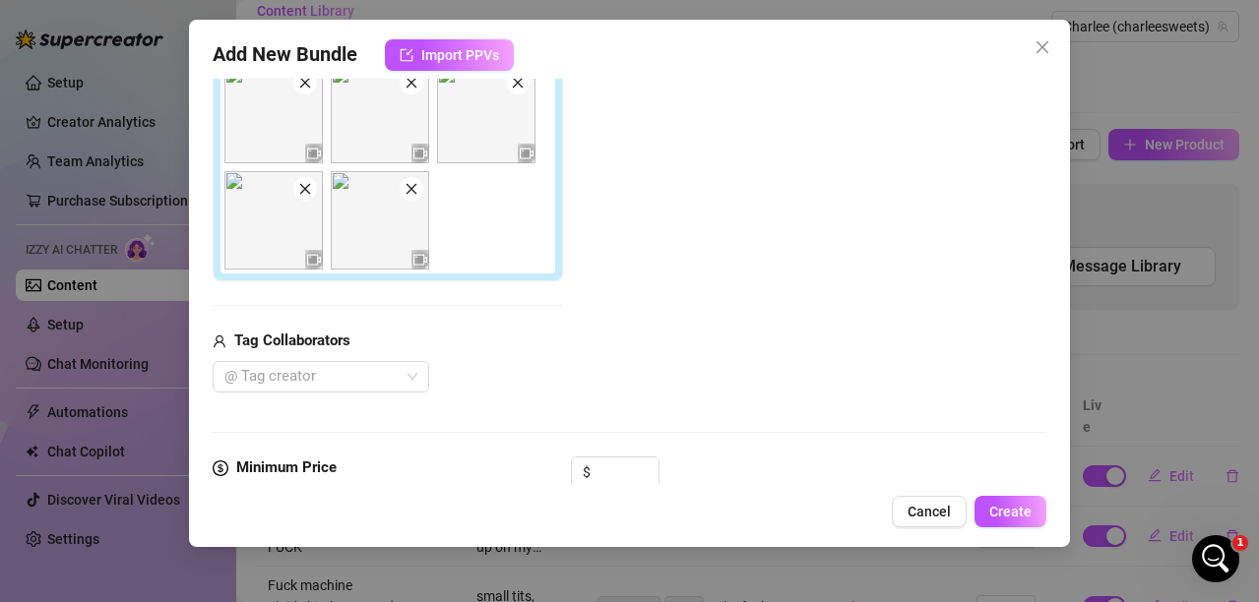
click at [521, 84] on icon "close" at bounding box center [518, 83] width 14 height 14
click at [417, 83] on icon "close" at bounding box center [411, 83] width 14 height 14
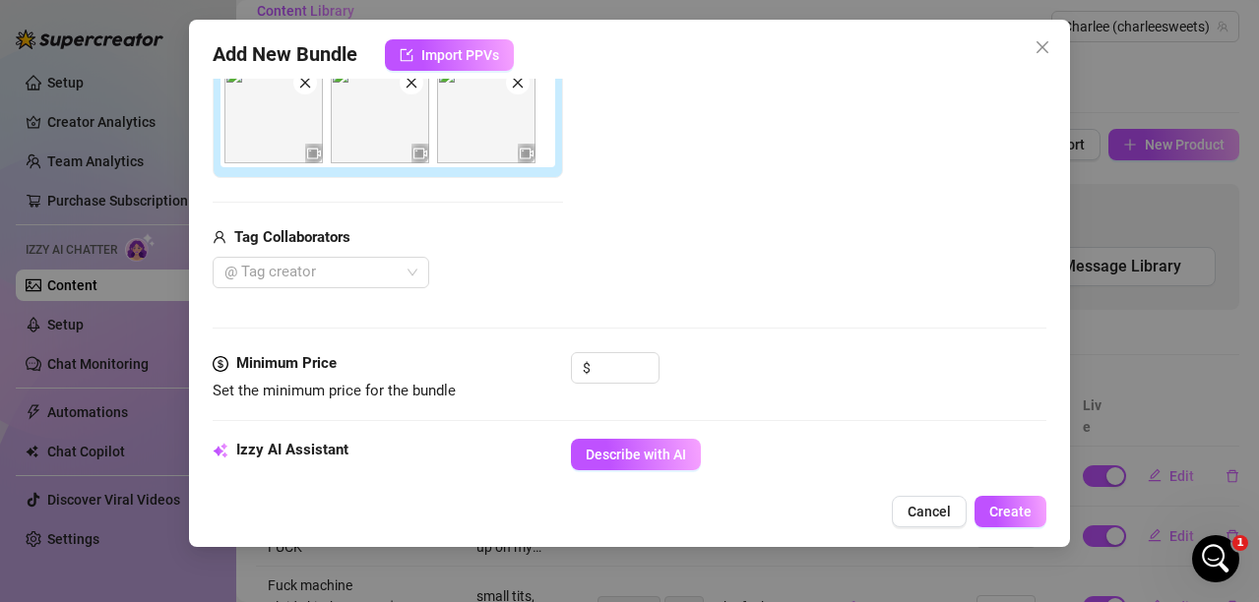
click at [296, 85] on span at bounding box center [305, 83] width 24 height 24
click at [413, 91] on span at bounding box center [412, 83] width 24 height 24
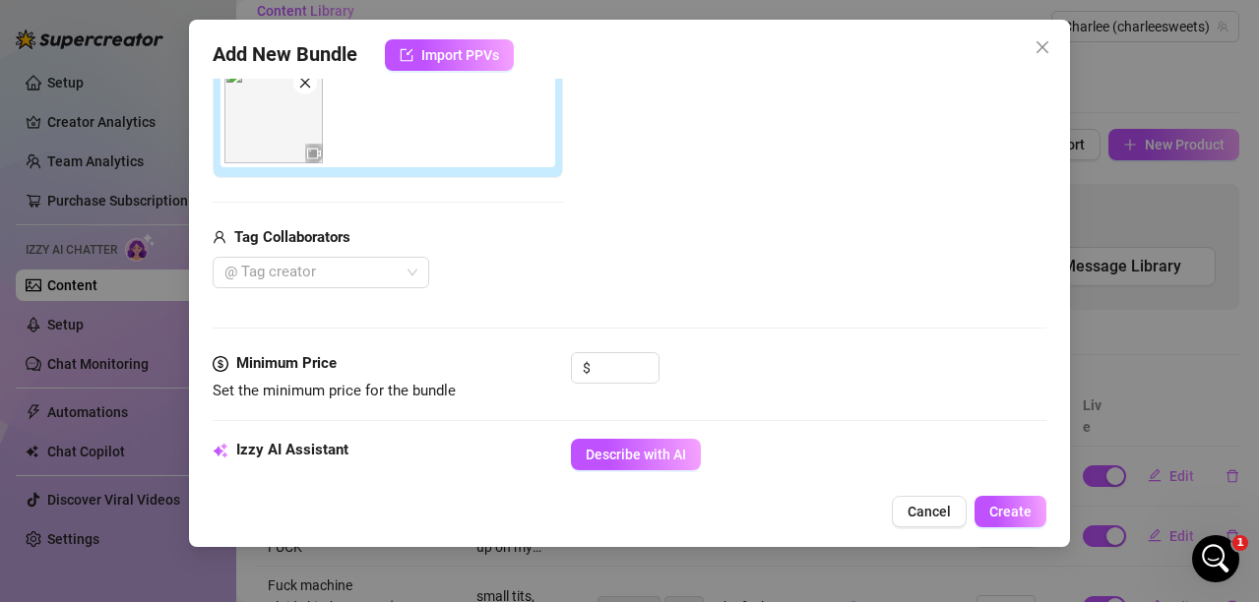
scroll to position [461, 0]
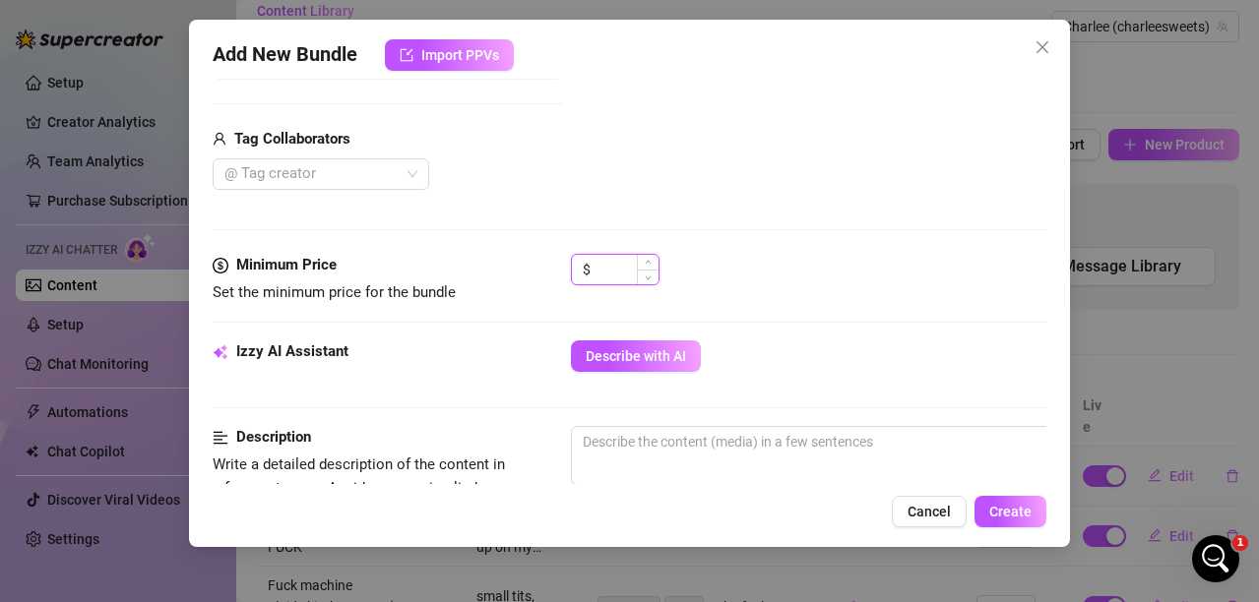
click at [635, 271] on input at bounding box center [626, 270] width 64 height 30
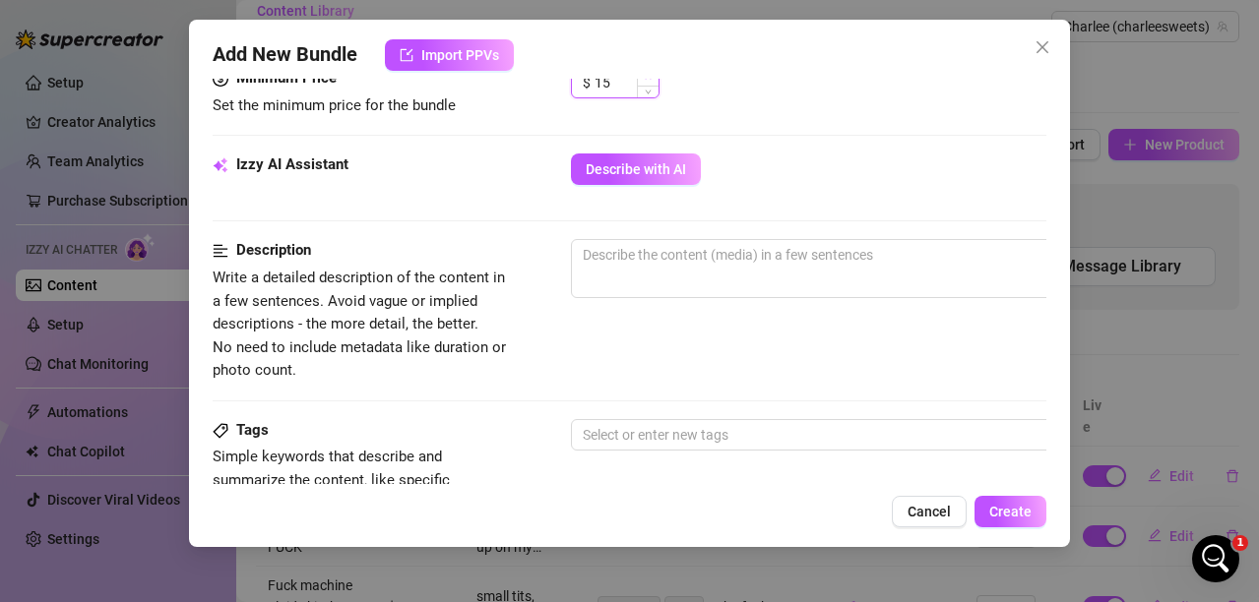
scroll to position [657, 0]
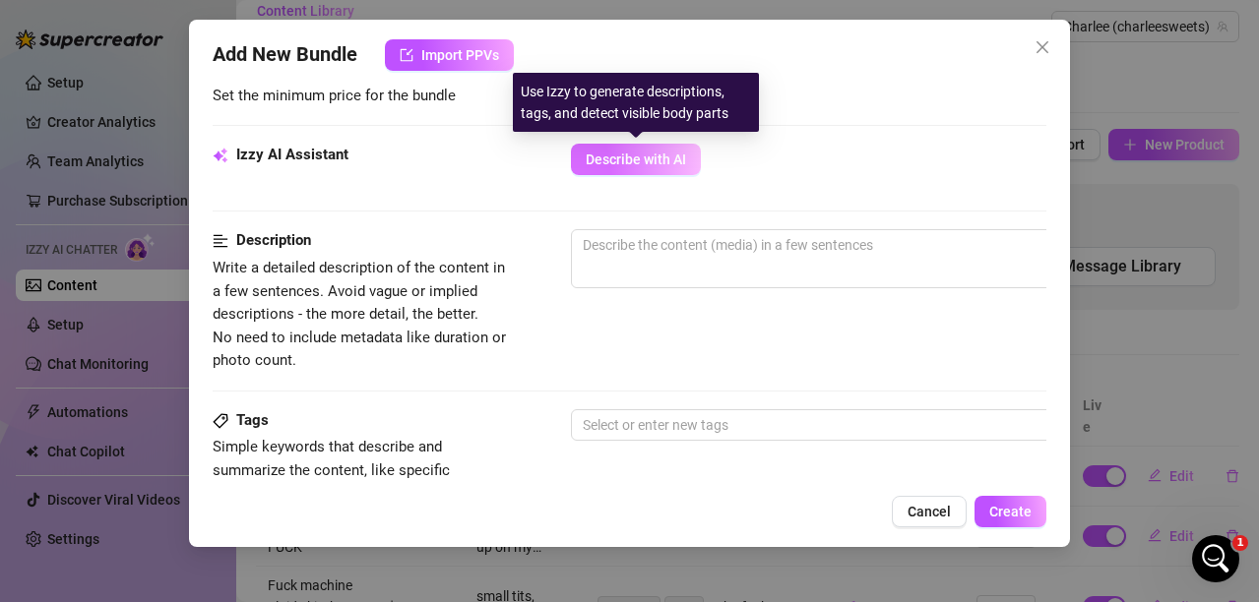
click at [609, 157] on span "Describe with AI" at bounding box center [636, 160] width 100 height 16
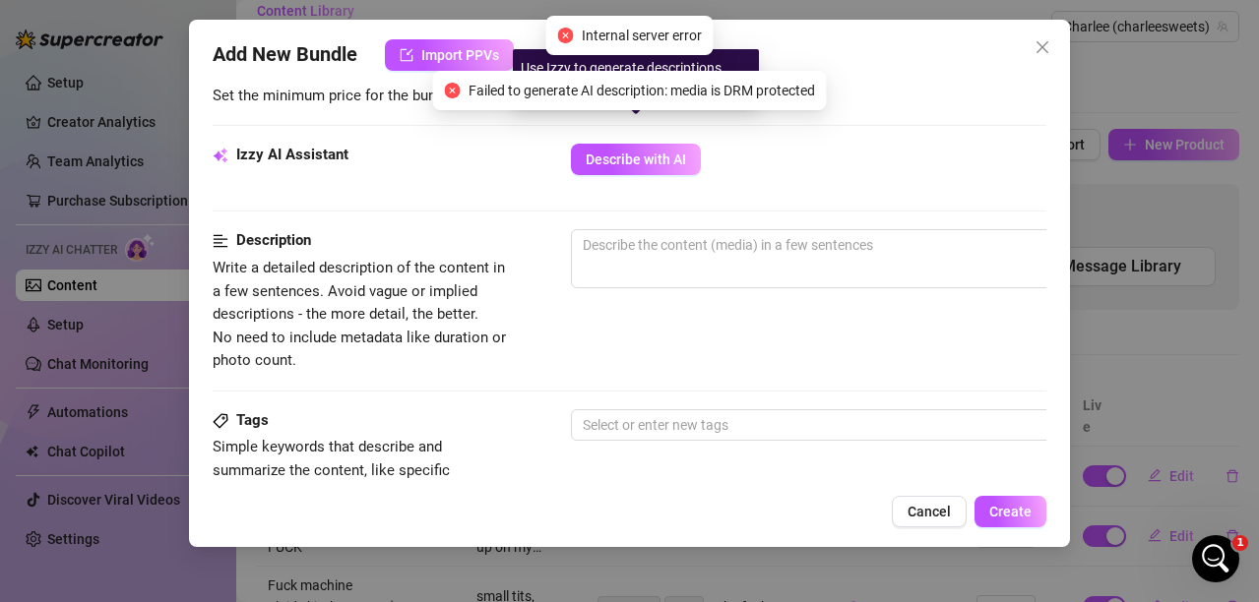
scroll to position [756, 0]
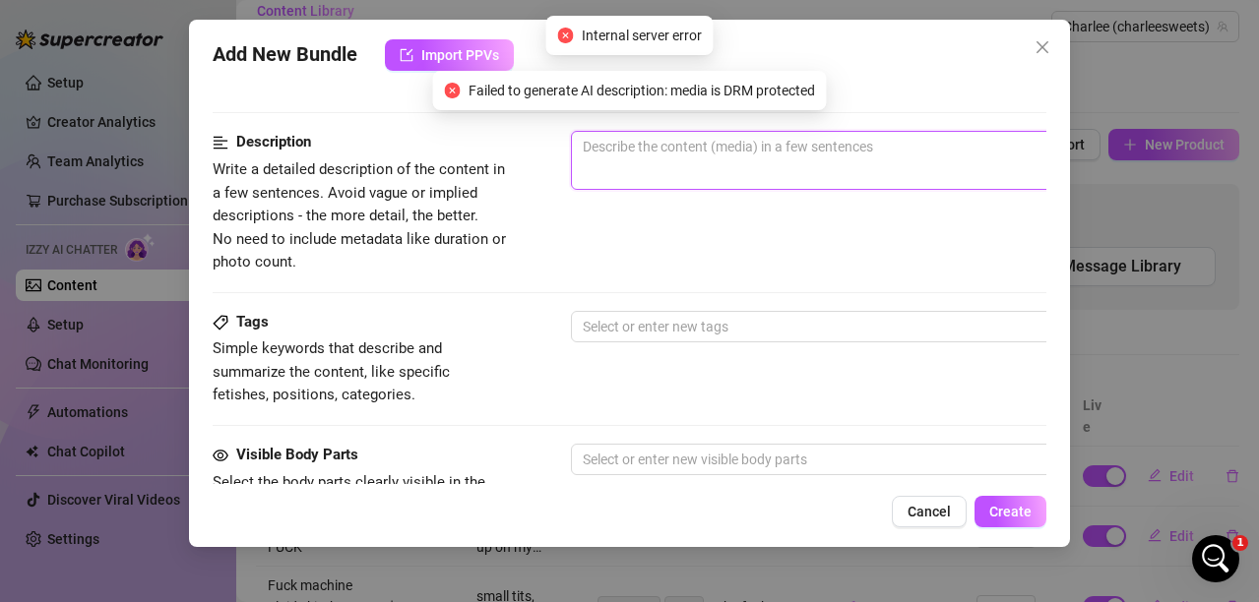
click at [686, 159] on textarea at bounding box center [915, 147] width 687 height 30
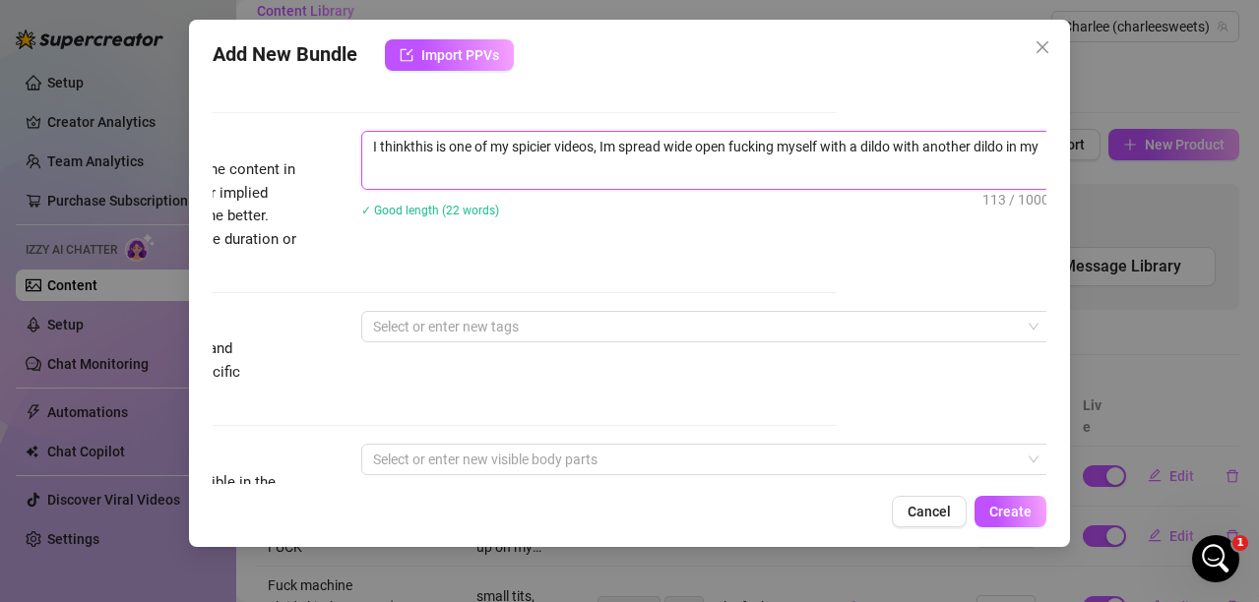
scroll to position [0, 0]
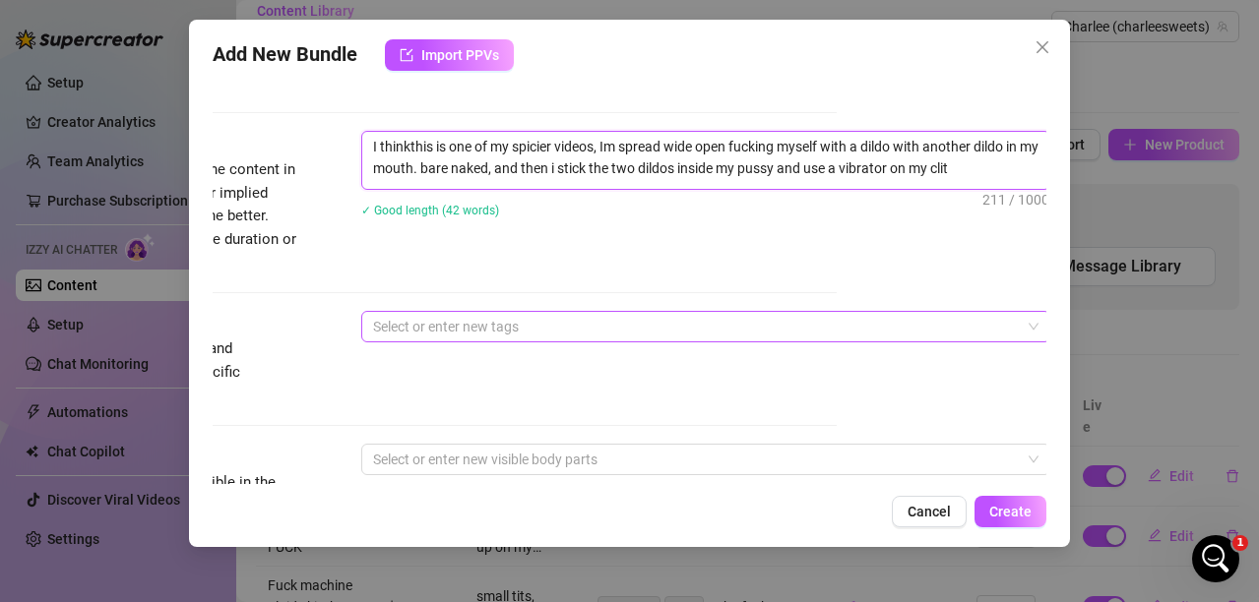
click at [528, 315] on div at bounding box center [695, 327] width 660 height 28
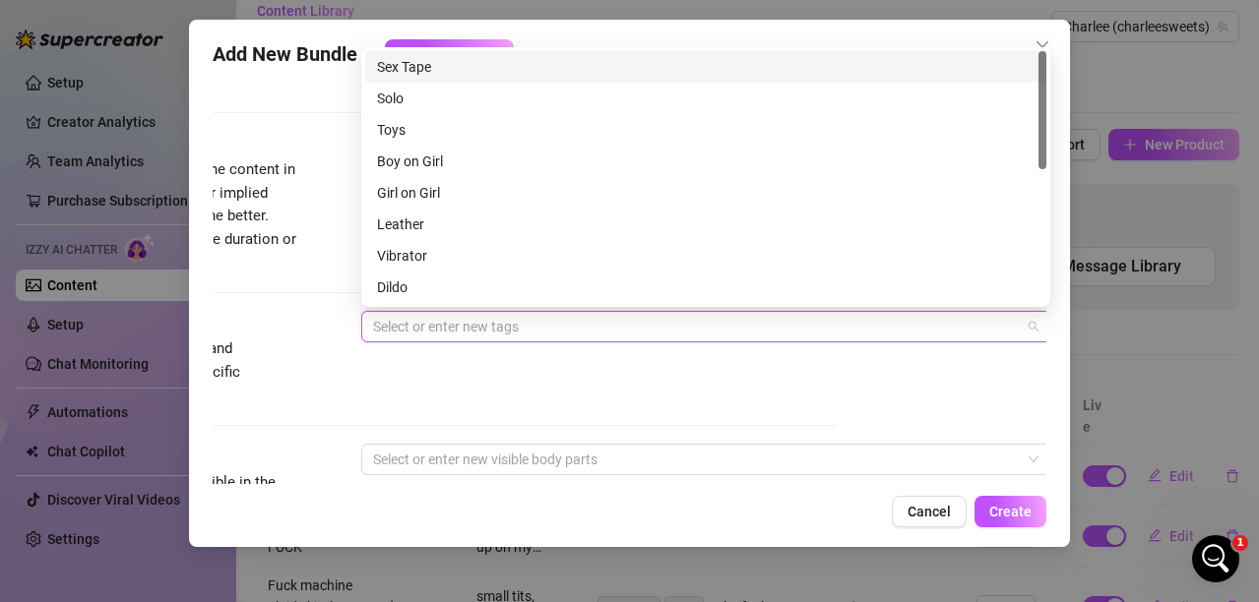
click at [415, 70] on div "Sex Tape" at bounding box center [705, 67] width 657 height 22
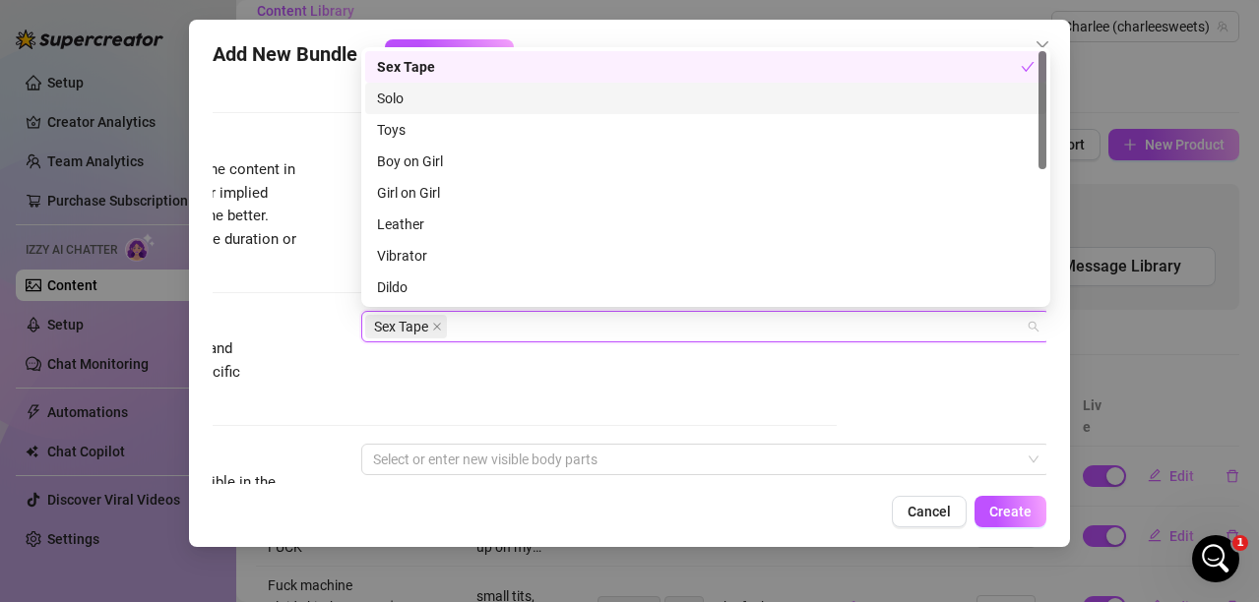
click at [395, 96] on div "Solo" at bounding box center [705, 99] width 657 height 22
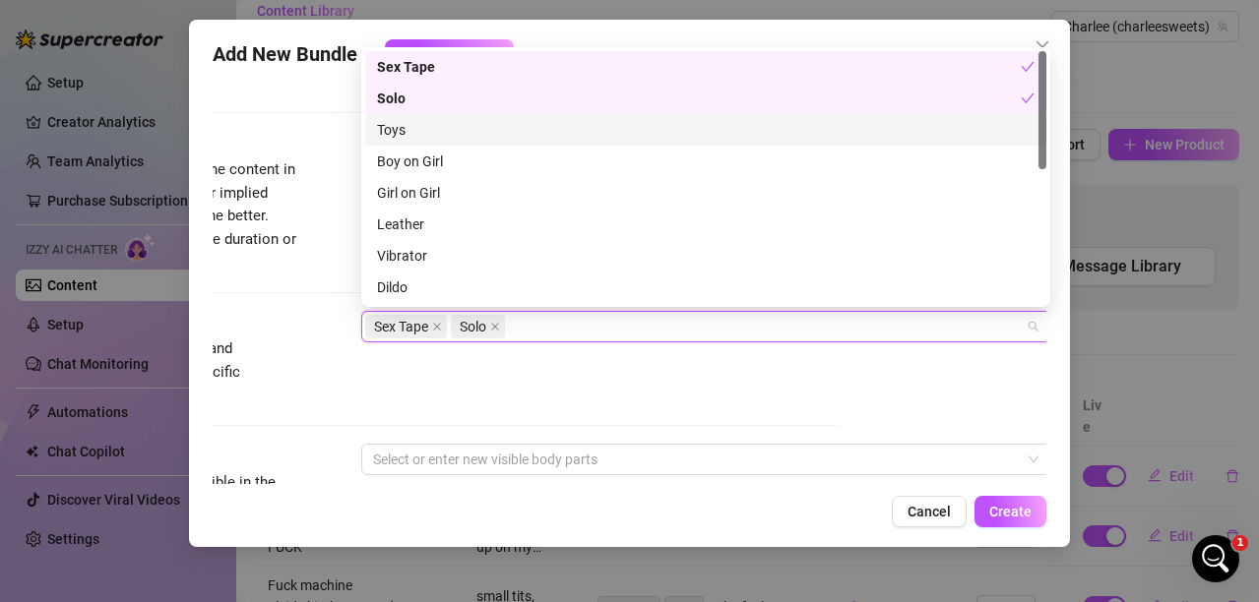
click at [383, 124] on div "Toys" at bounding box center [705, 130] width 657 height 22
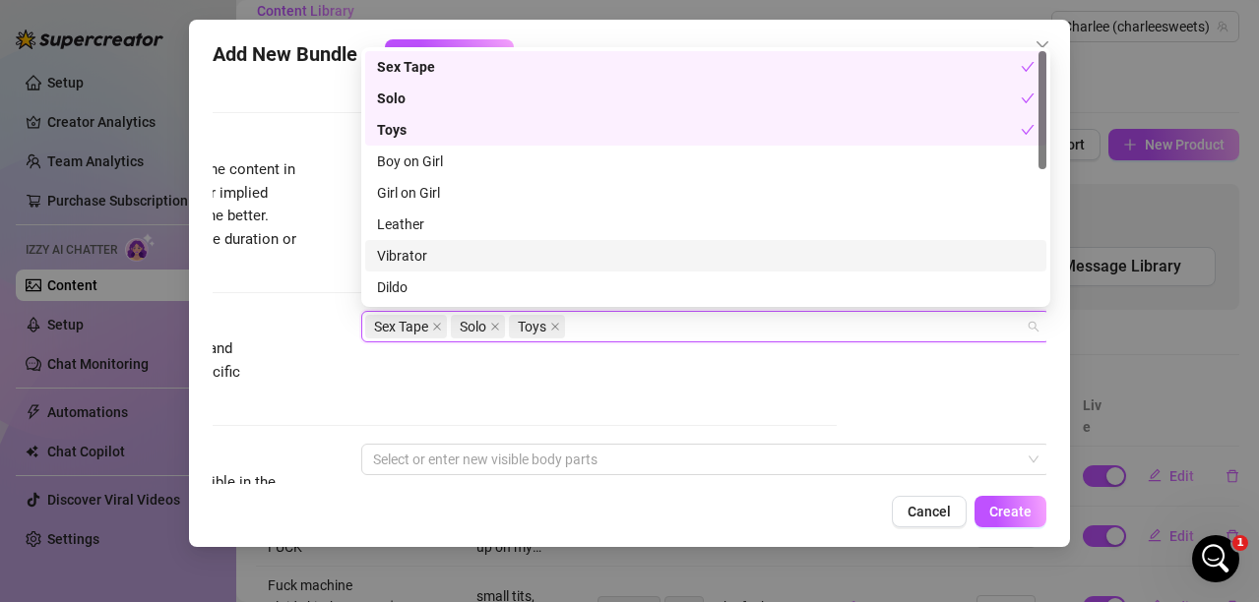
click at [400, 246] on div "Vibrator" at bounding box center [705, 256] width 657 height 22
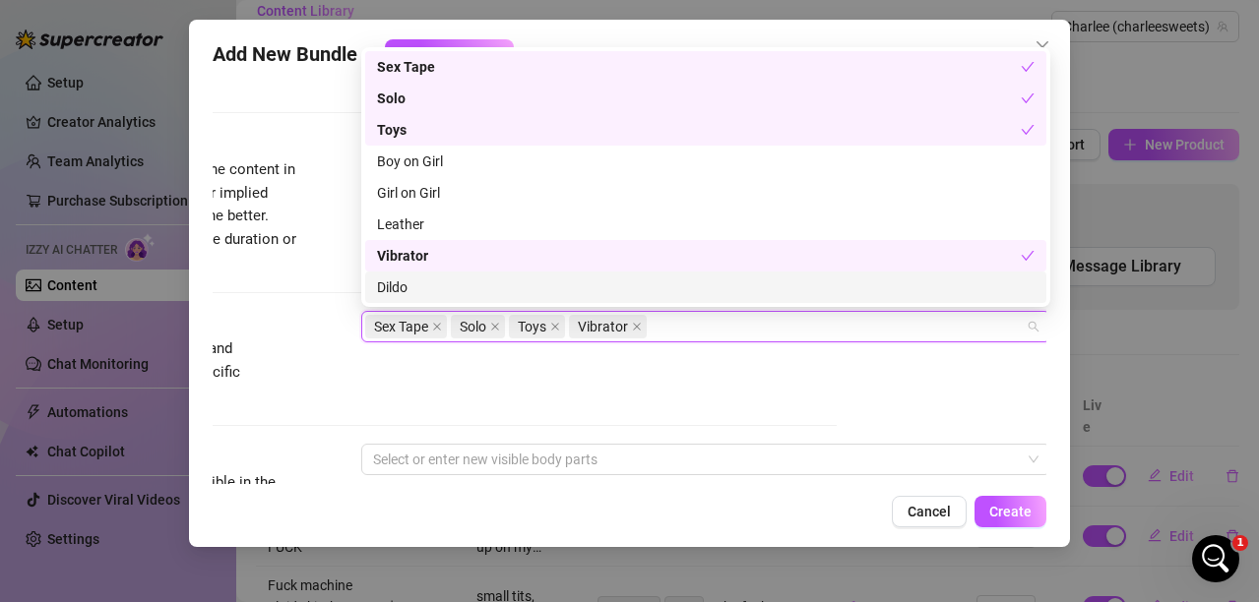
click at [381, 284] on div "Dildo" at bounding box center [705, 288] width 657 height 22
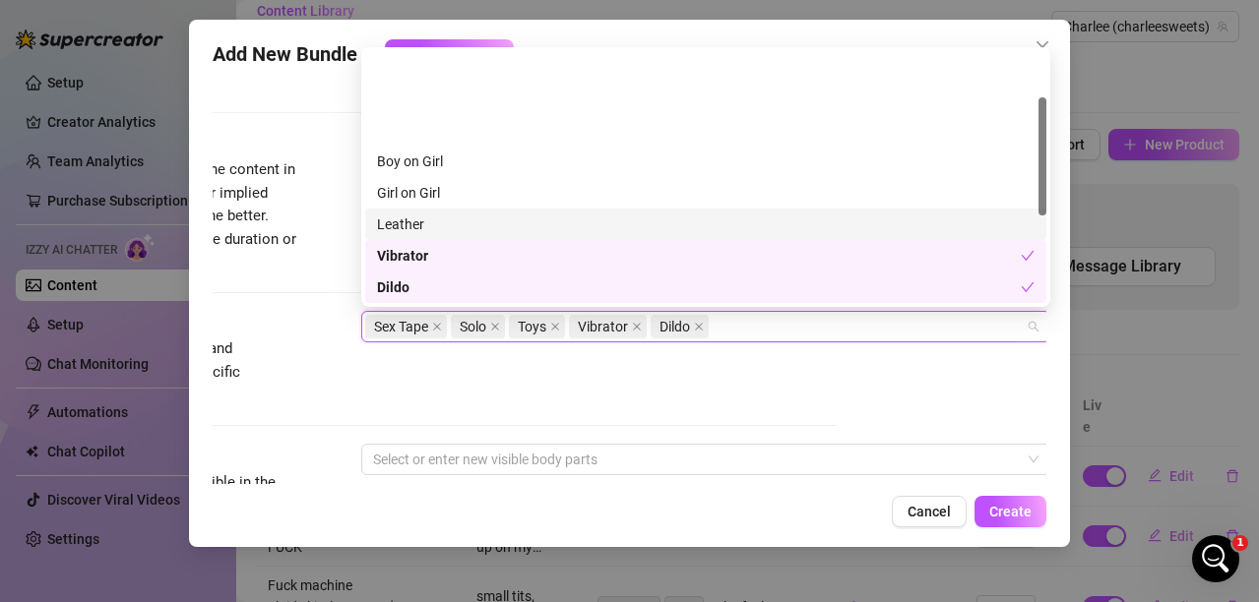
scroll to position [98, 0]
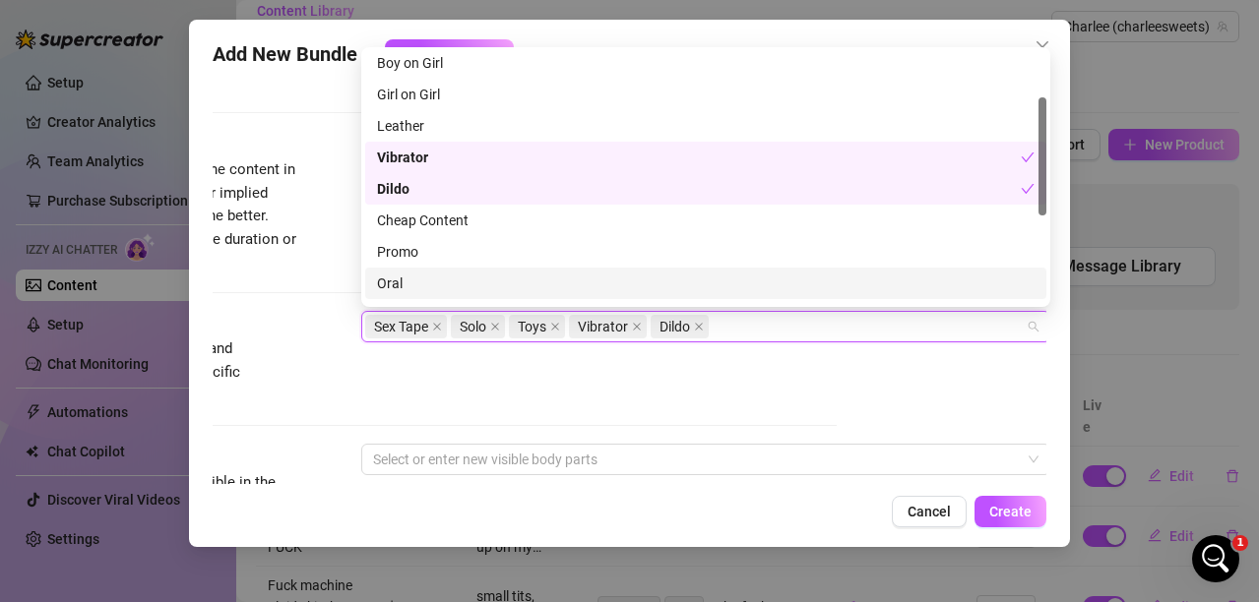
click at [385, 278] on div "Oral" at bounding box center [705, 284] width 657 height 22
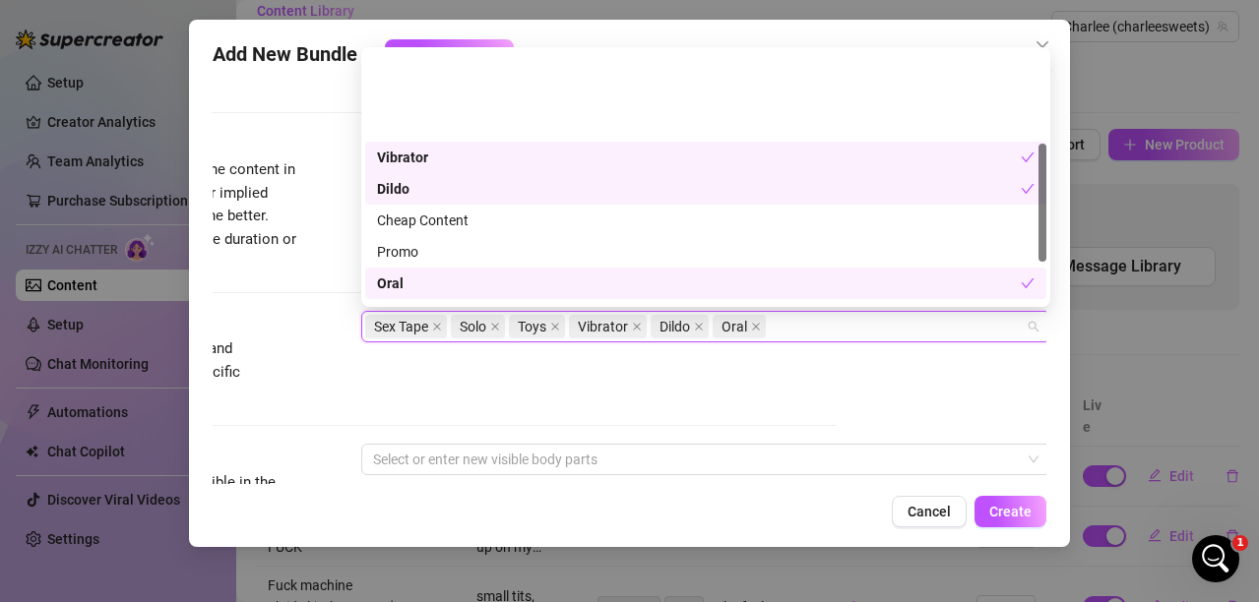
scroll to position [197, 0]
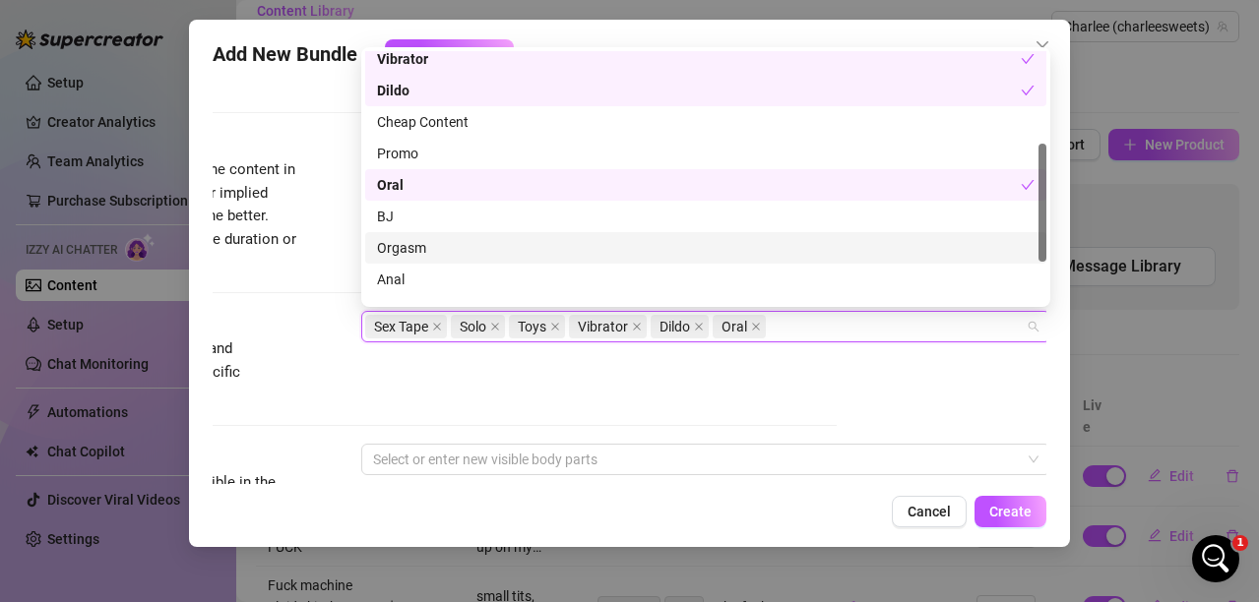
click at [393, 242] on div "Orgasm" at bounding box center [705, 248] width 657 height 22
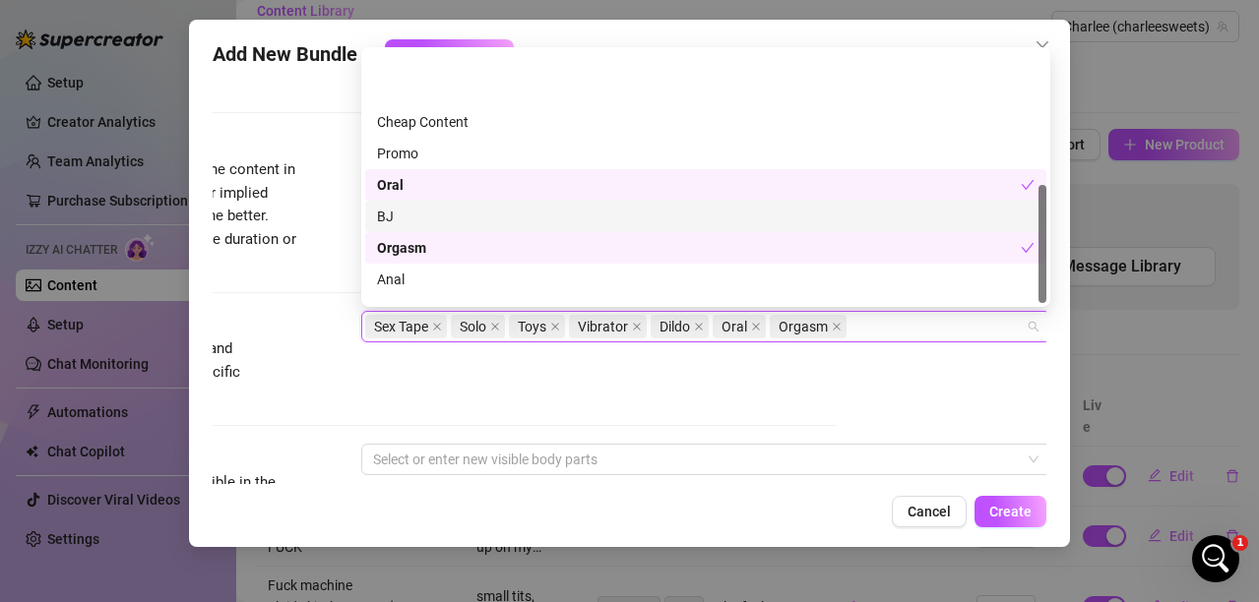
scroll to position [283, 0]
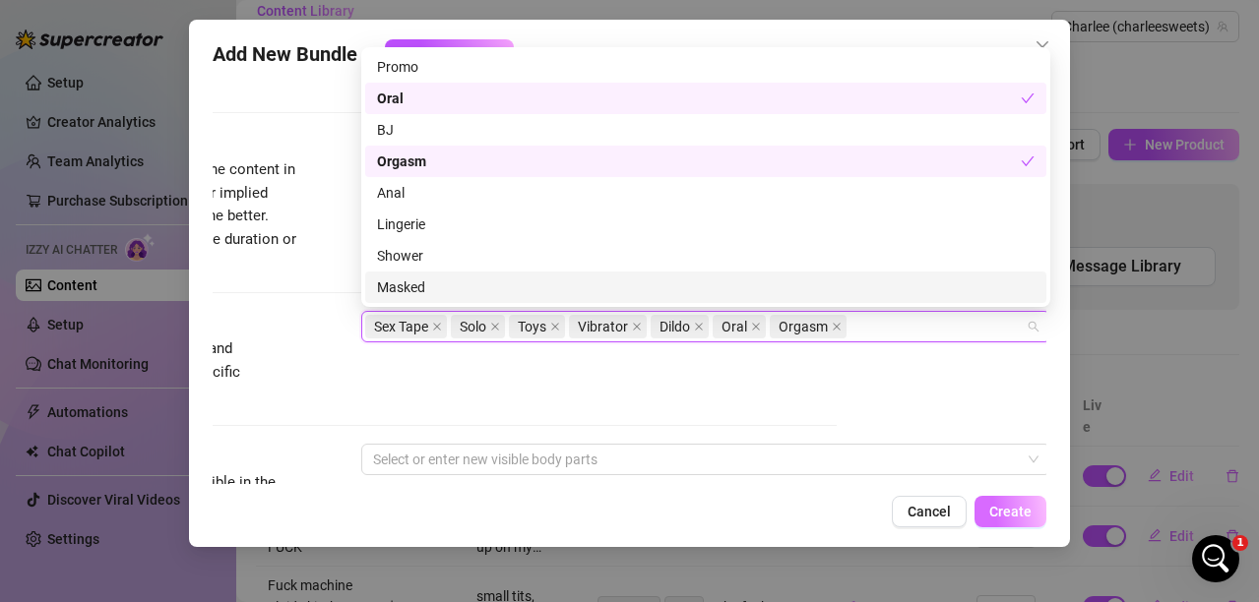
click at [1019, 518] on span "Create" at bounding box center [1010, 512] width 42 height 16
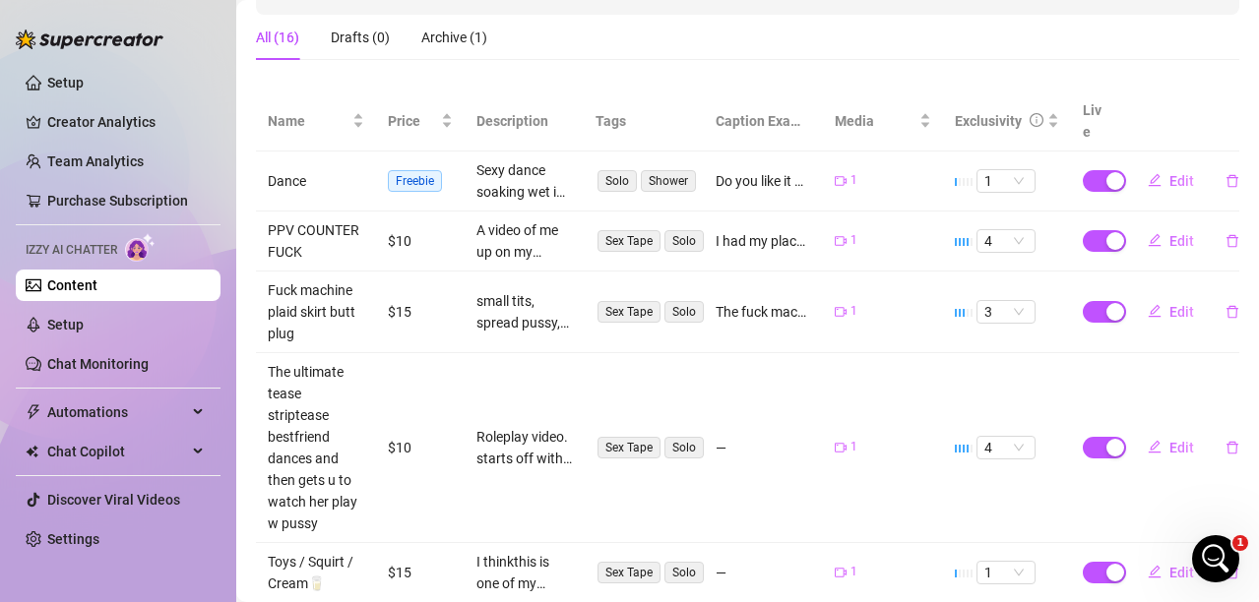
scroll to position [412, 0]
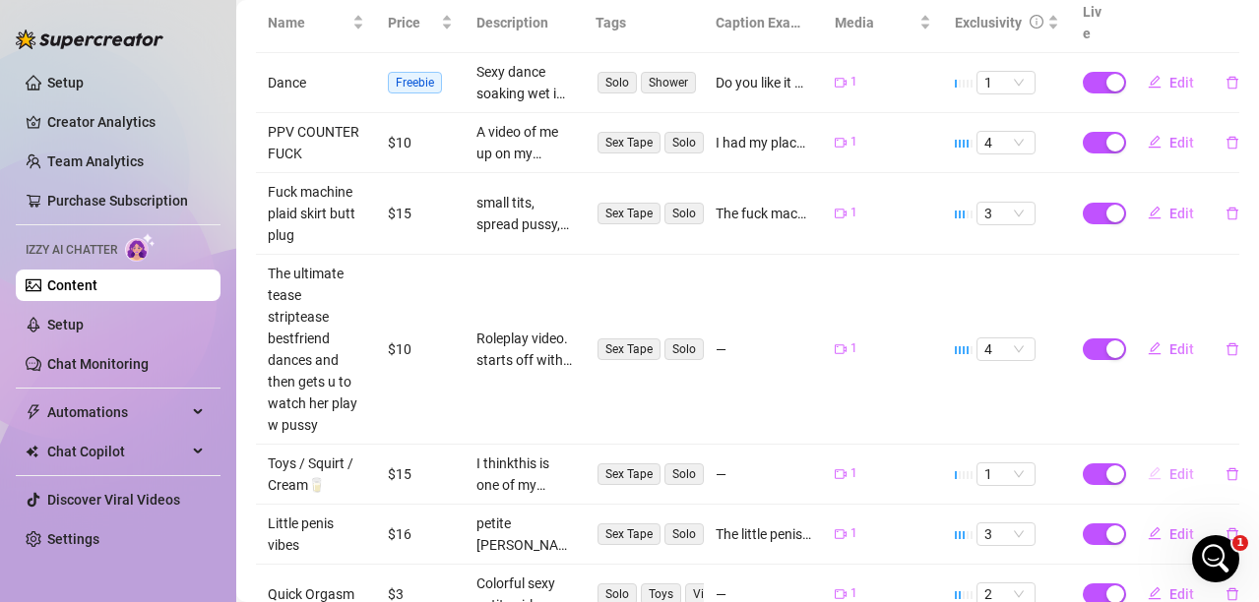
click at [1169, 466] on span "Edit" at bounding box center [1181, 474] width 25 height 16
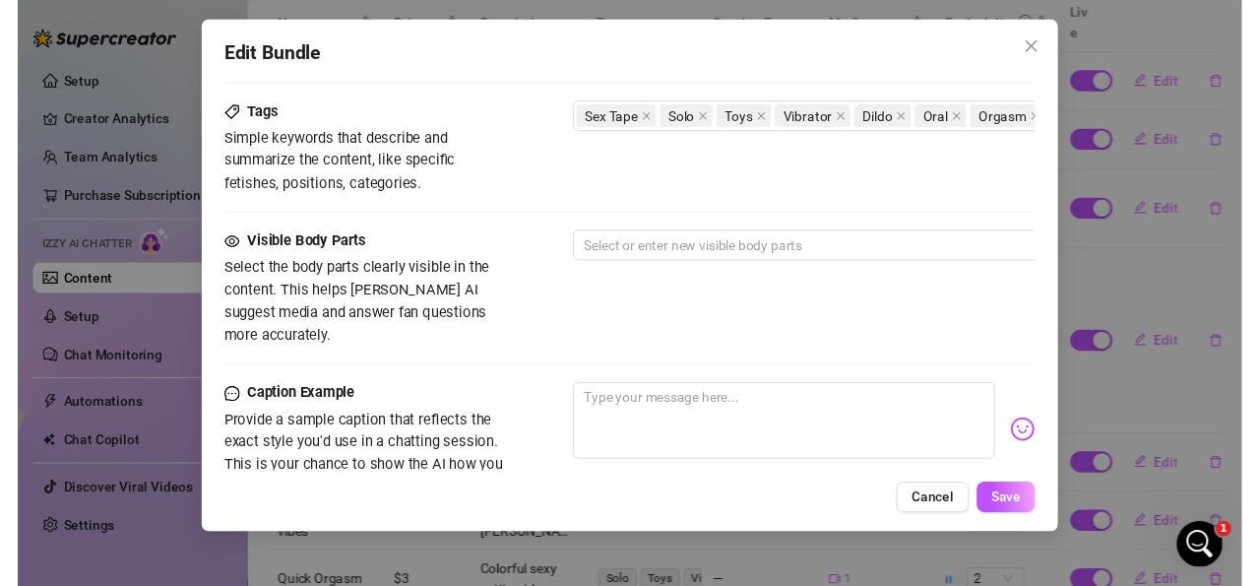
scroll to position [984, 0]
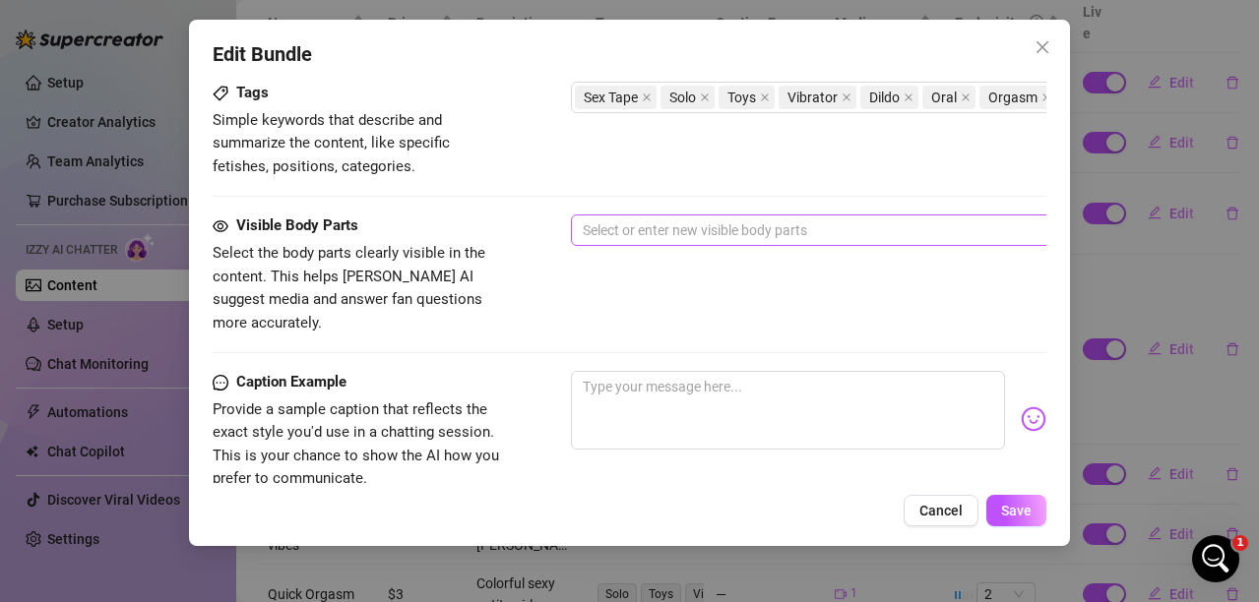
click at [748, 234] on div at bounding box center [905, 230] width 660 height 28
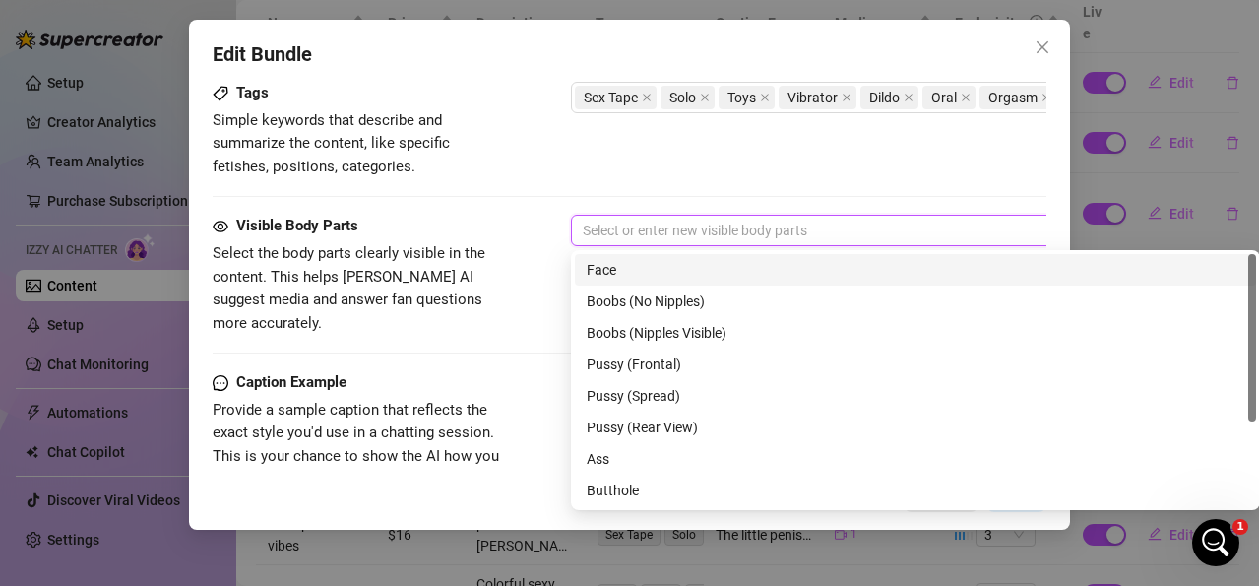
click at [619, 269] on div "Face" at bounding box center [915, 270] width 657 height 22
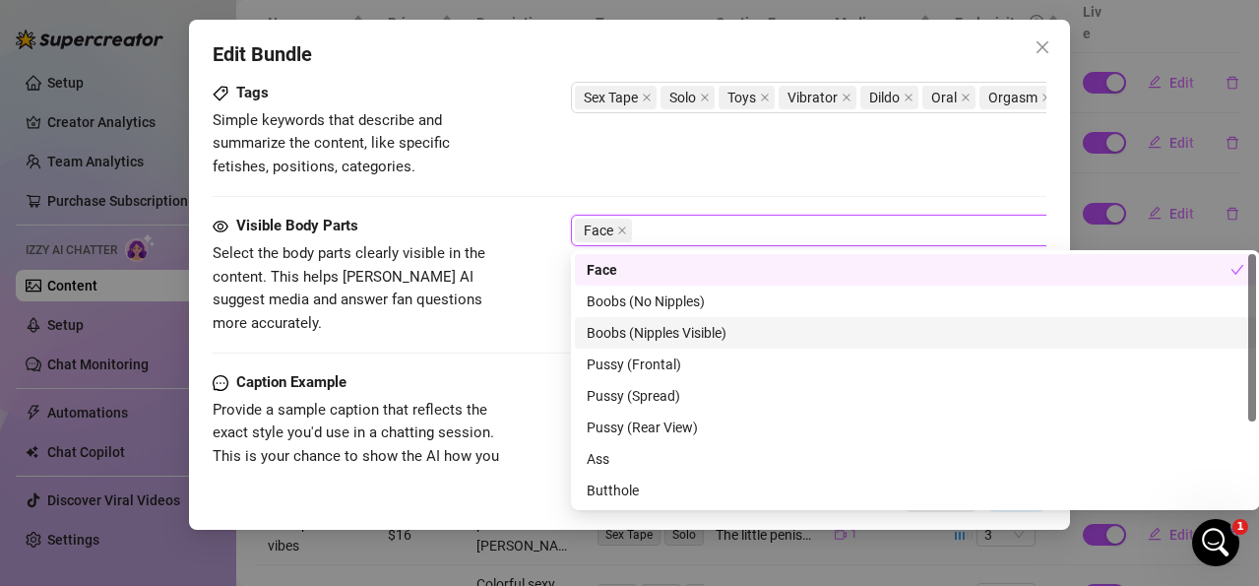
click at [651, 334] on div "Boobs (Nipples Visible)" at bounding box center [915, 333] width 657 height 22
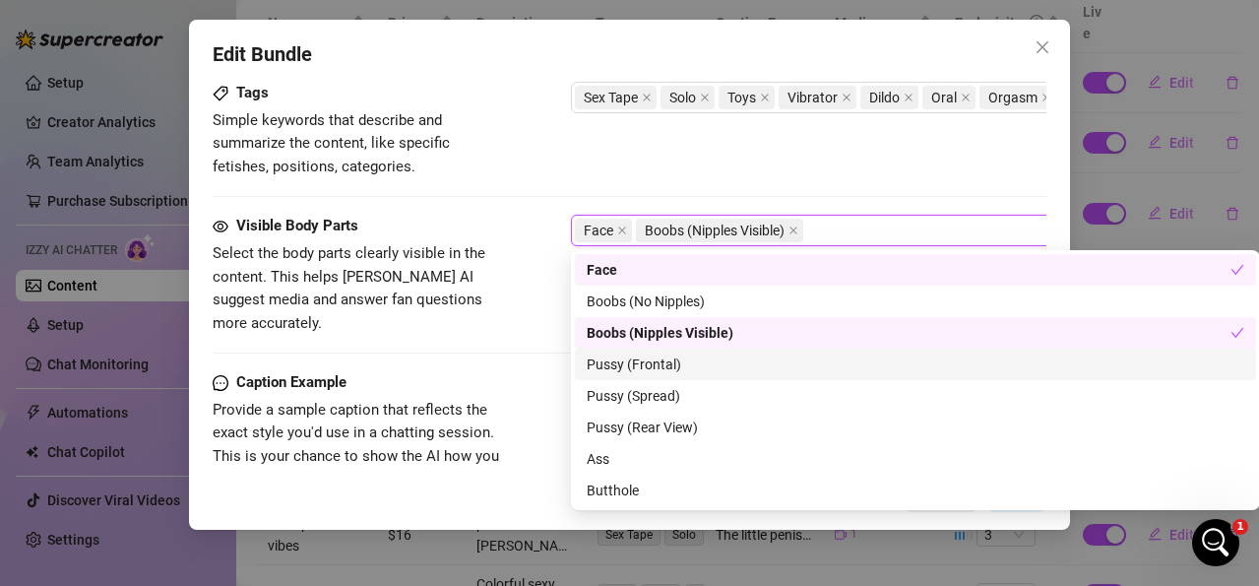
click at [665, 356] on div "Pussy (Frontal)" at bounding box center [915, 364] width 657 height 22
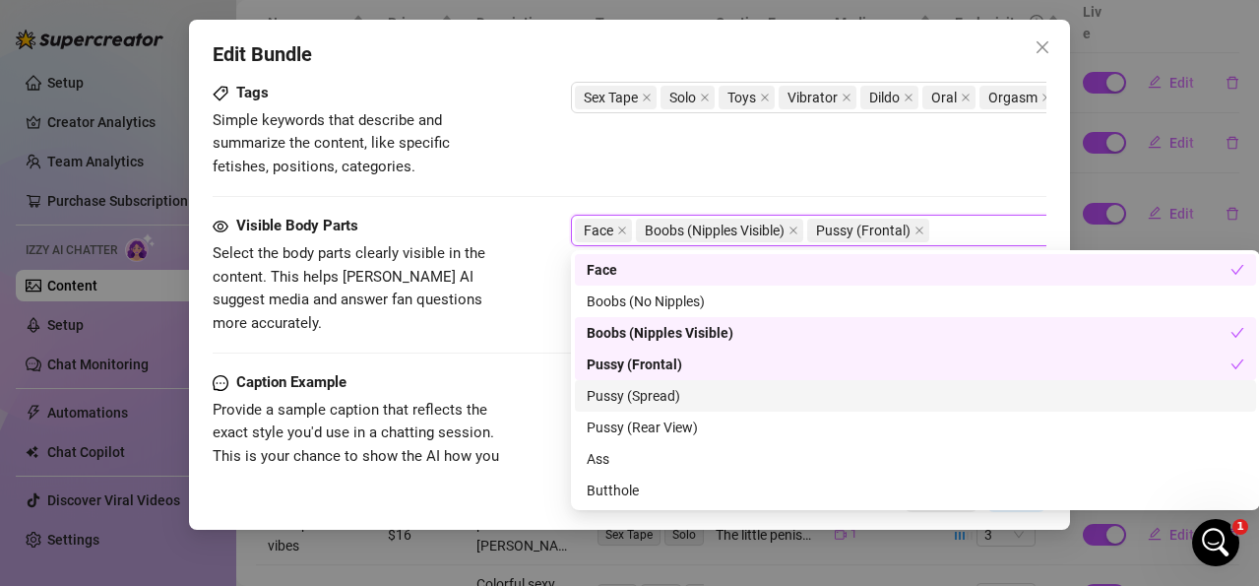
click at [660, 392] on div "Pussy (Spread)" at bounding box center [915, 396] width 657 height 22
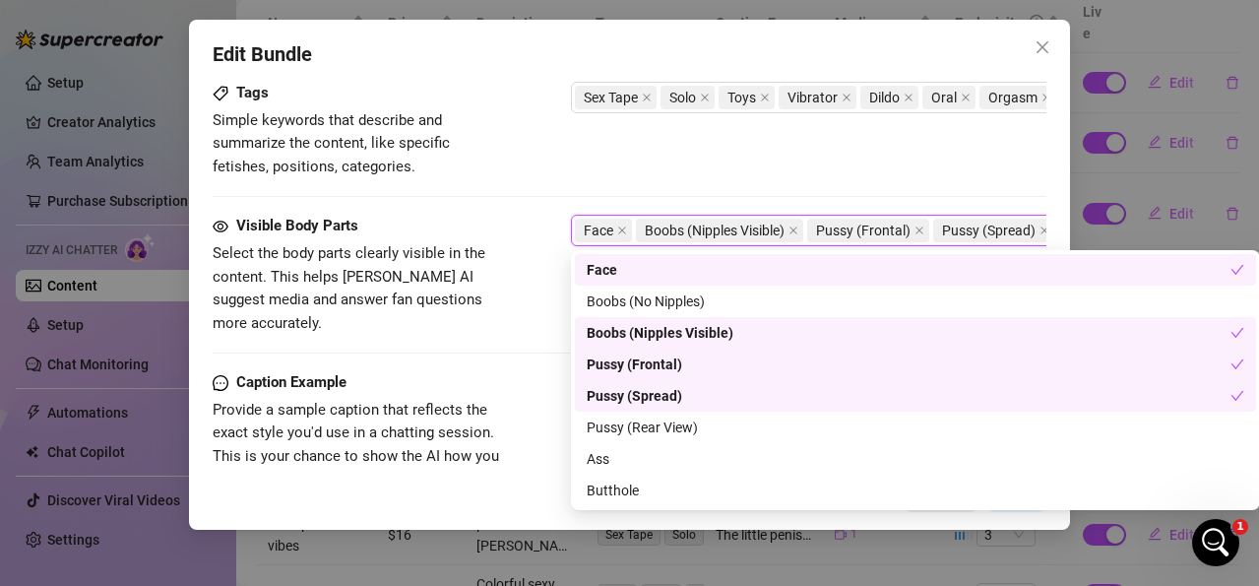
scroll to position [98, 0]
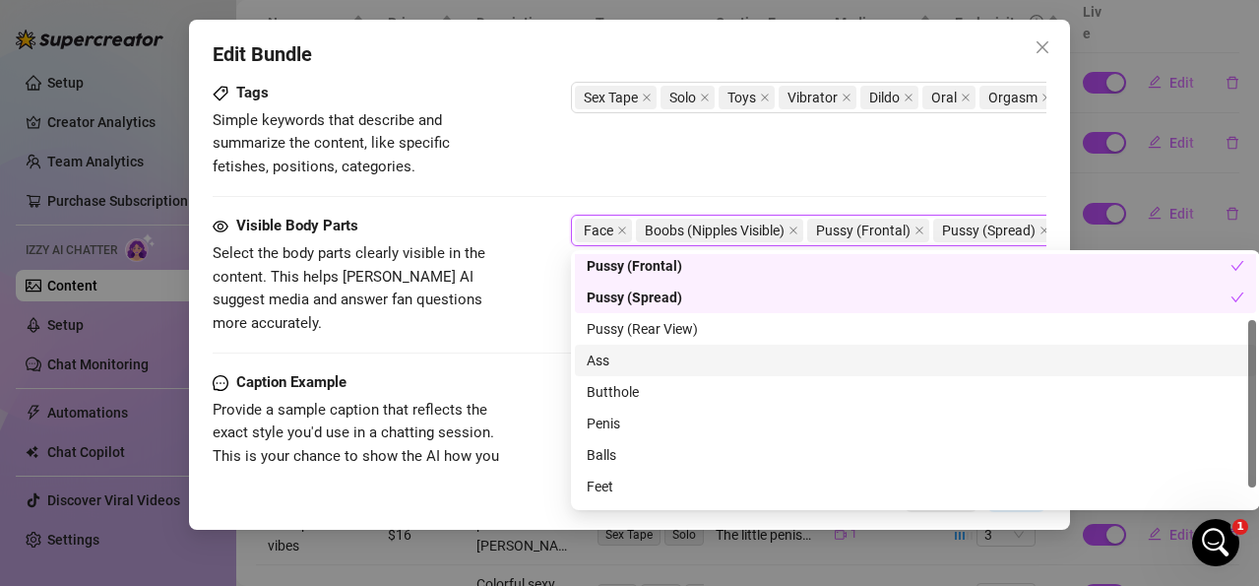
click at [605, 360] on div "Ass" at bounding box center [915, 360] width 657 height 22
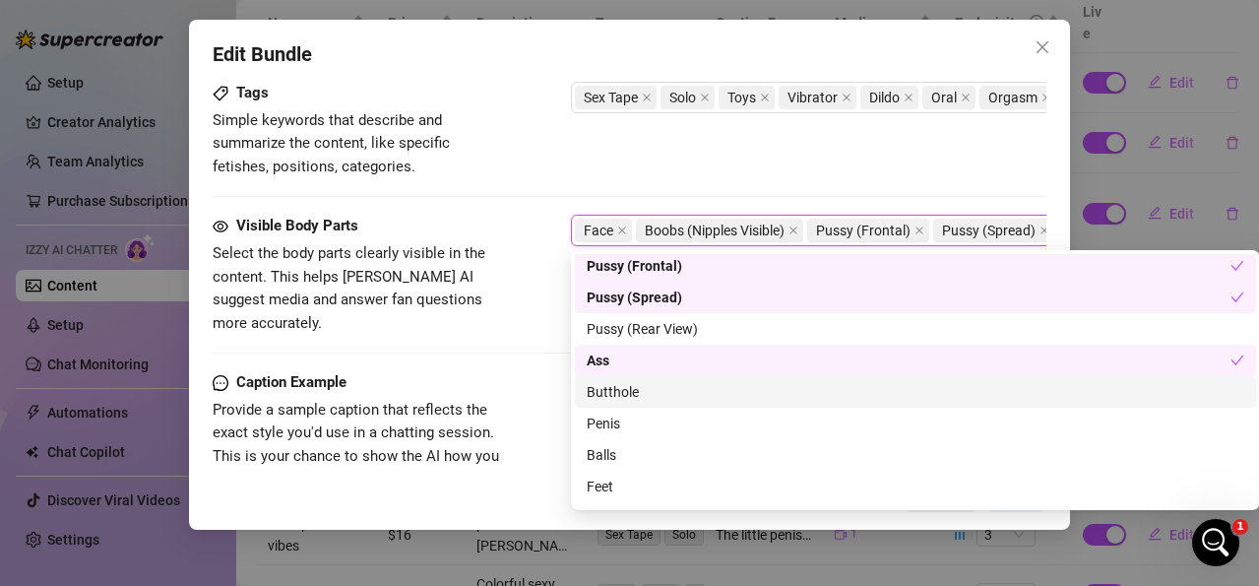
click at [607, 396] on div "Butthole" at bounding box center [915, 392] width 657 height 22
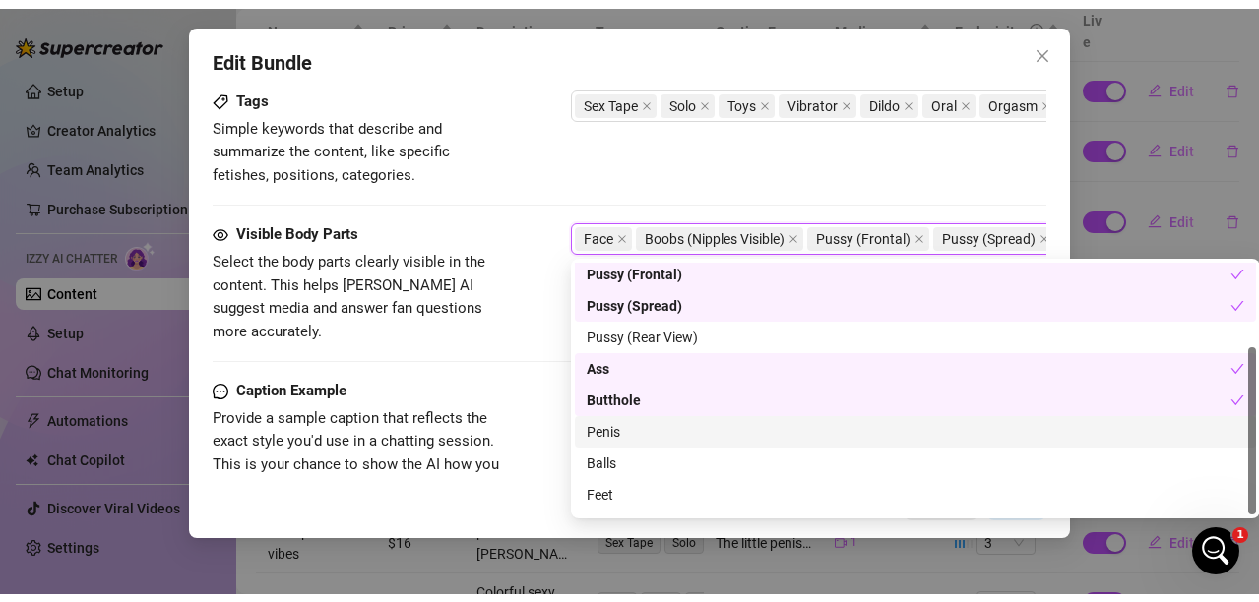
scroll to position [126, 0]
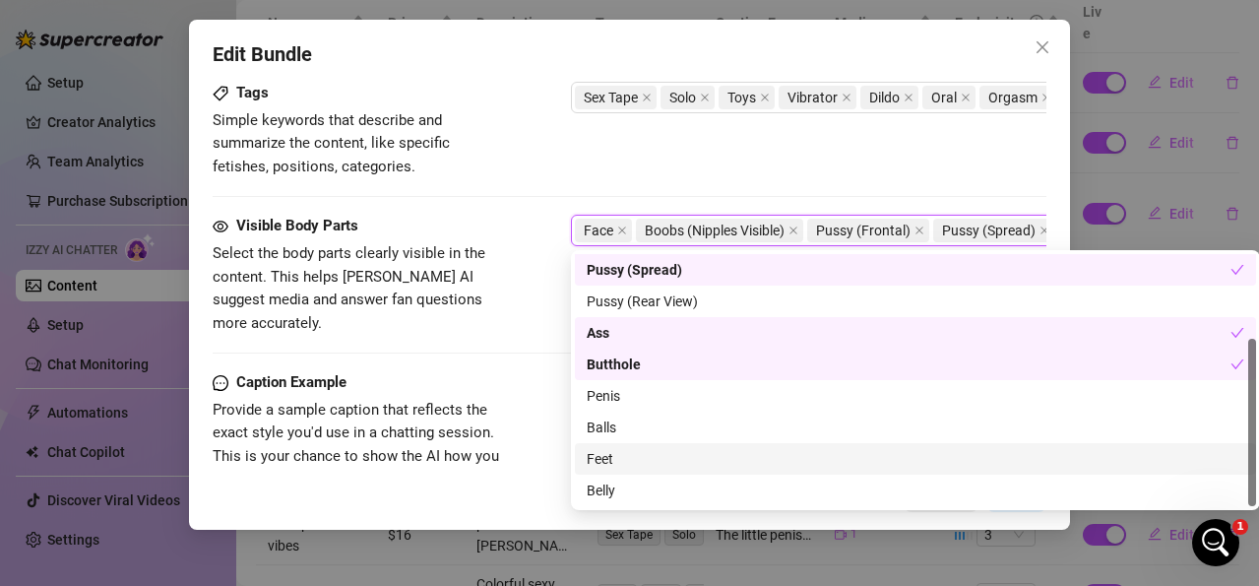
click at [598, 456] on div "Feet" at bounding box center [915, 459] width 657 height 22
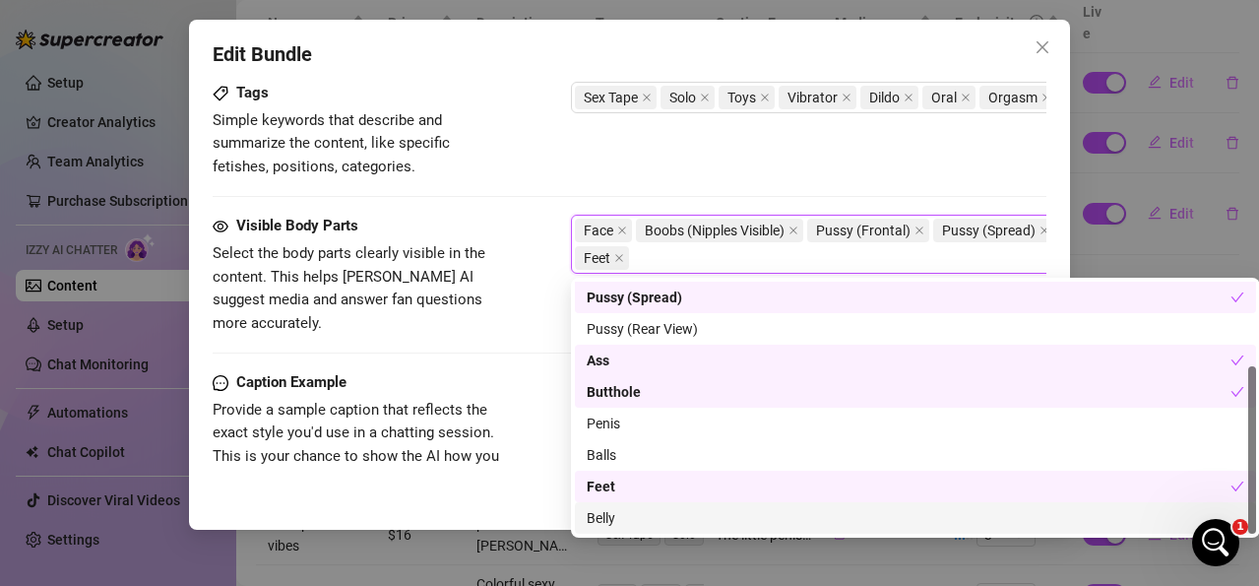
click at [604, 513] on div "Belly" at bounding box center [915, 518] width 657 height 22
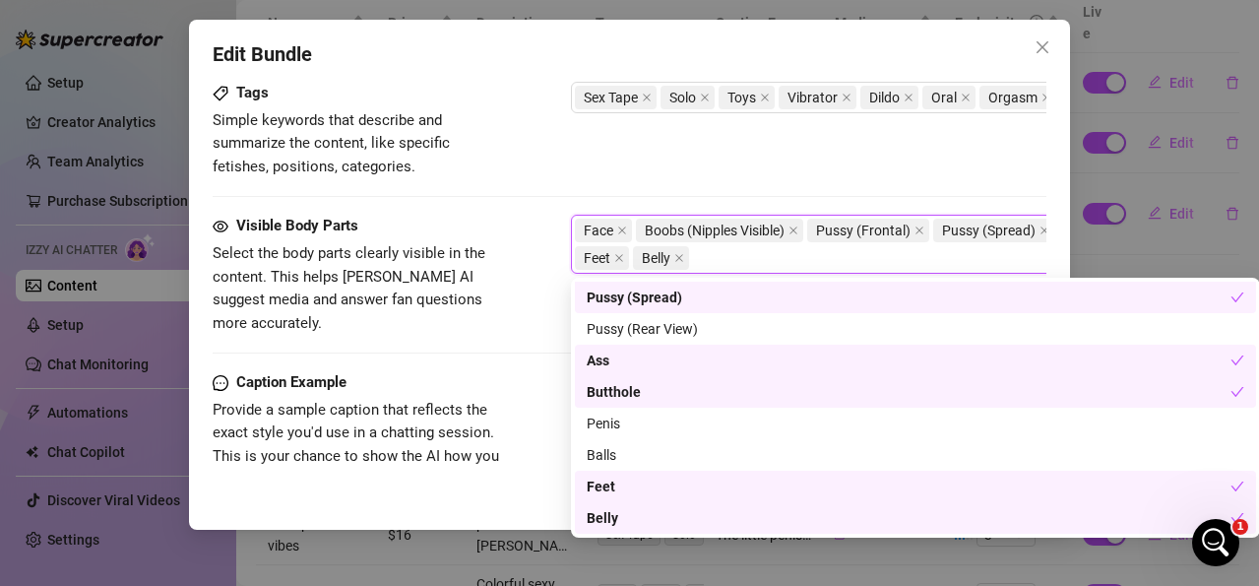
click at [624, 158] on div "Tags Simple keywords that describe and summarize the content, like specific fet…" at bounding box center [630, 130] width 834 height 96
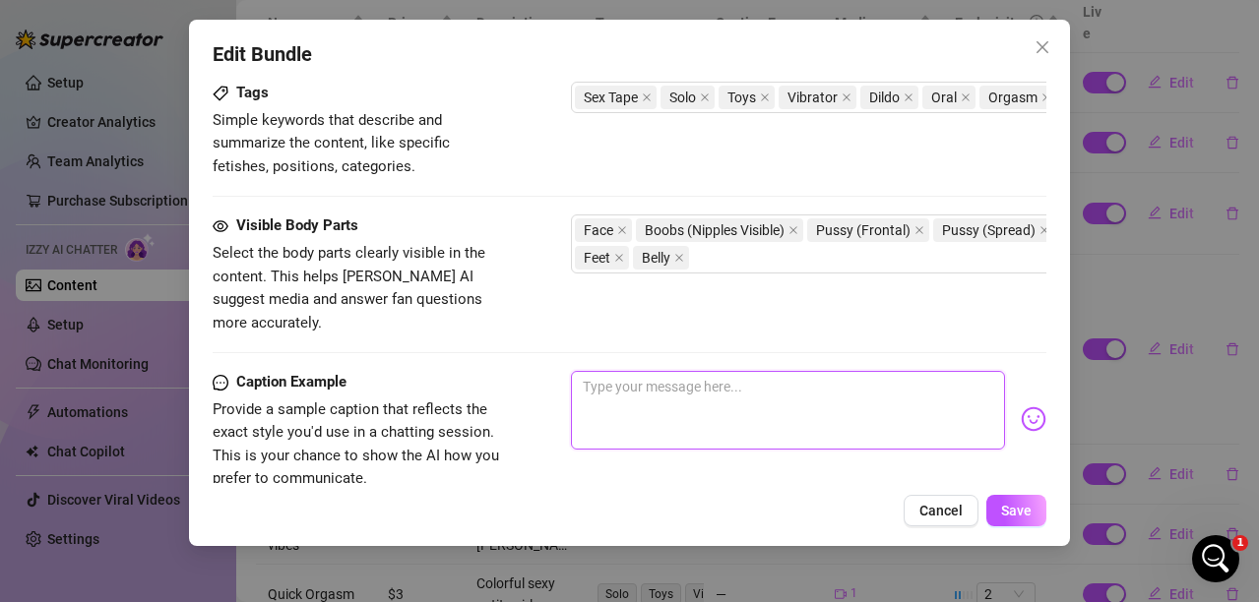
click at [667, 379] on textarea at bounding box center [788, 410] width 434 height 79
drag, startPoint x: 710, startPoint y: 357, endPoint x: 657, endPoint y: 363, distance: 53.5
click at [657, 371] on textarea "Dirty Doggin haha jk double dipping," at bounding box center [788, 410] width 434 height 79
click at [801, 371] on textarea "Dirty Doggin, double dipping," at bounding box center [788, 410] width 434 height 79
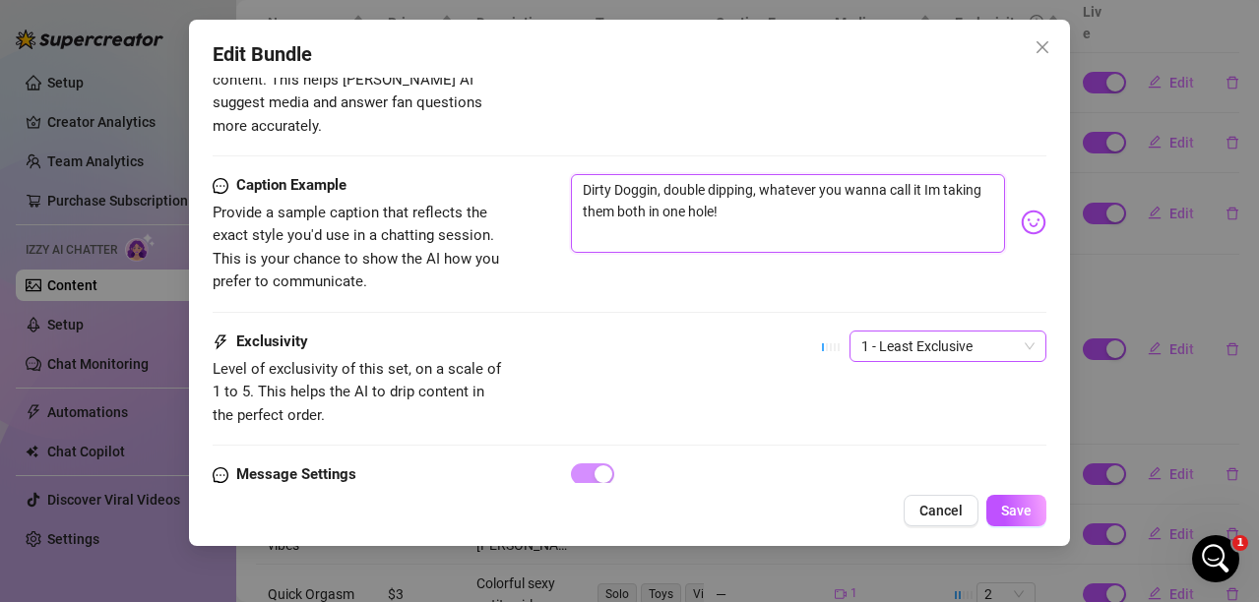
click at [972, 332] on span "1 - Least Exclusive" at bounding box center [947, 347] width 173 height 30
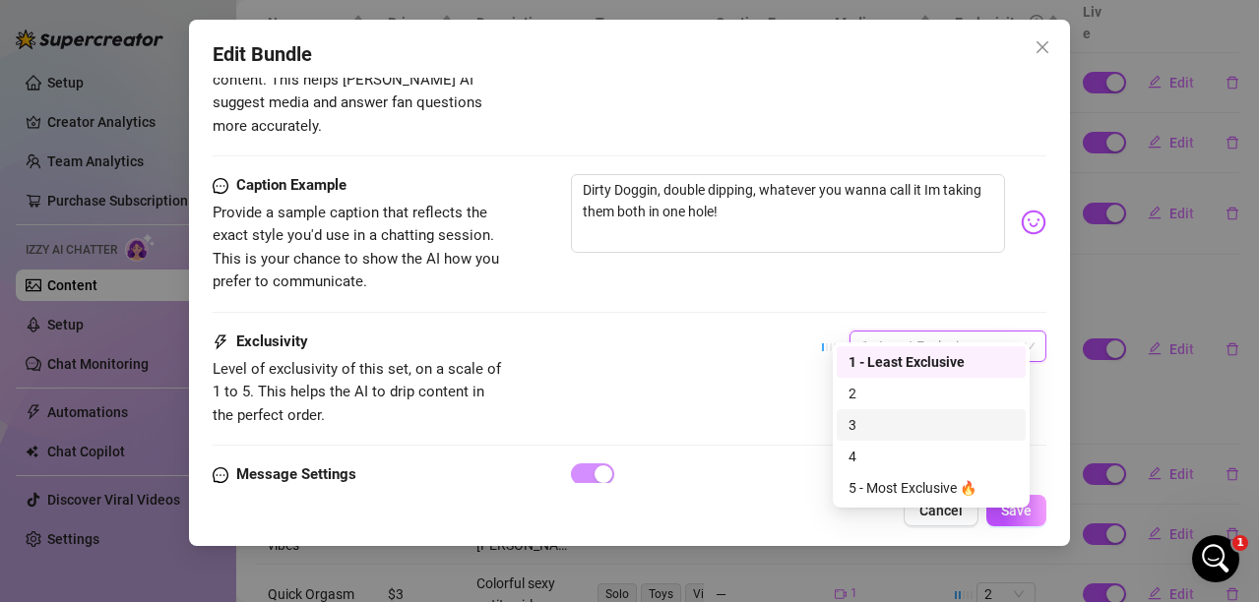
click at [857, 427] on div "3" at bounding box center [930, 425] width 165 height 22
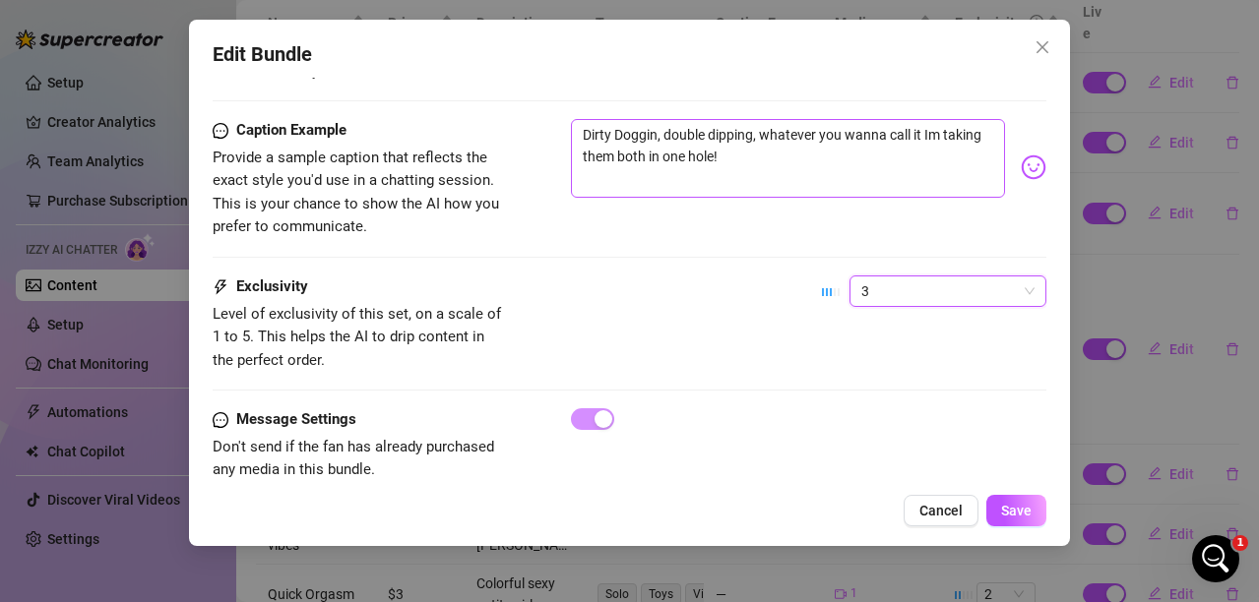
scroll to position [1265, 0]
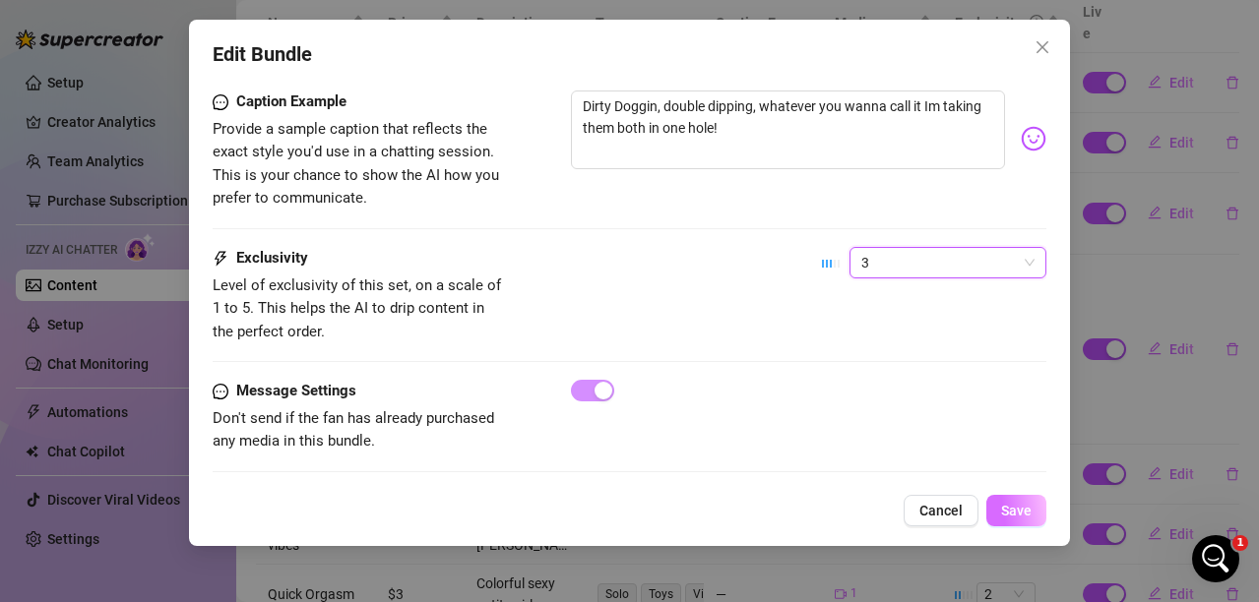
click at [1015, 514] on span "Save" at bounding box center [1016, 511] width 31 height 16
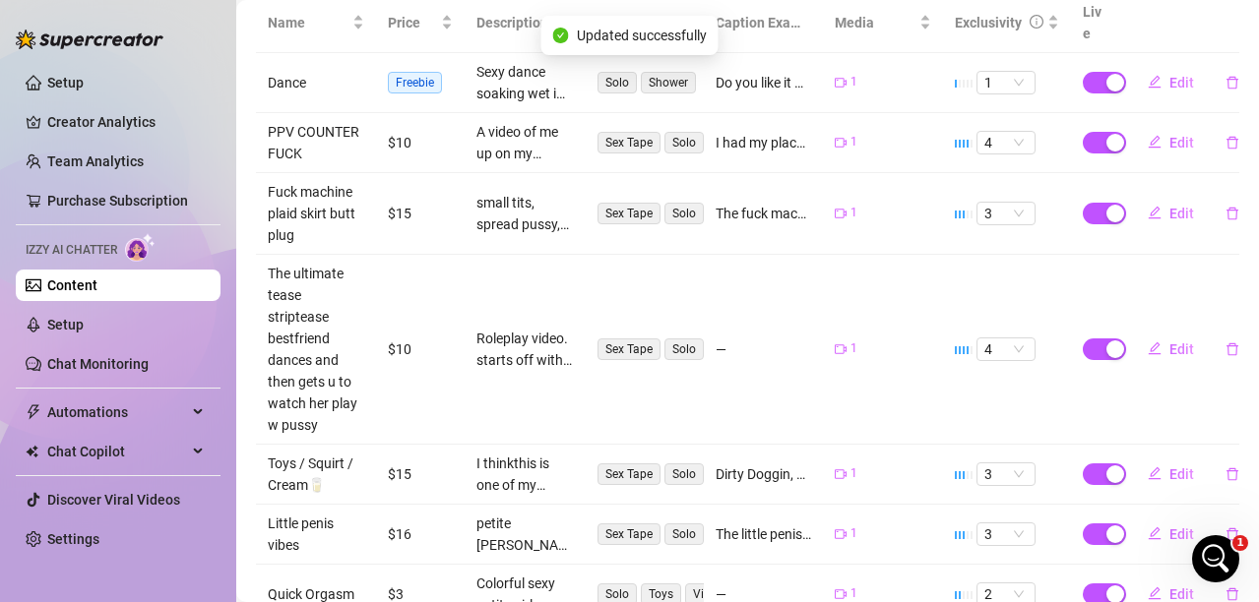
scroll to position [0, 0]
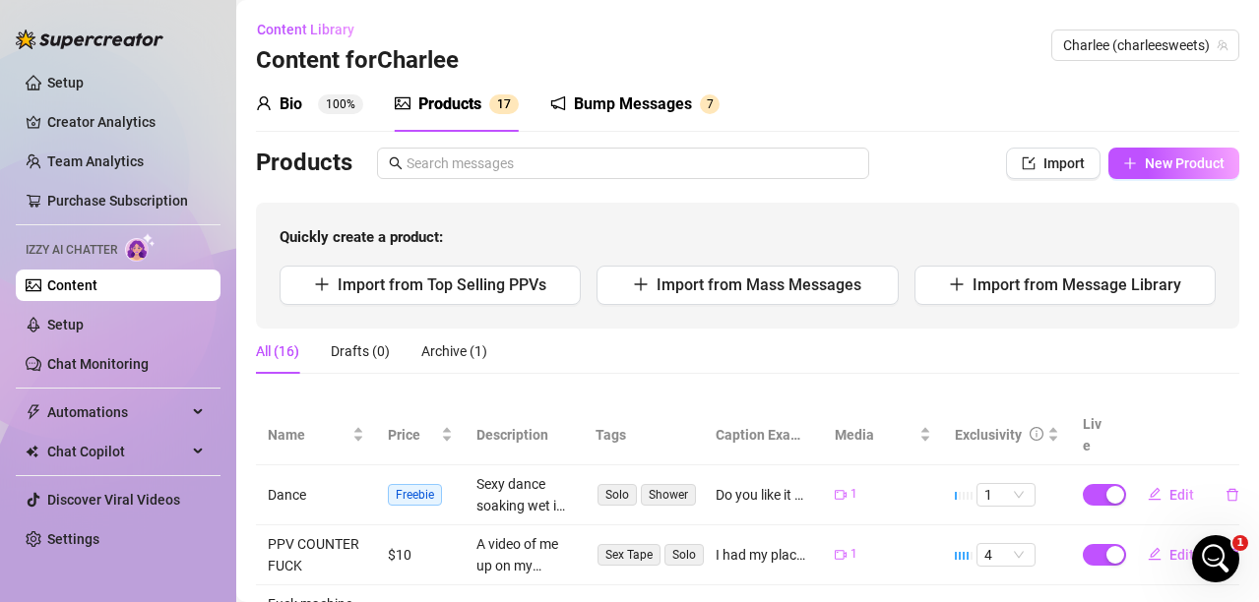
click at [446, 97] on div "Products" at bounding box center [449, 105] width 63 height 24
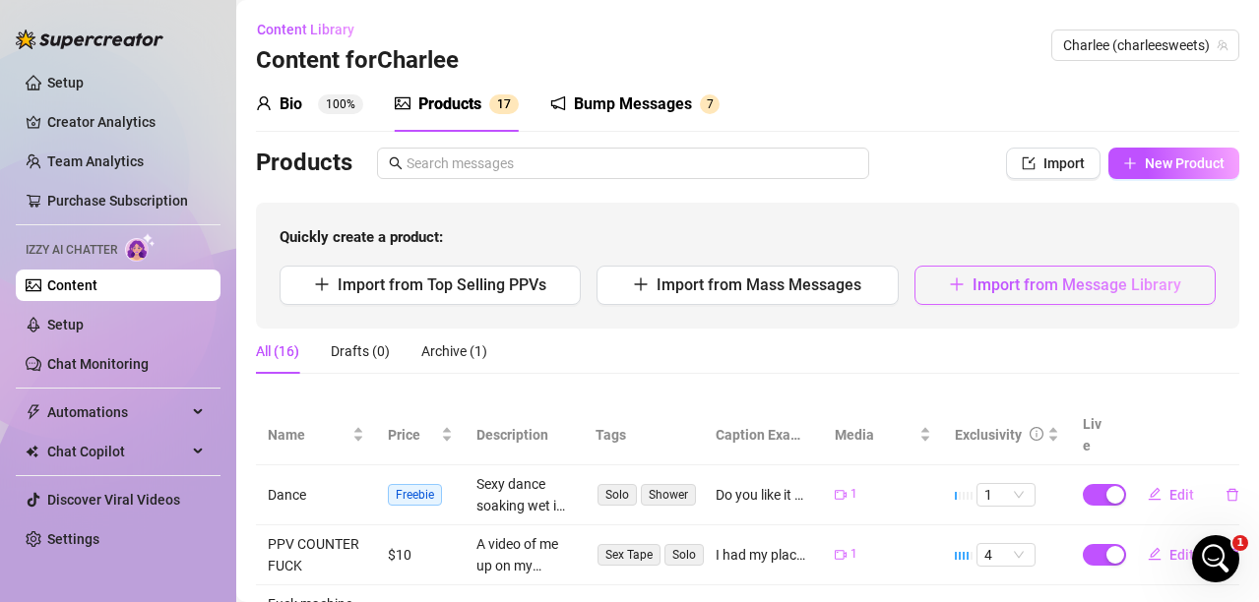
click at [1003, 289] on span "Import from Message Library" at bounding box center [1076, 285] width 209 height 19
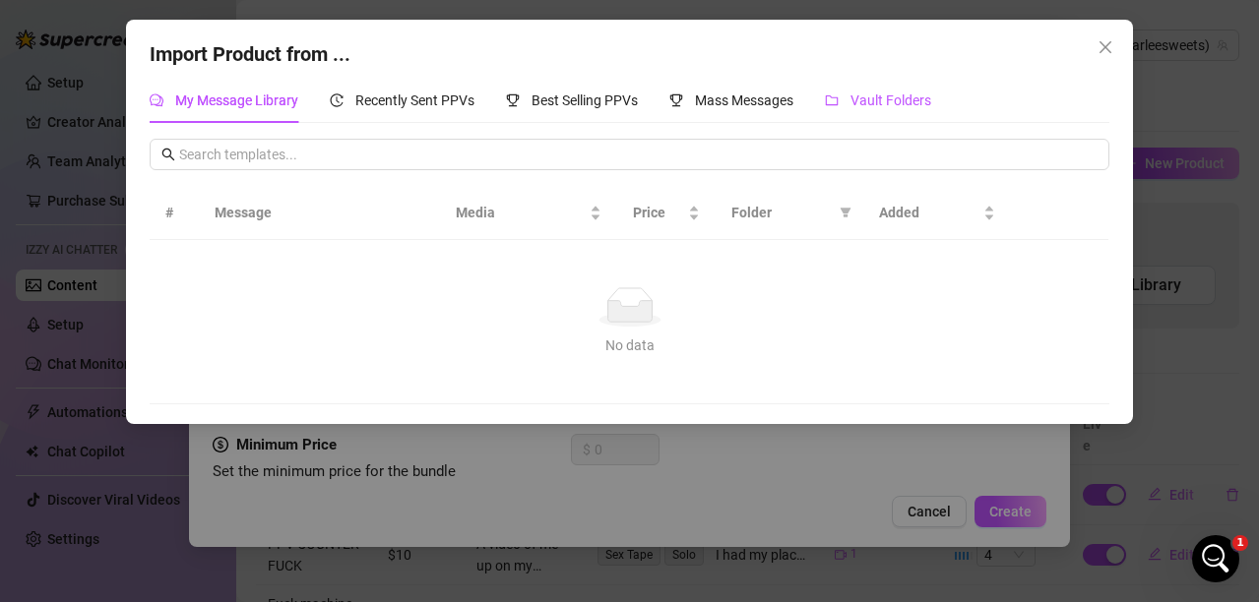
click at [900, 98] on span "Vault Folders" at bounding box center [890, 101] width 81 height 16
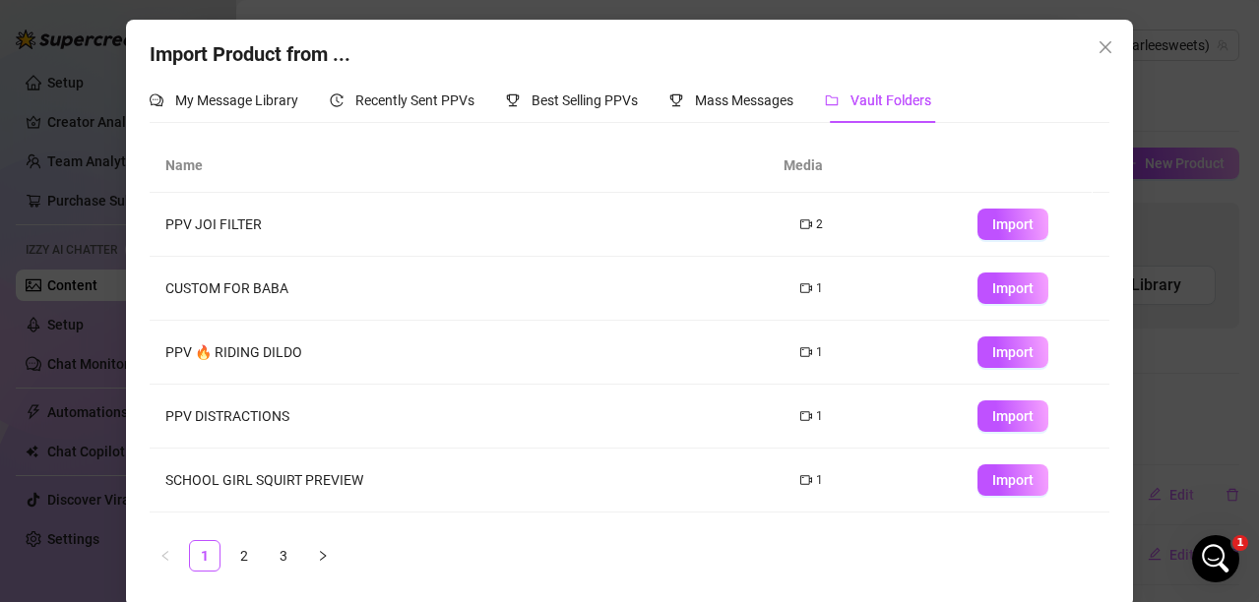
scroll to position [197, 0]
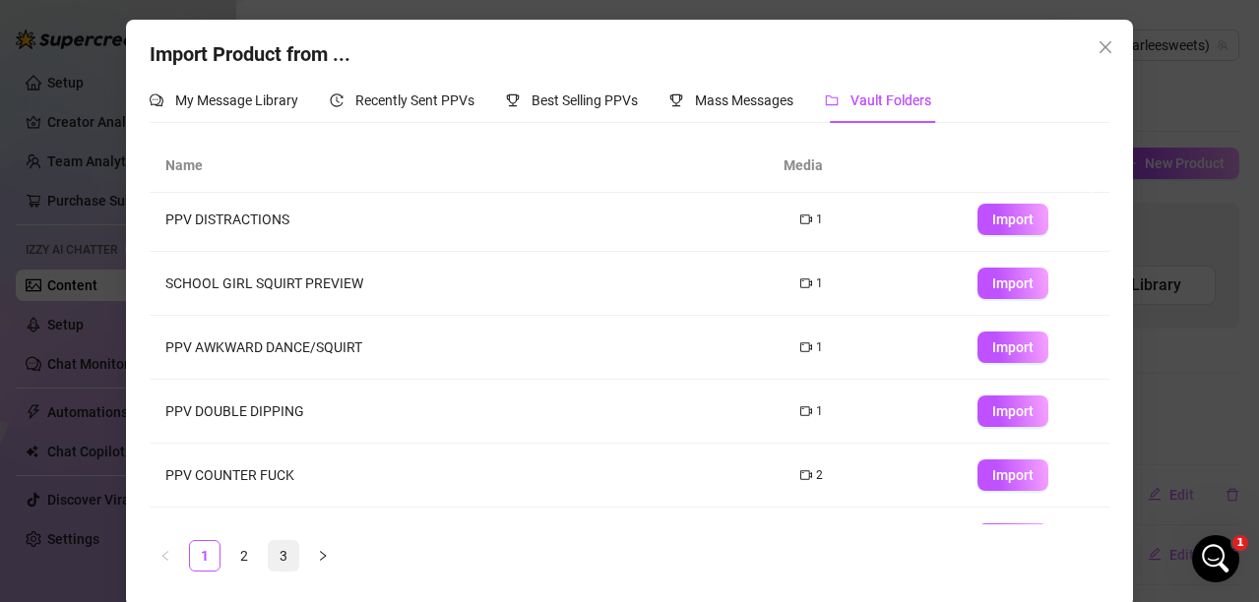
click at [272, 561] on link "3" at bounding box center [284, 556] width 30 height 30
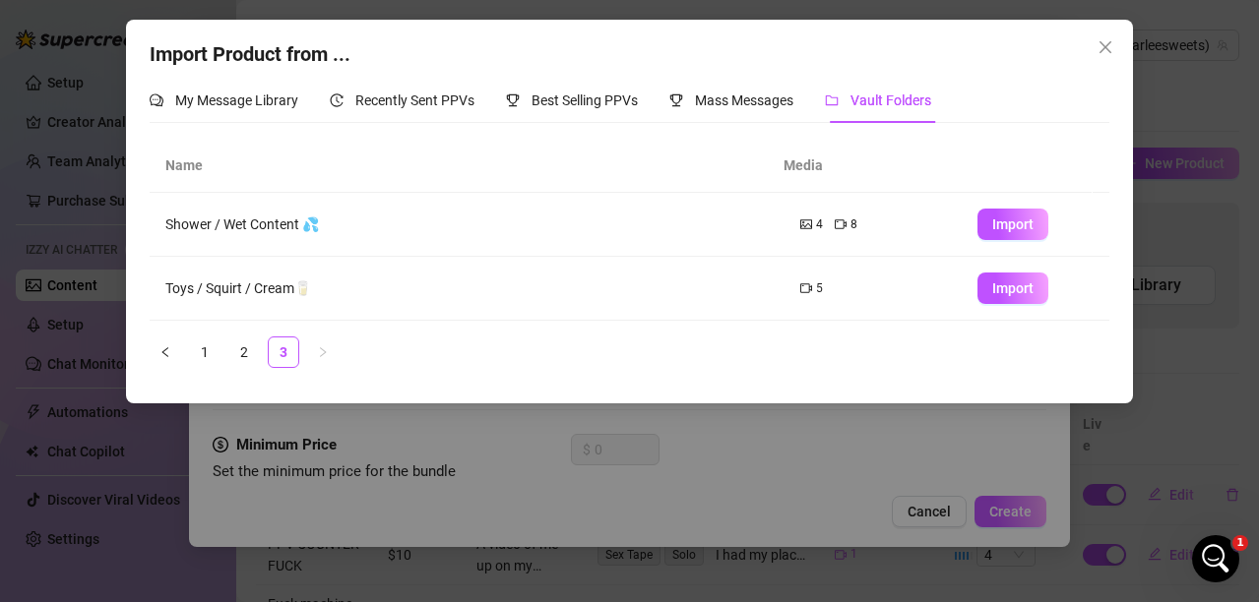
scroll to position [0, 0]
click at [1002, 216] on span "Import" at bounding box center [1012, 224] width 41 height 16
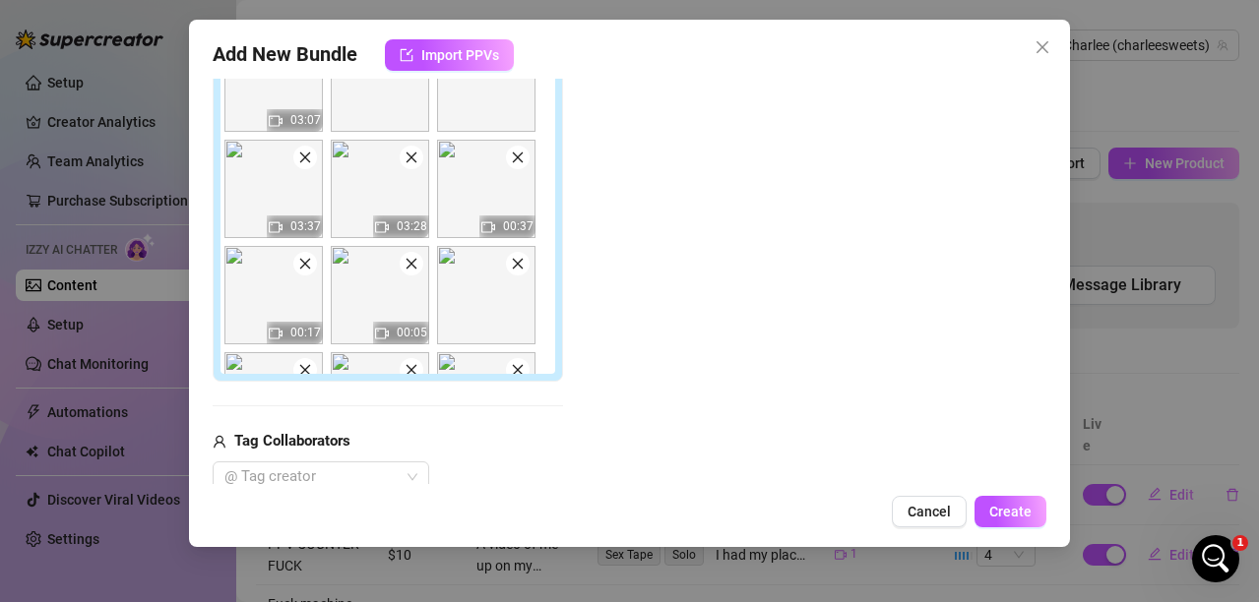
scroll to position [295, 0]
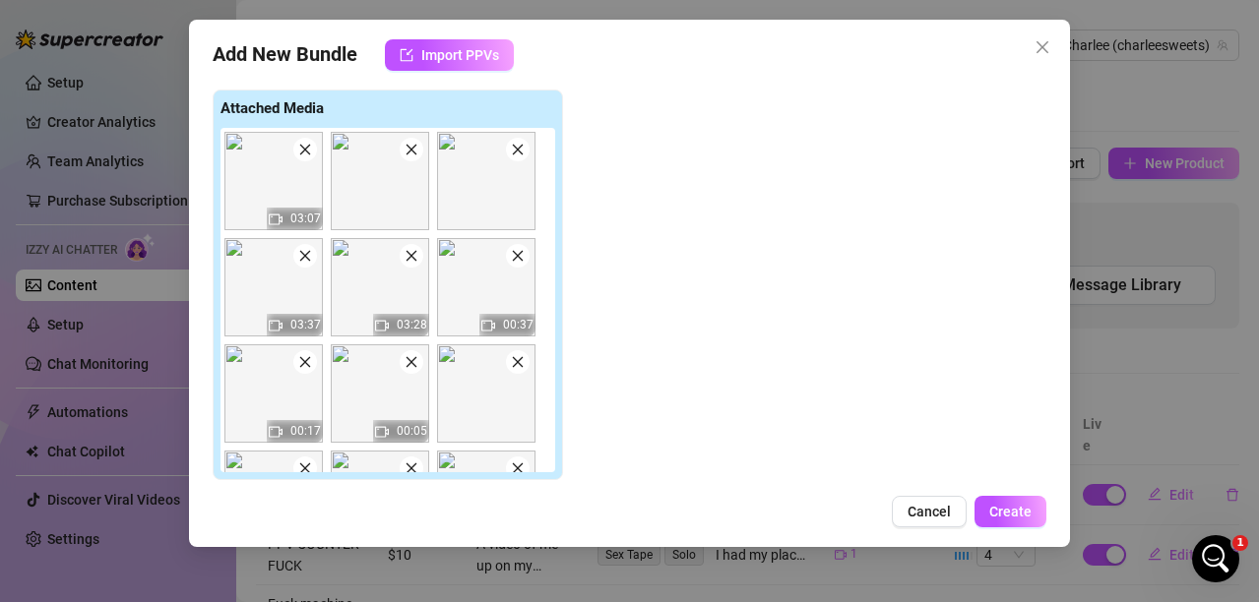
click at [306, 270] on img at bounding box center [273, 287] width 98 height 98
click at [300, 153] on icon "close" at bounding box center [305, 150] width 14 height 14
click at [301, 153] on icon "close" at bounding box center [305, 150] width 14 height 14
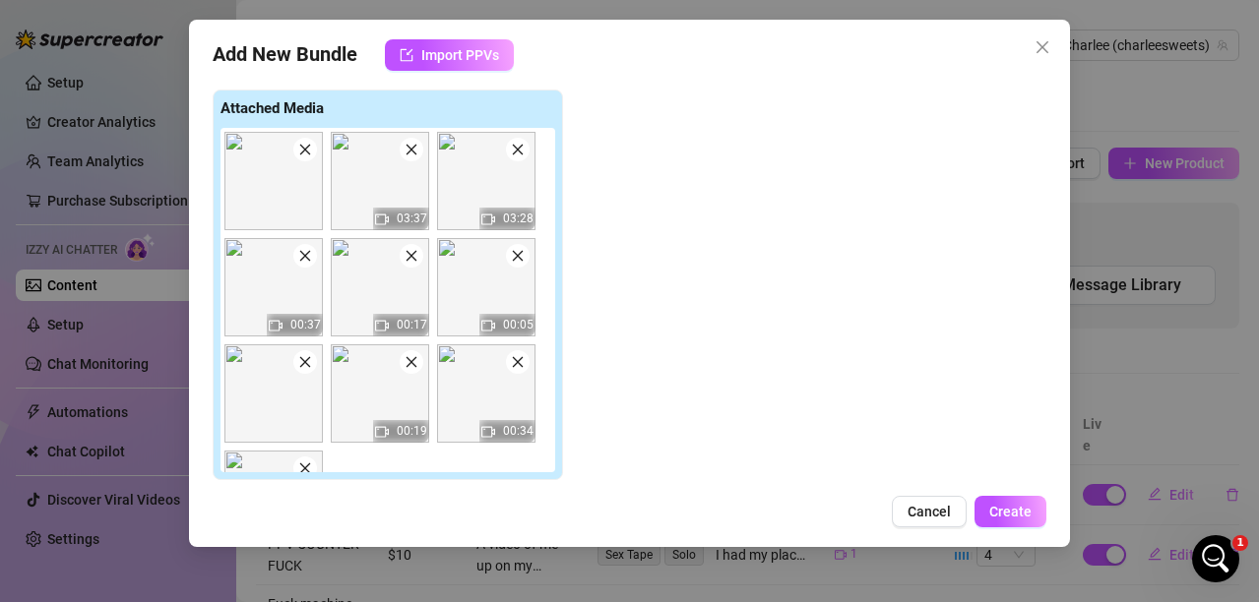
click at [301, 153] on icon "close" at bounding box center [305, 150] width 14 height 14
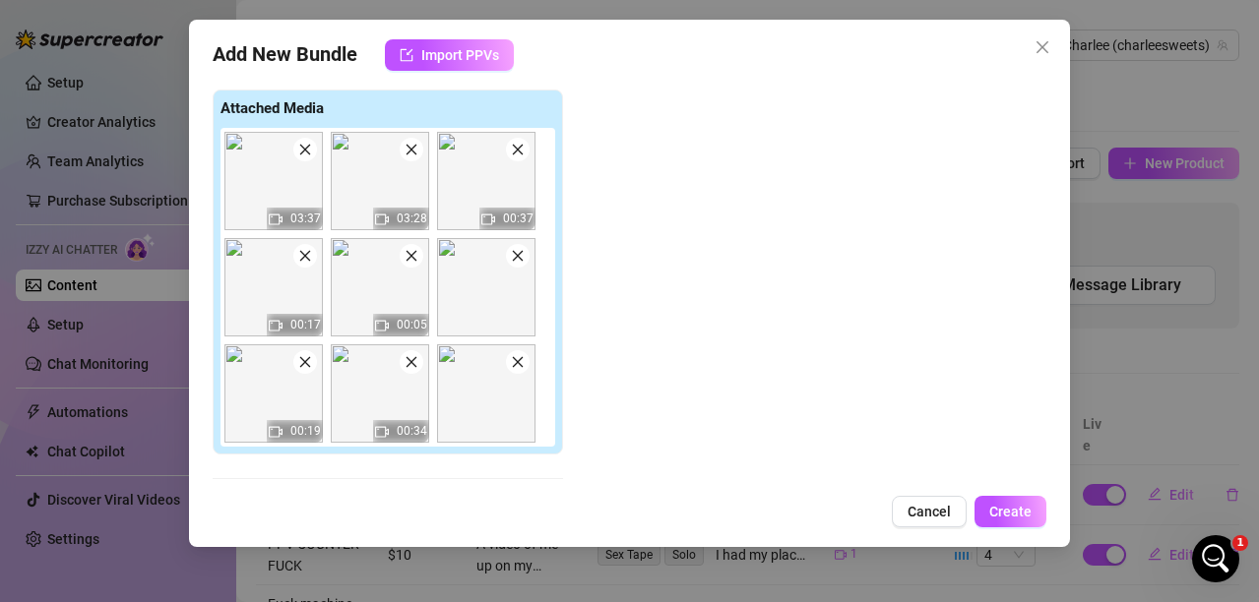
click at [301, 153] on icon "close" at bounding box center [305, 150] width 14 height 14
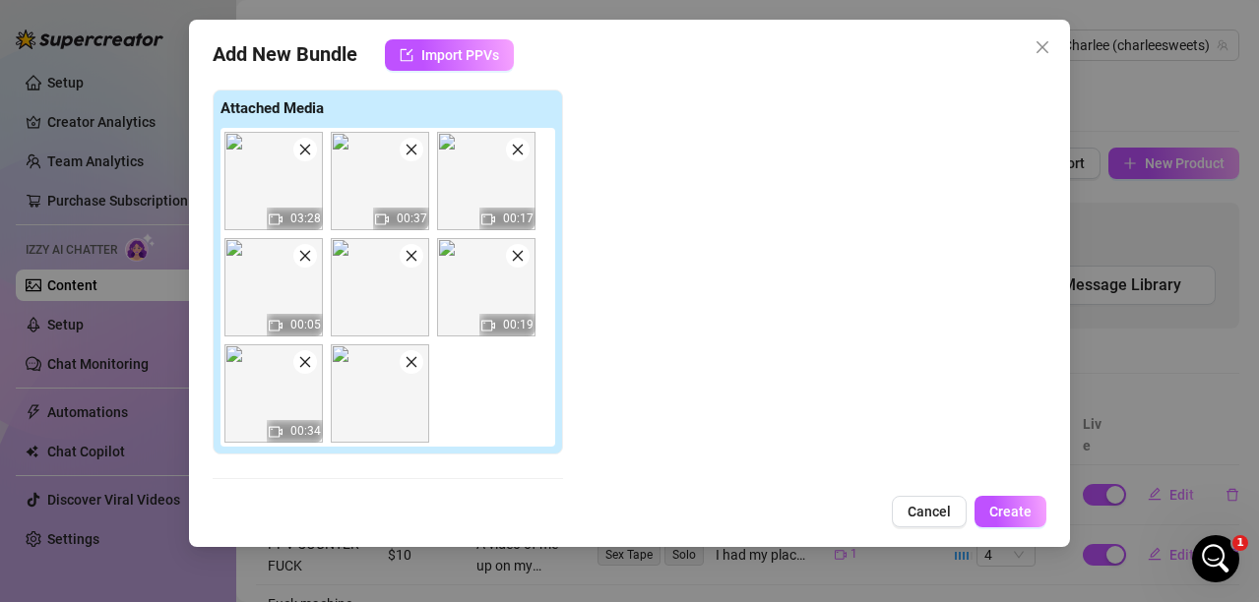
click at [410, 154] on icon "close" at bounding box center [411, 150] width 14 height 14
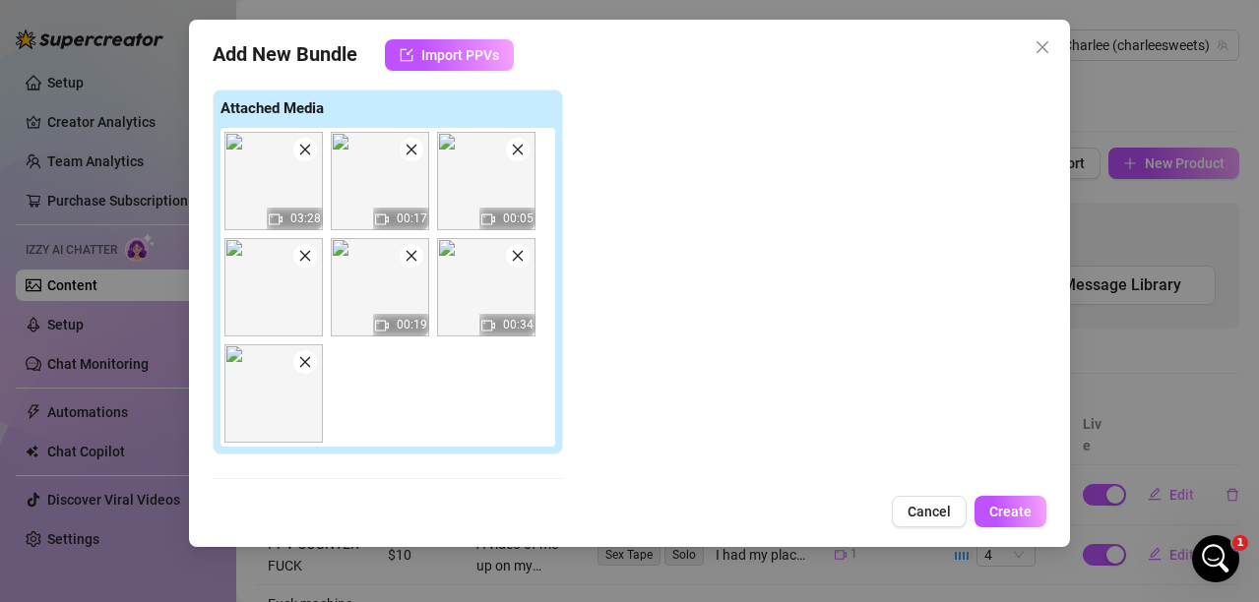
click at [410, 154] on icon "close" at bounding box center [411, 150] width 14 height 14
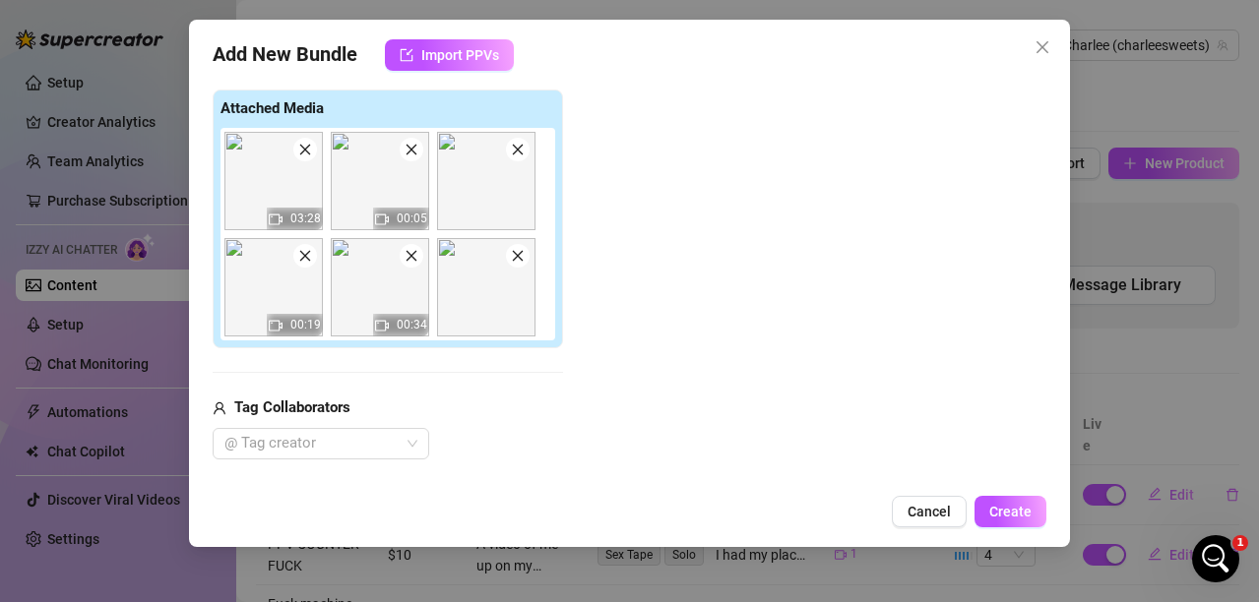
click at [410, 154] on icon "close" at bounding box center [411, 150] width 14 height 14
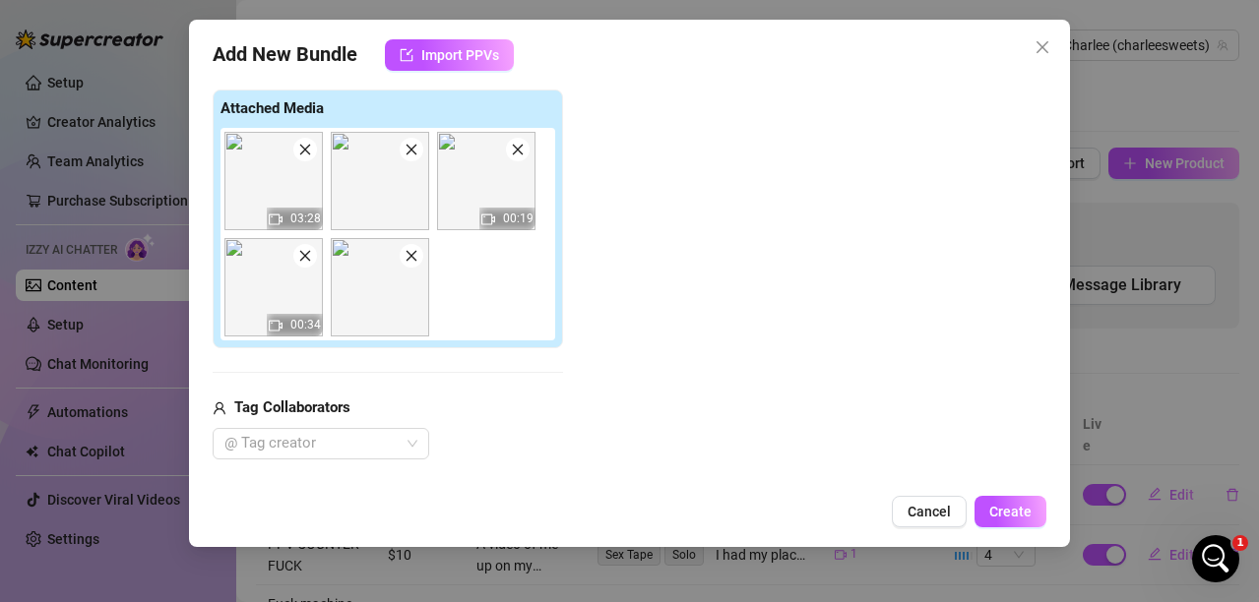
click at [416, 154] on icon "close" at bounding box center [411, 150] width 14 height 14
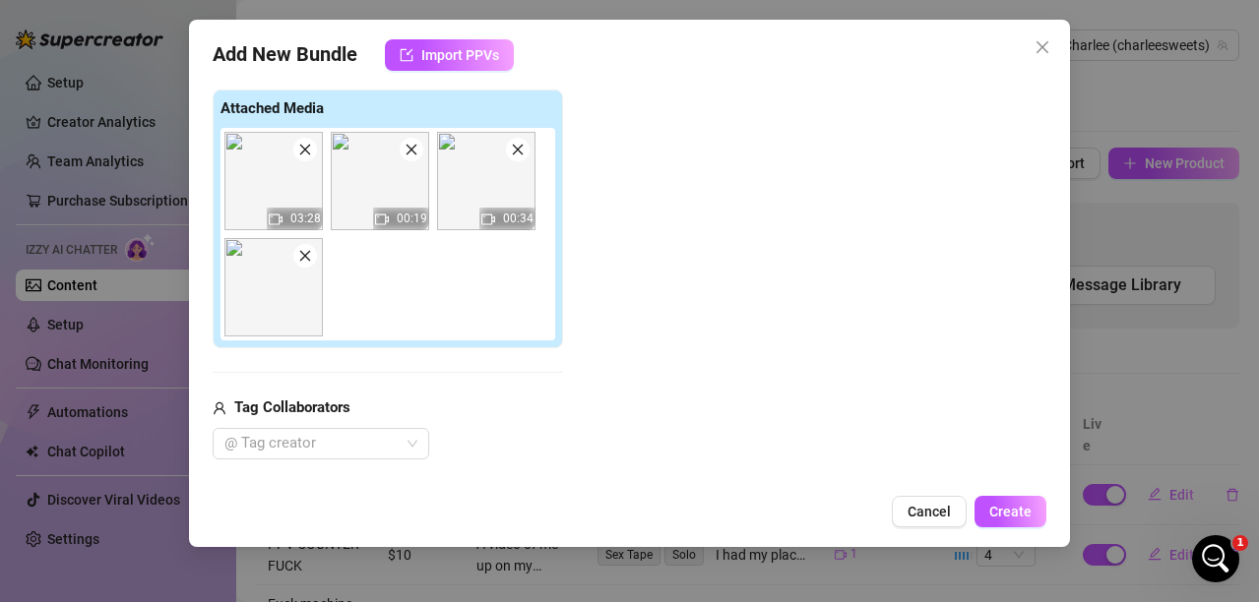
click at [416, 154] on icon "close" at bounding box center [411, 150] width 14 height 14
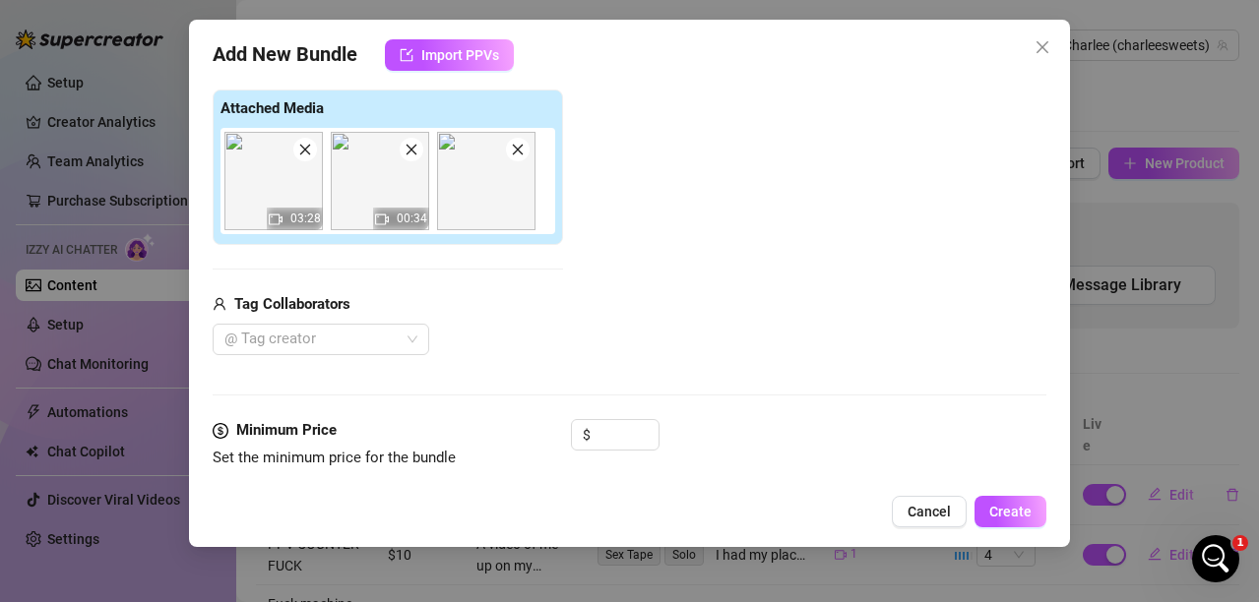
click at [416, 154] on icon "close" at bounding box center [411, 150] width 14 height 14
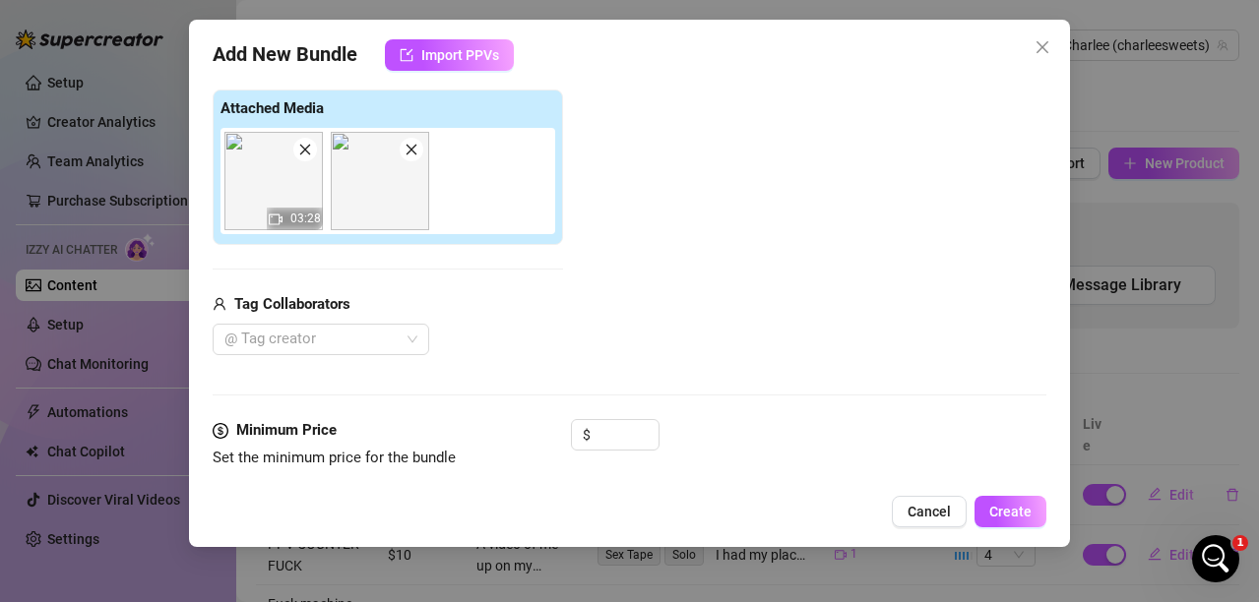
click at [412, 154] on icon "close" at bounding box center [411, 150] width 14 height 14
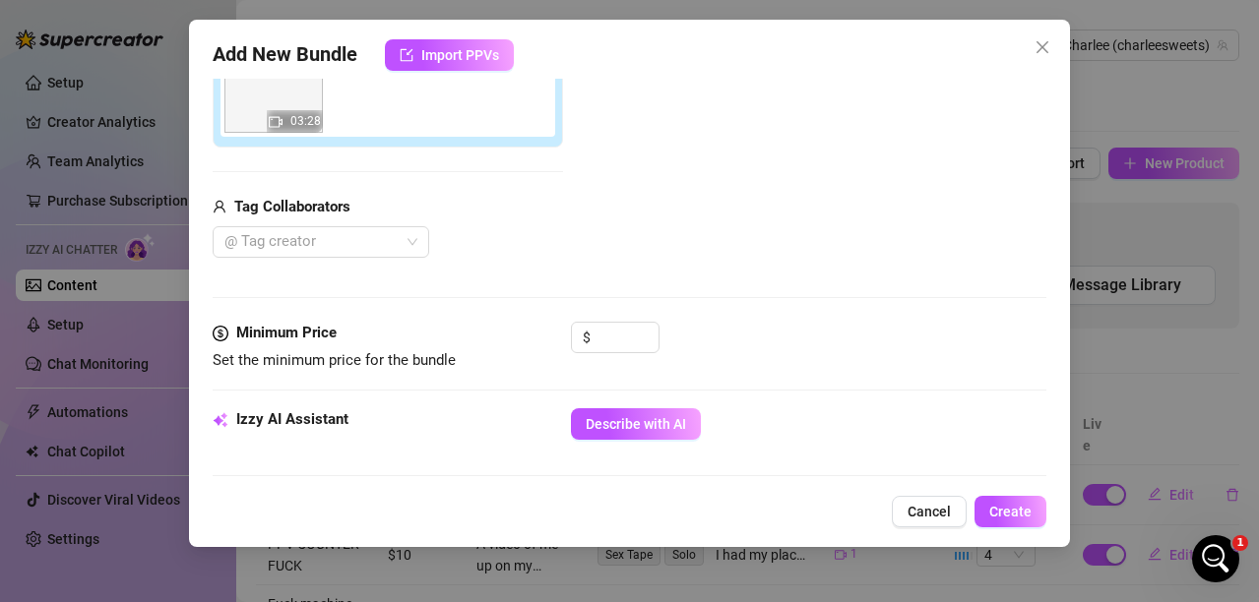
scroll to position [394, 0]
click at [633, 329] on input at bounding box center [626, 337] width 64 height 30
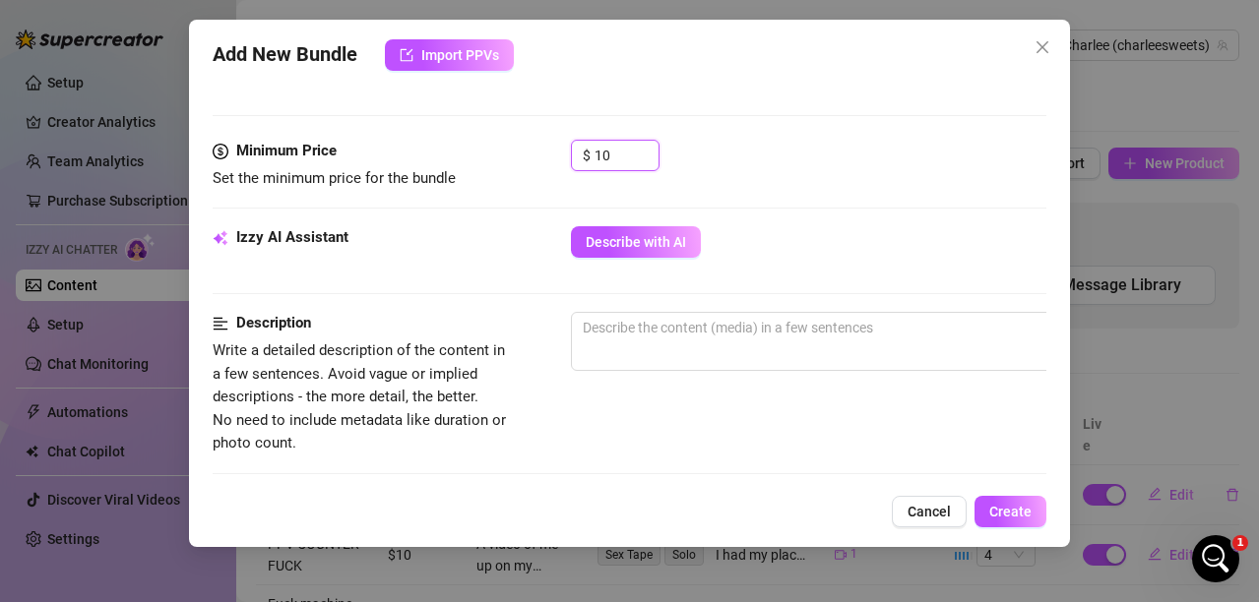
scroll to position [590, 0]
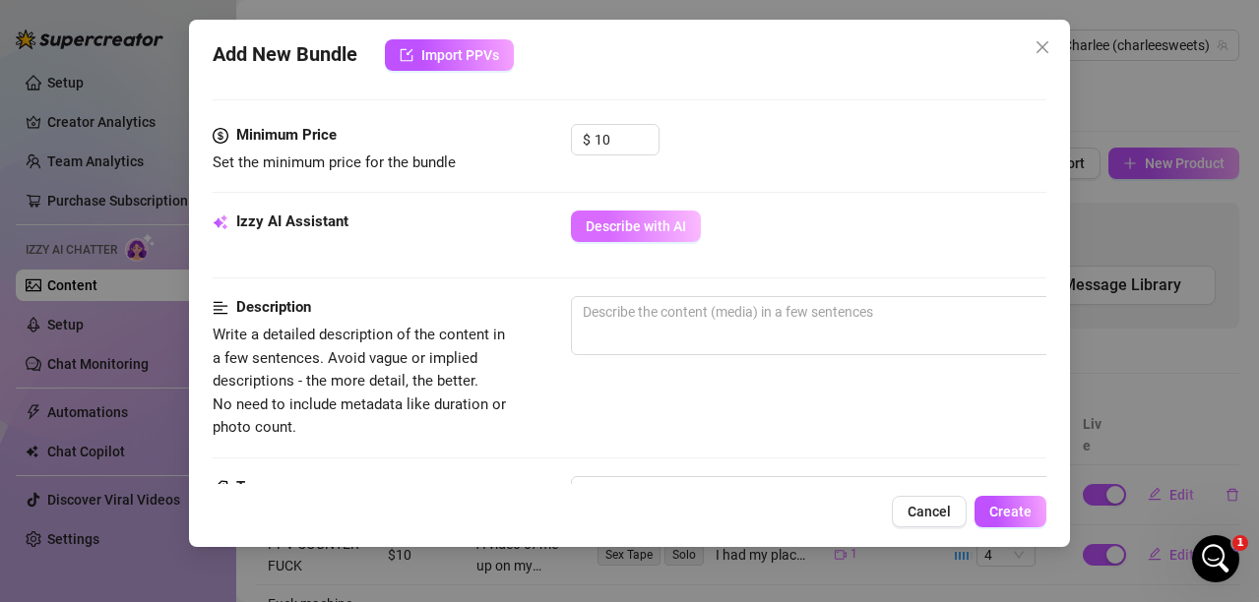
click at [636, 229] on span "Describe with AI" at bounding box center [636, 226] width 100 height 16
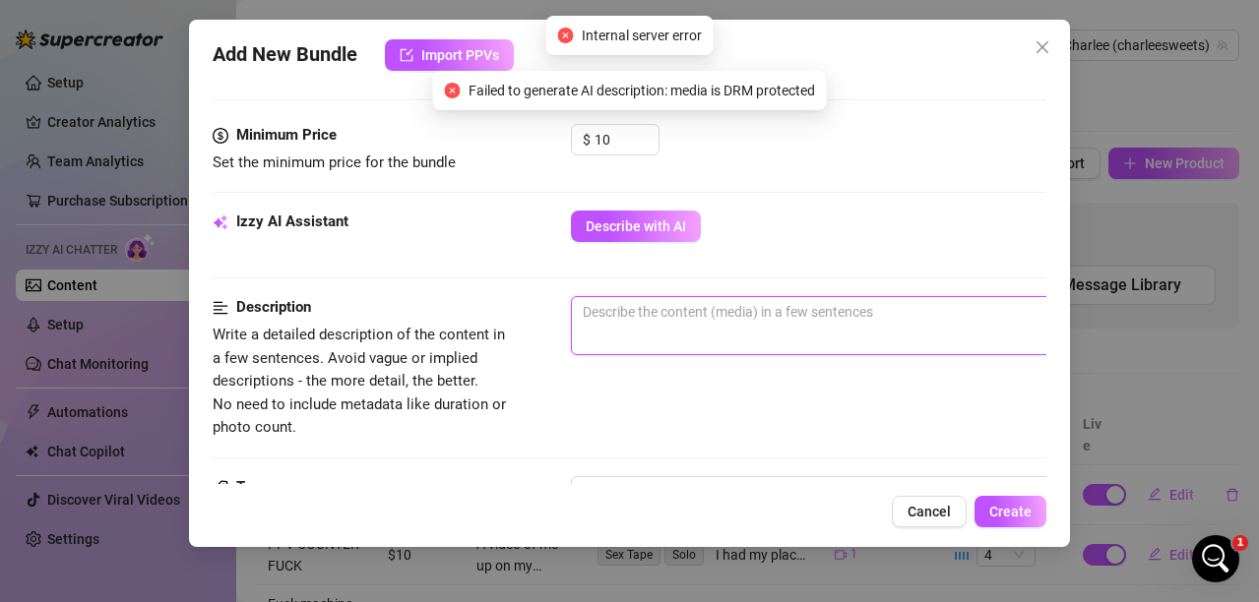
click at [604, 312] on textarea at bounding box center [915, 312] width 687 height 30
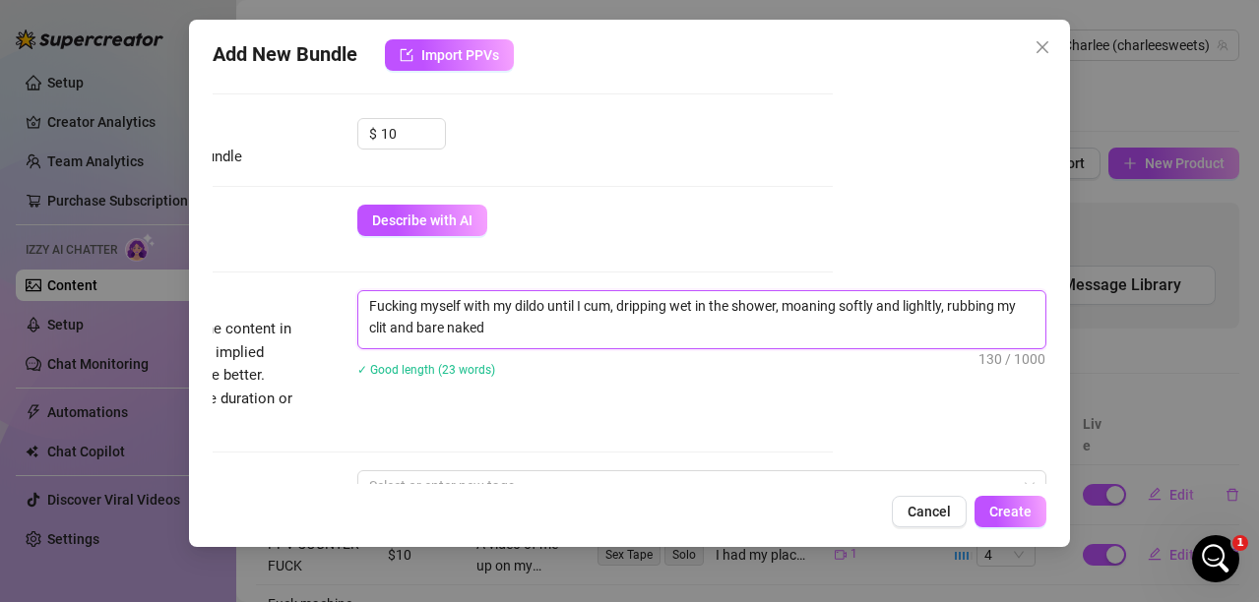
scroll to position [787, 218]
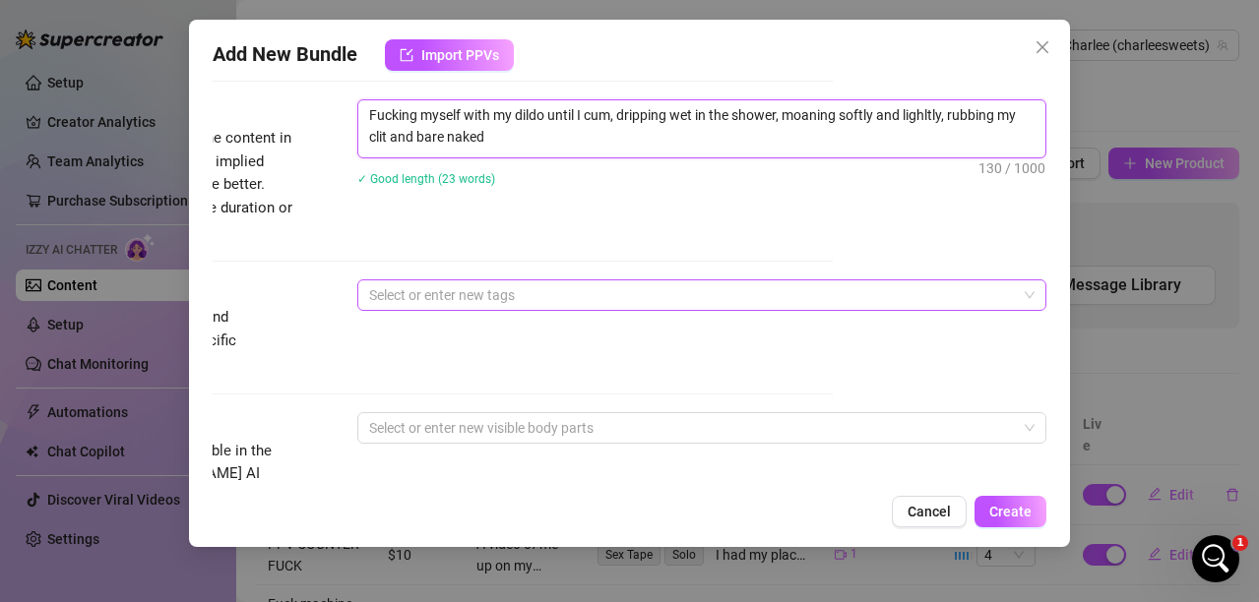
click at [518, 296] on div at bounding box center [691, 295] width 660 height 28
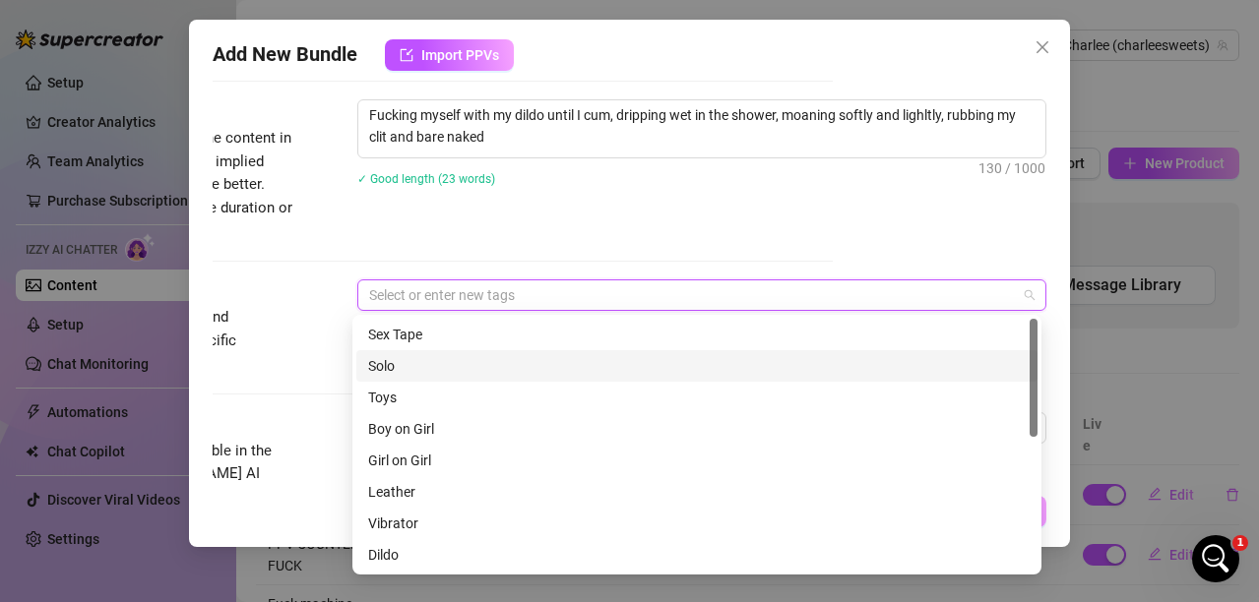
click at [393, 369] on div "Solo" at bounding box center [696, 366] width 657 height 22
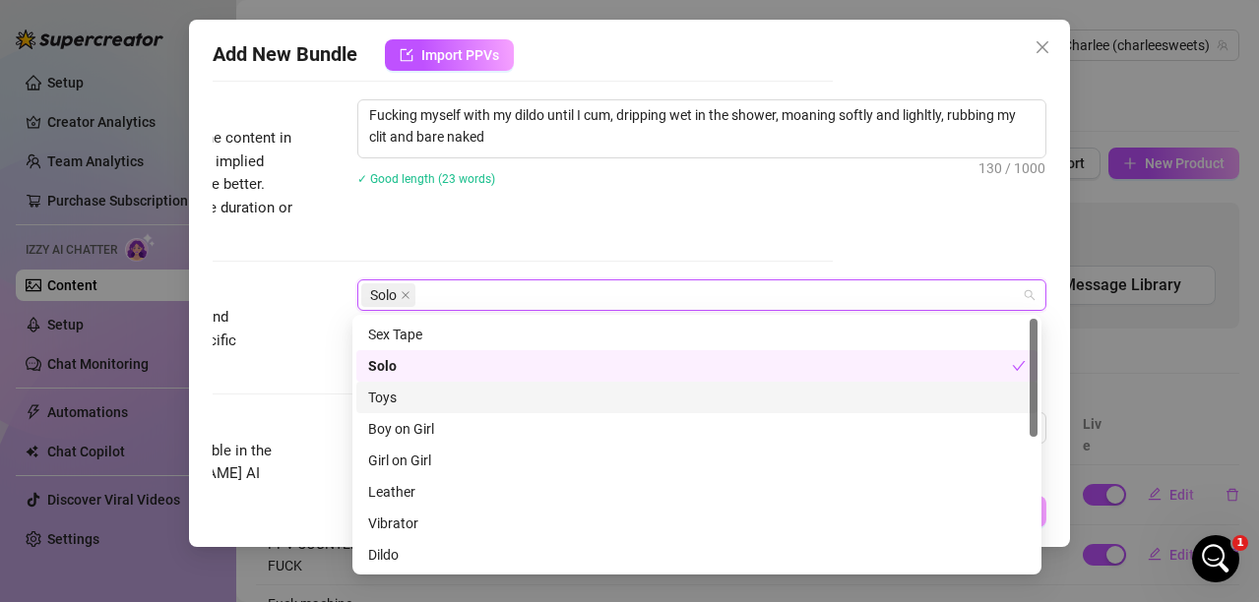
click at [380, 400] on div "Toys" at bounding box center [696, 398] width 657 height 22
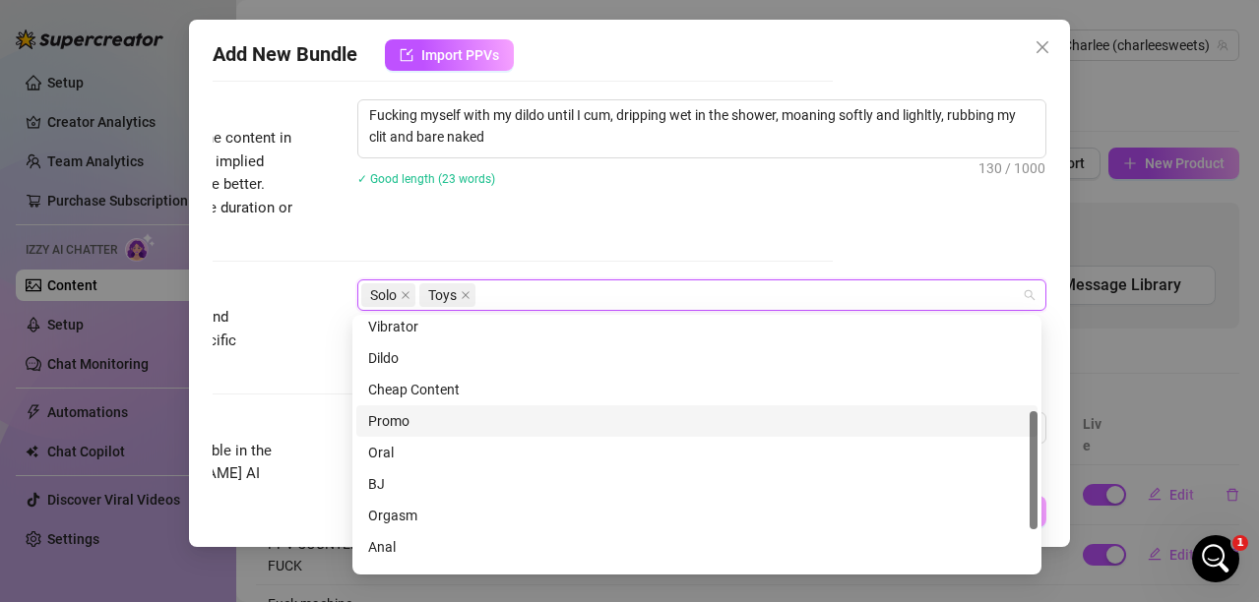
scroll to position [283, 0]
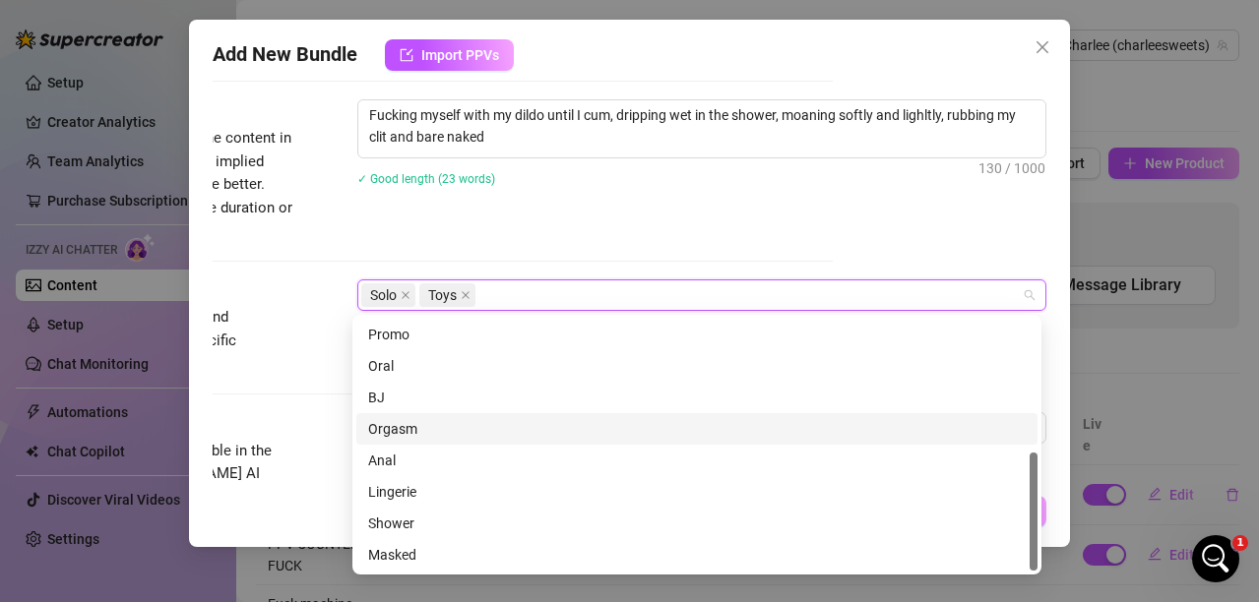
click at [389, 423] on div "Orgasm" at bounding box center [696, 429] width 657 height 22
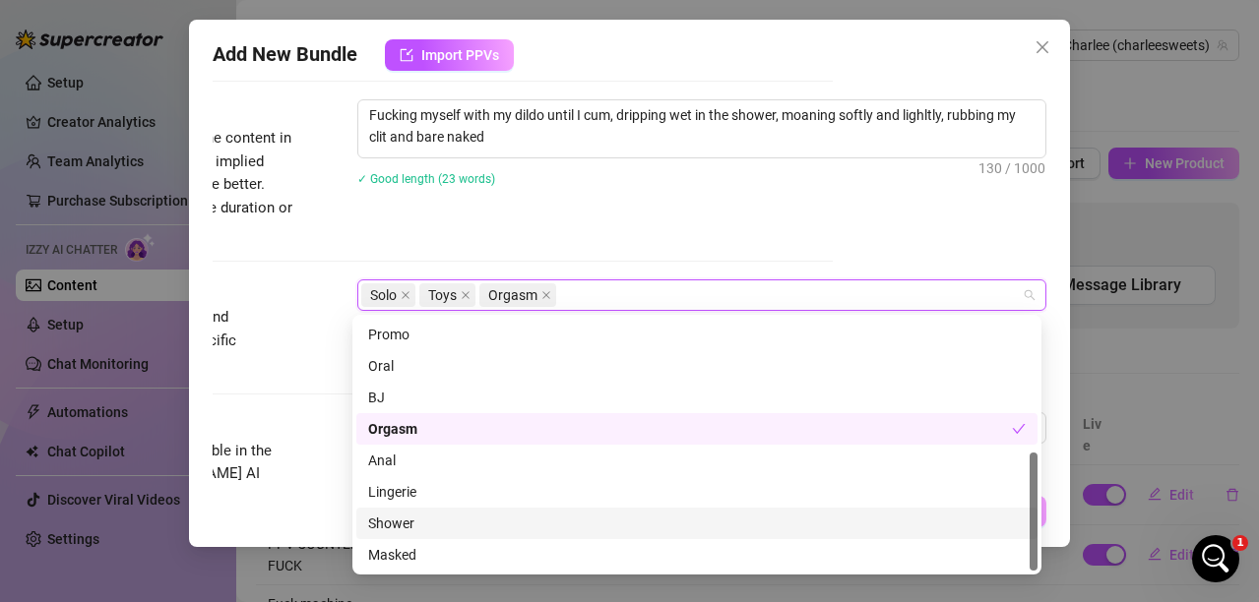
click at [380, 517] on div "Shower" at bounding box center [696, 524] width 657 height 22
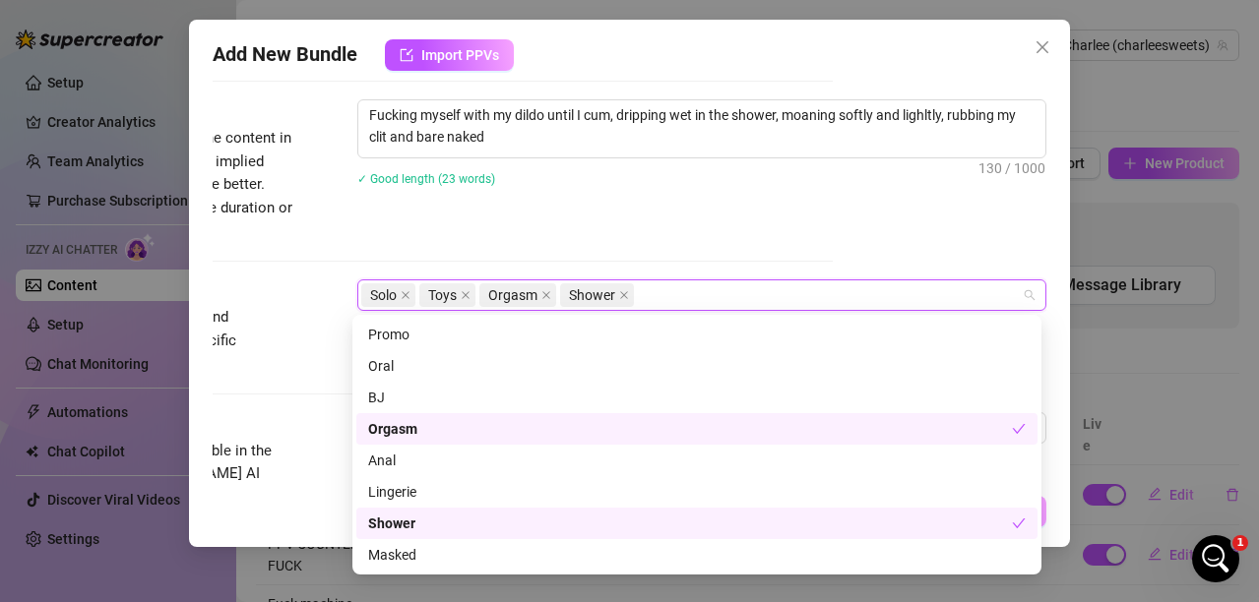
click at [399, 421] on div "Orgasm" at bounding box center [690, 429] width 644 height 22
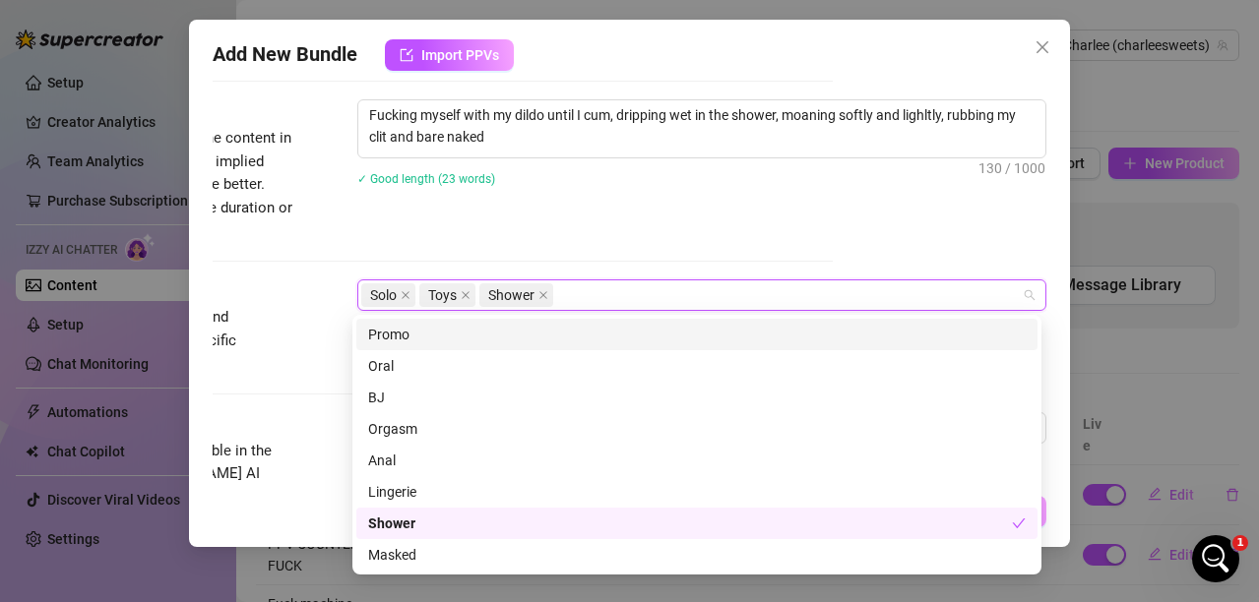
click at [497, 210] on div "Fucking myself with my dildo until I cum, dripping wet in the shower, moaning s…" at bounding box center [701, 155] width 689 height 112
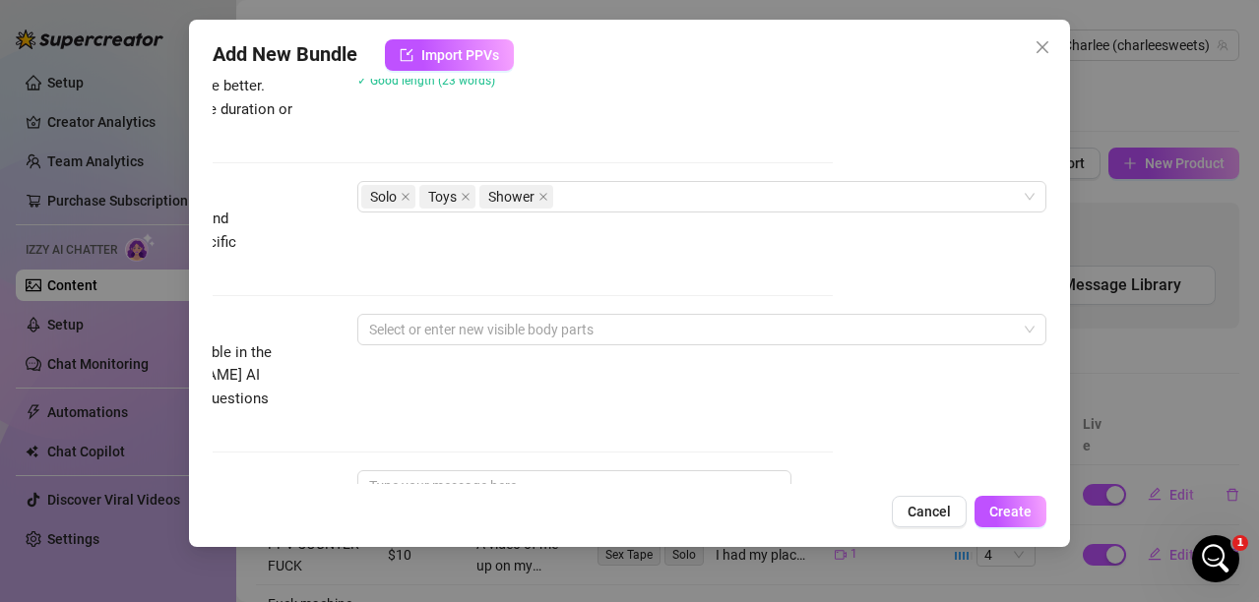
scroll to position [984, 218]
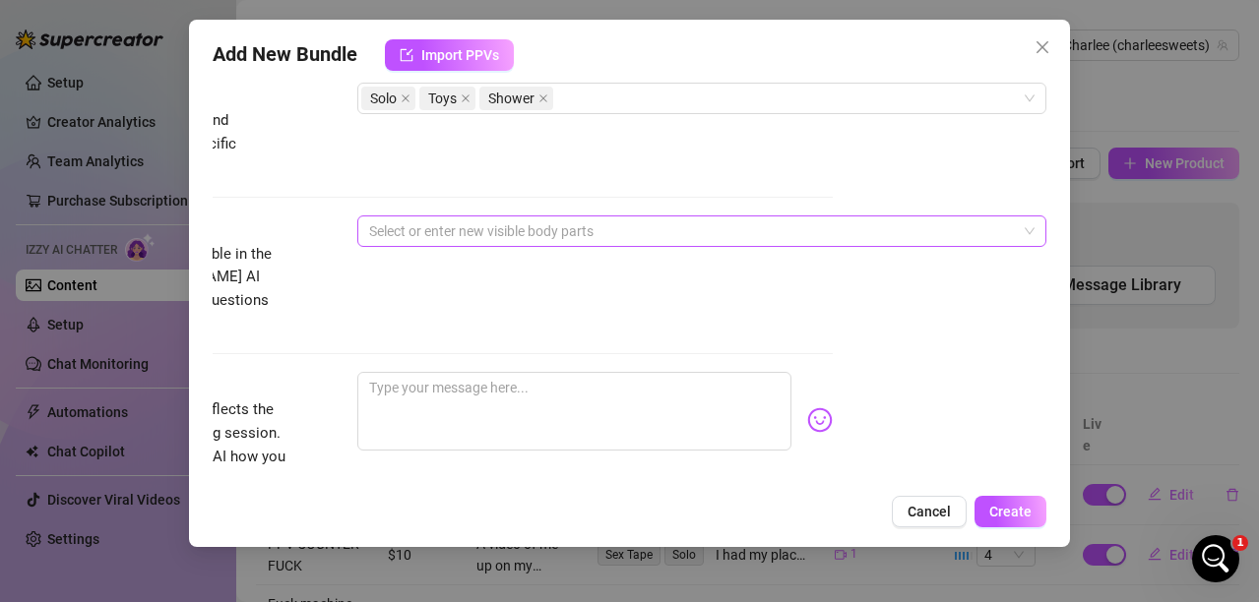
click at [552, 224] on div at bounding box center [691, 231] width 660 height 28
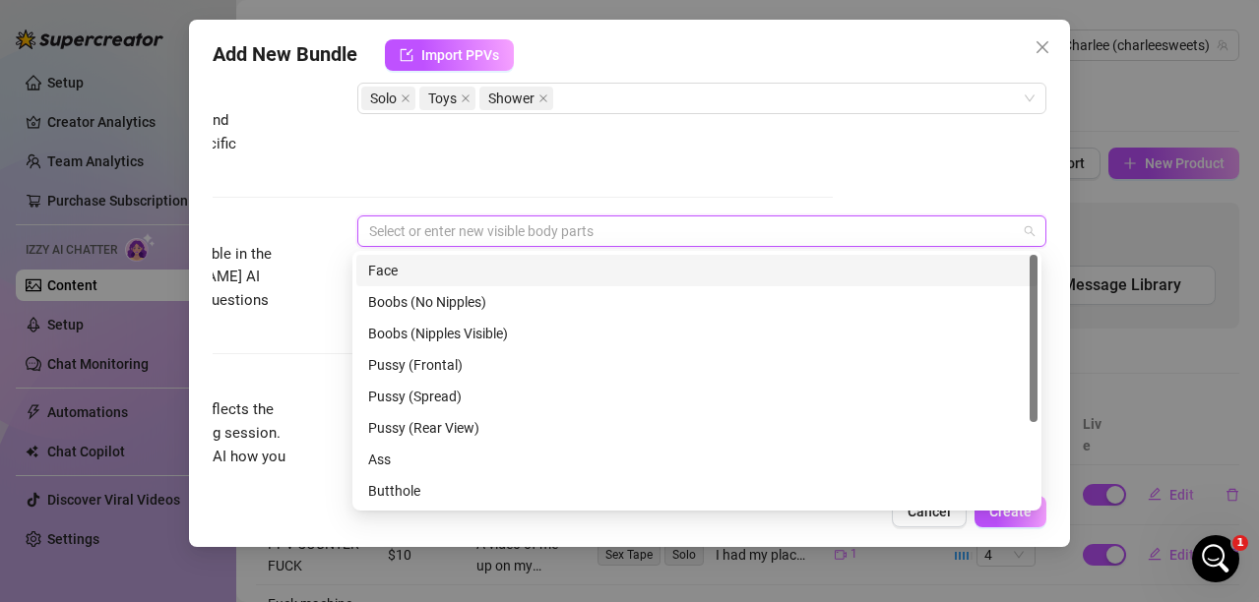
click at [397, 276] on div "Face" at bounding box center [696, 271] width 657 height 22
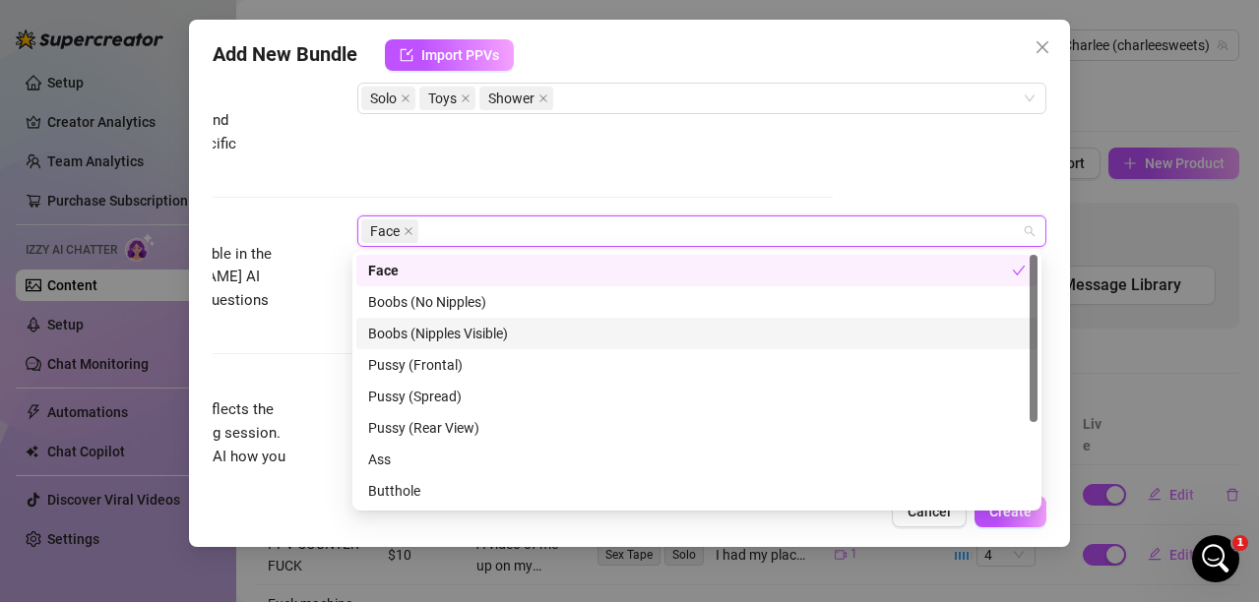
click at [426, 328] on div "Boobs (Nipples Visible)" at bounding box center [696, 334] width 657 height 22
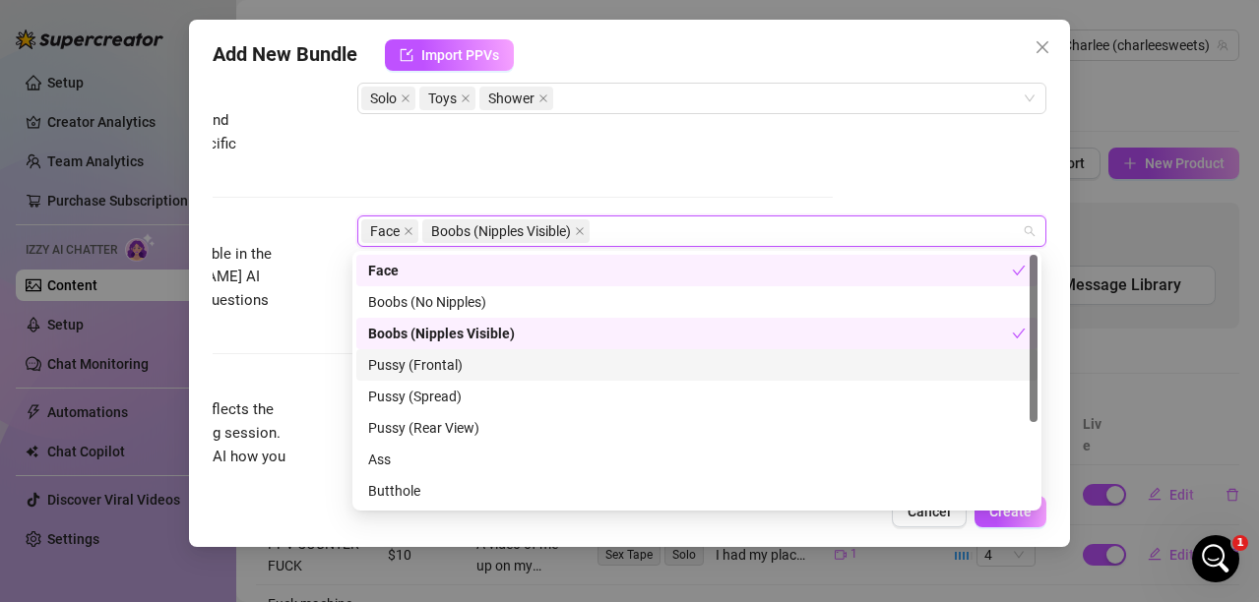
click at [406, 365] on div "Pussy (Frontal)" at bounding box center [696, 365] width 657 height 22
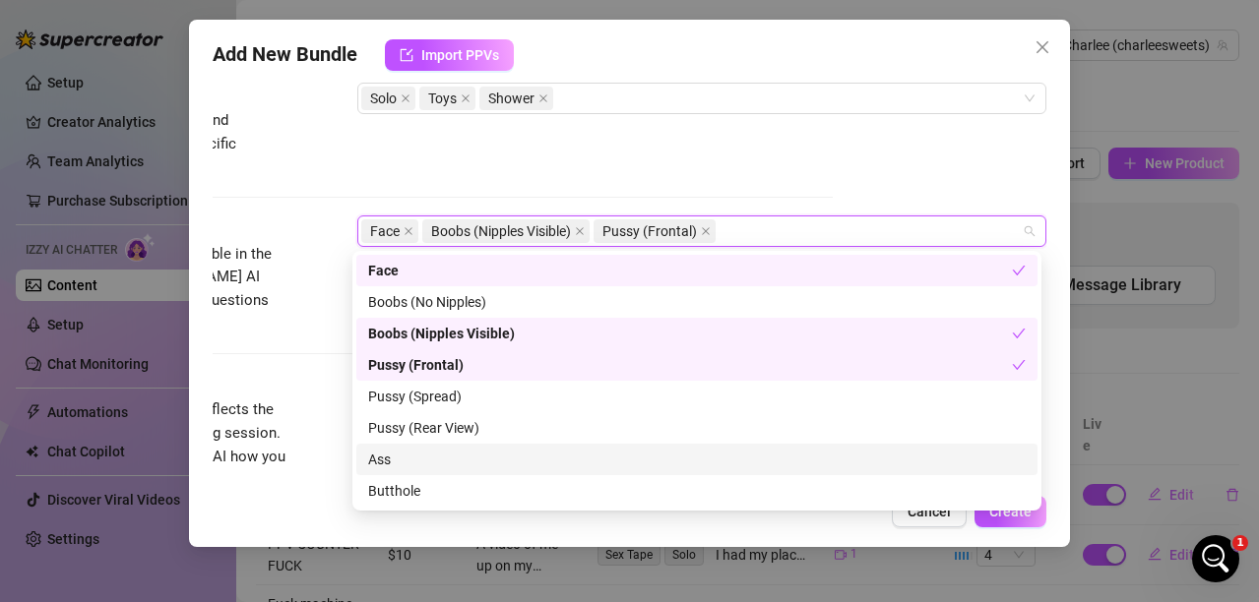
click at [396, 460] on div "Ass" at bounding box center [696, 460] width 657 height 22
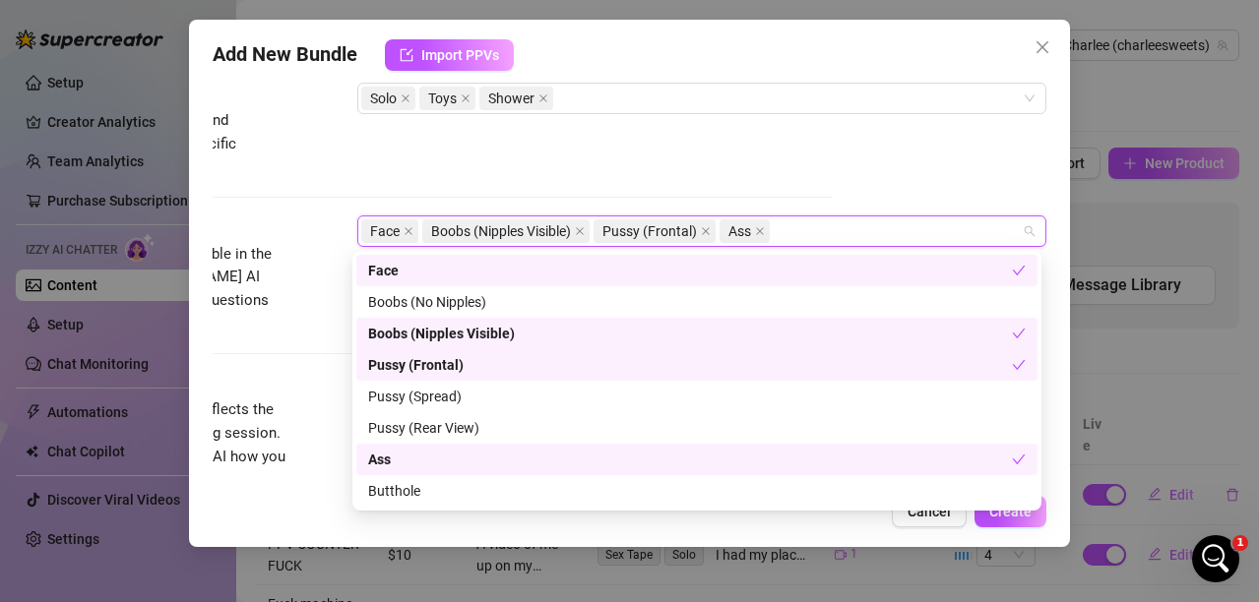
scroll to position [126, 0]
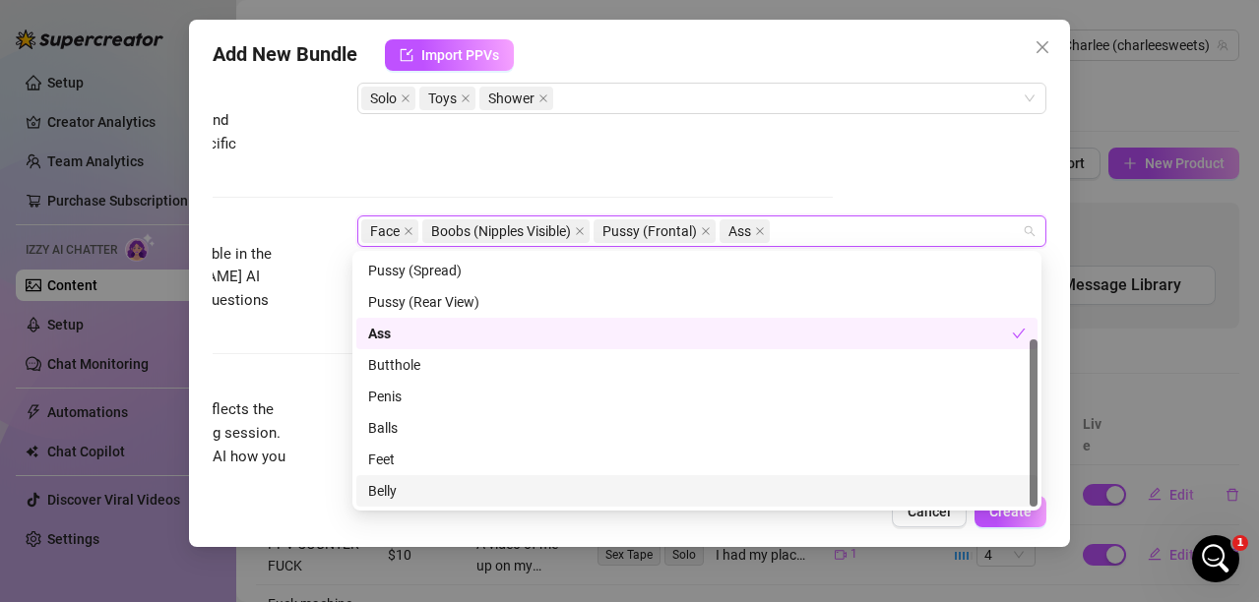
click at [378, 486] on div "Belly" at bounding box center [696, 491] width 657 height 22
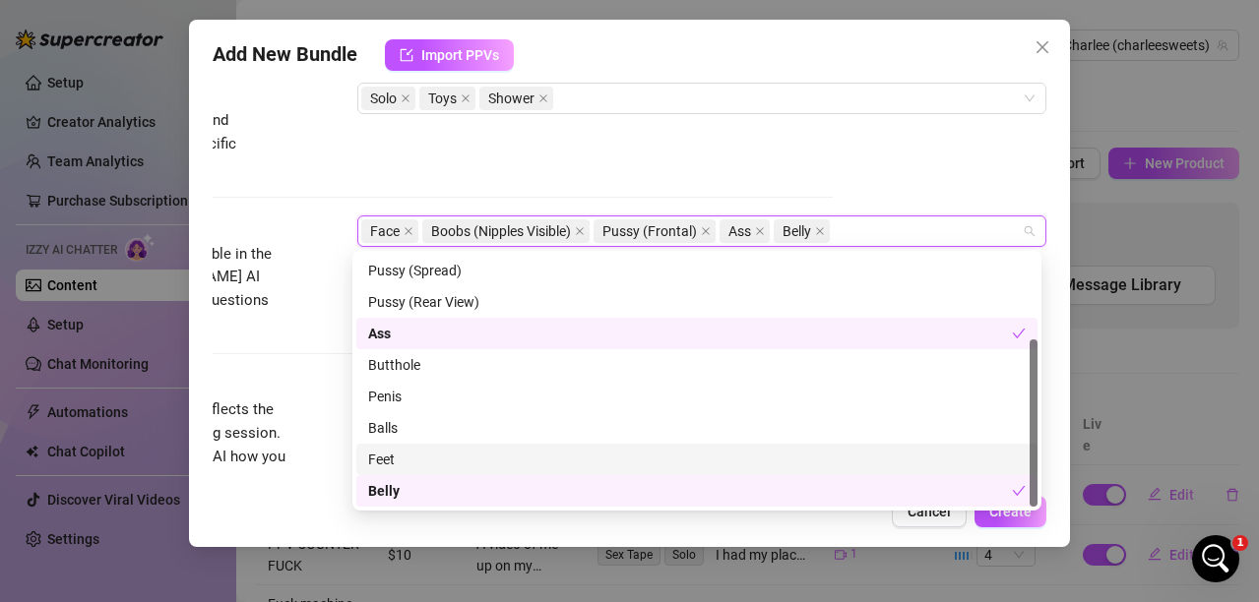
click at [390, 451] on div "Feet" at bounding box center [696, 460] width 657 height 22
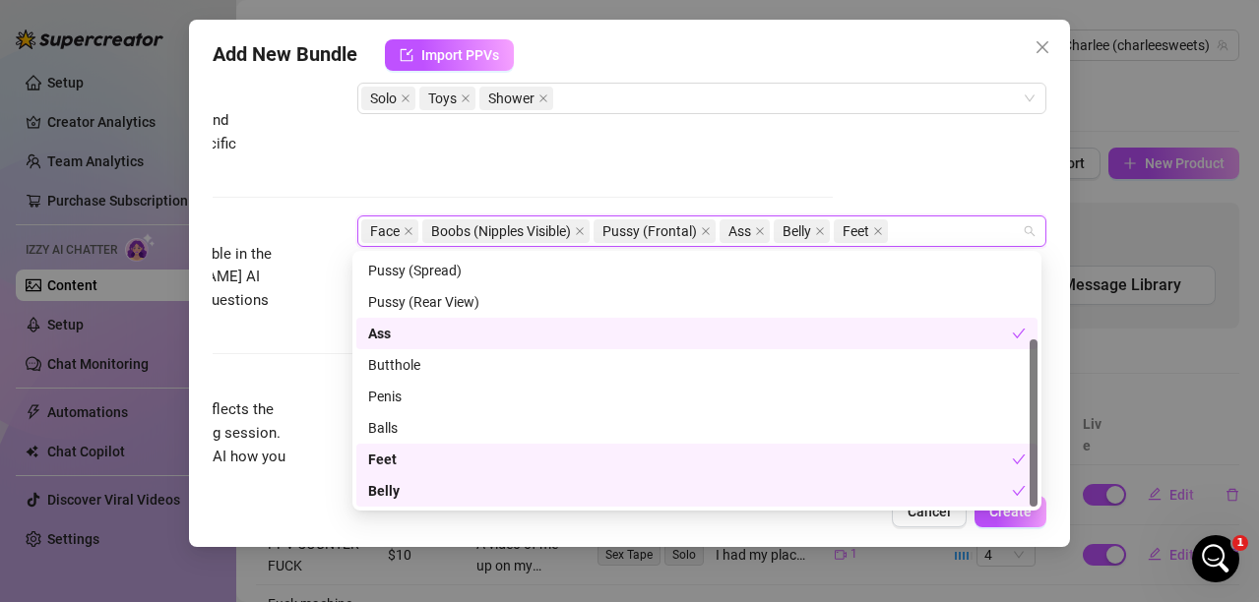
click at [777, 525] on div "Cancel Create" at bounding box center [630, 511] width 834 height 31
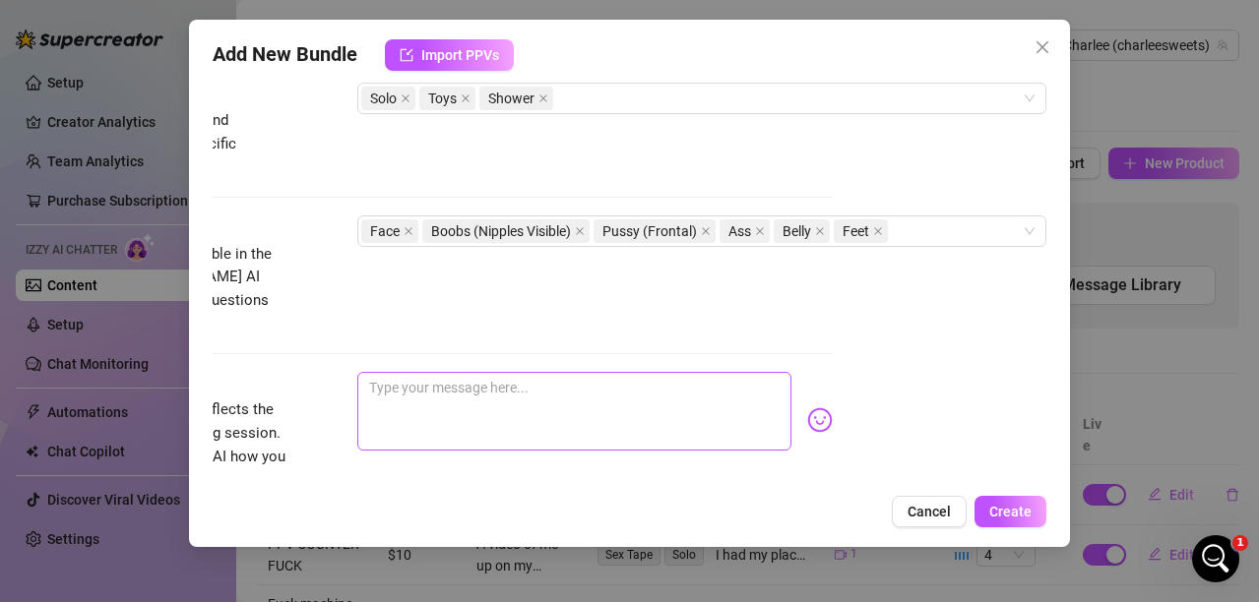
scroll to position [1181, 218]
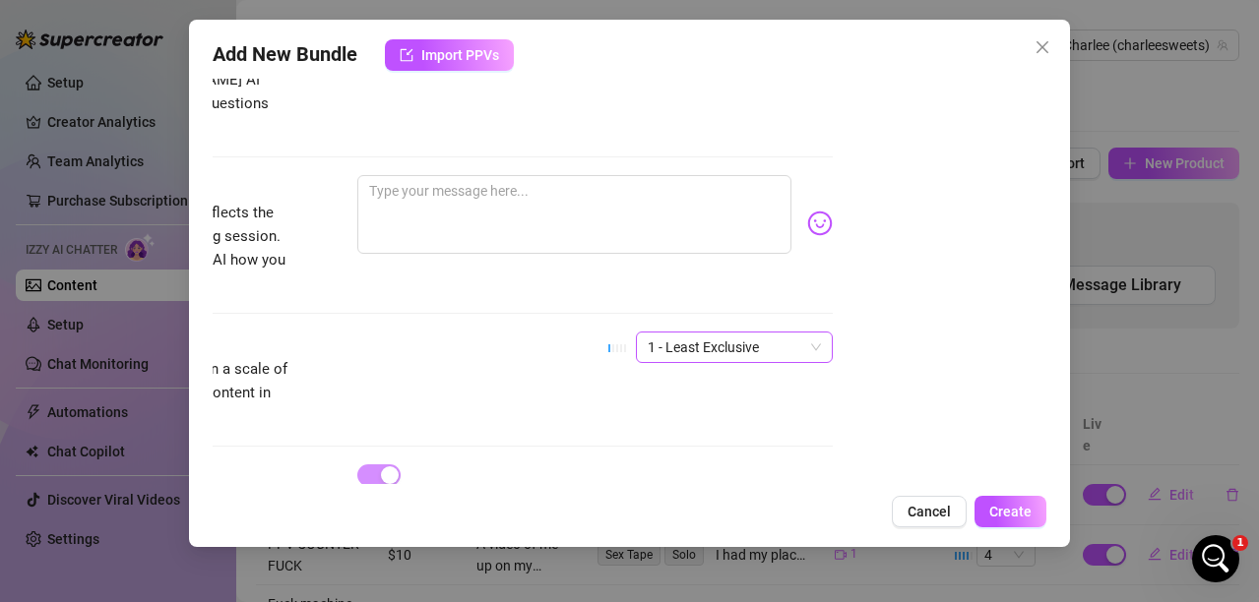
click at [660, 333] on span "1 - Least Exclusive" at bounding box center [734, 348] width 173 height 30
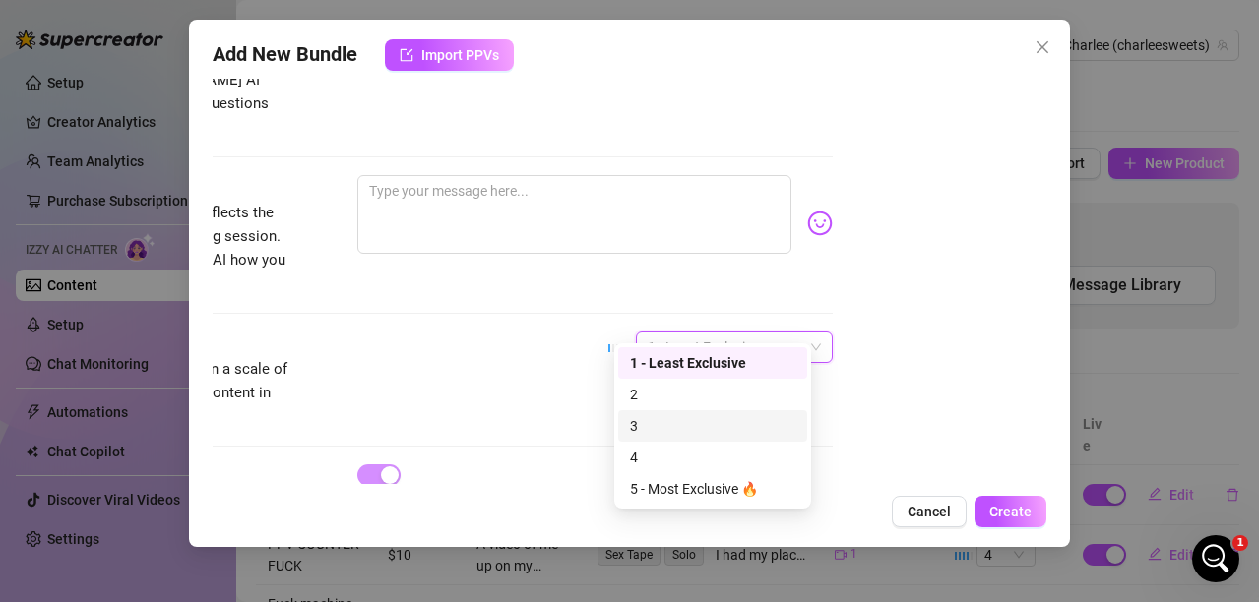
click at [650, 427] on div "3" at bounding box center [712, 426] width 165 height 22
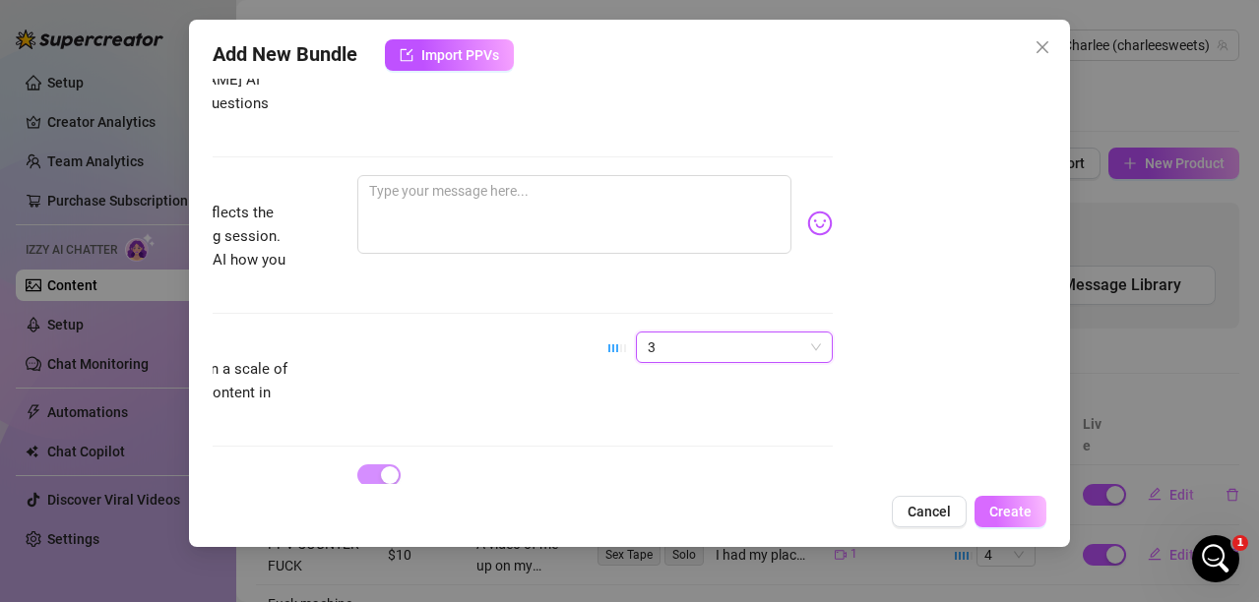
click at [993, 507] on span "Create" at bounding box center [1010, 512] width 42 height 16
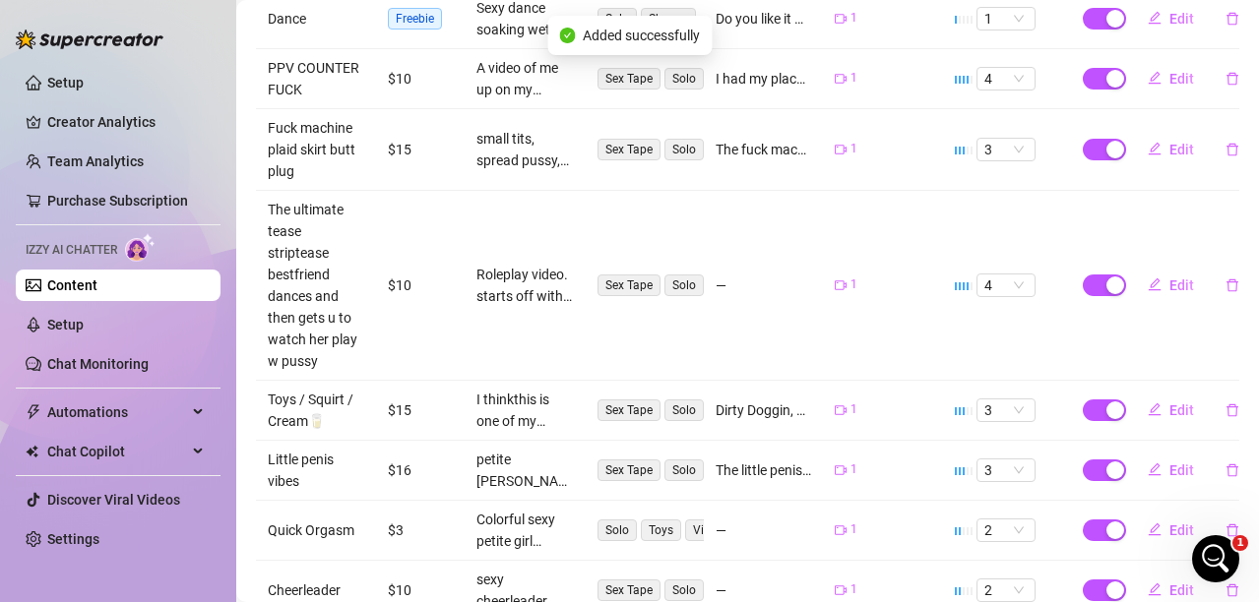
scroll to position [708, 0]
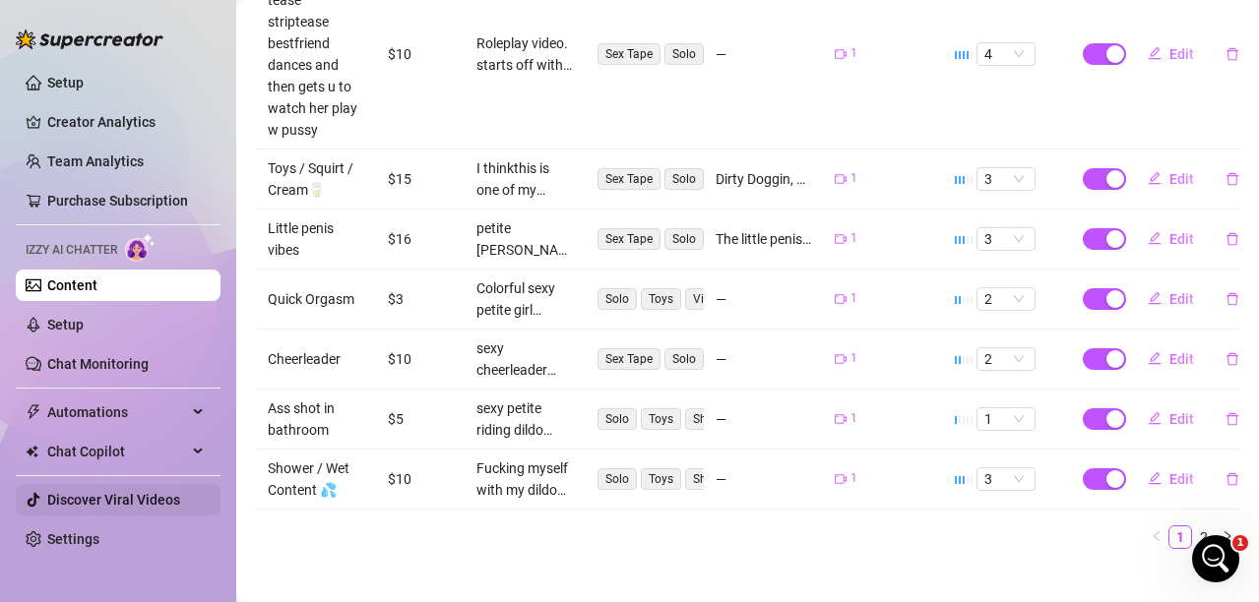
click at [180, 506] on link "Discover Viral Videos" at bounding box center [113, 500] width 133 height 16
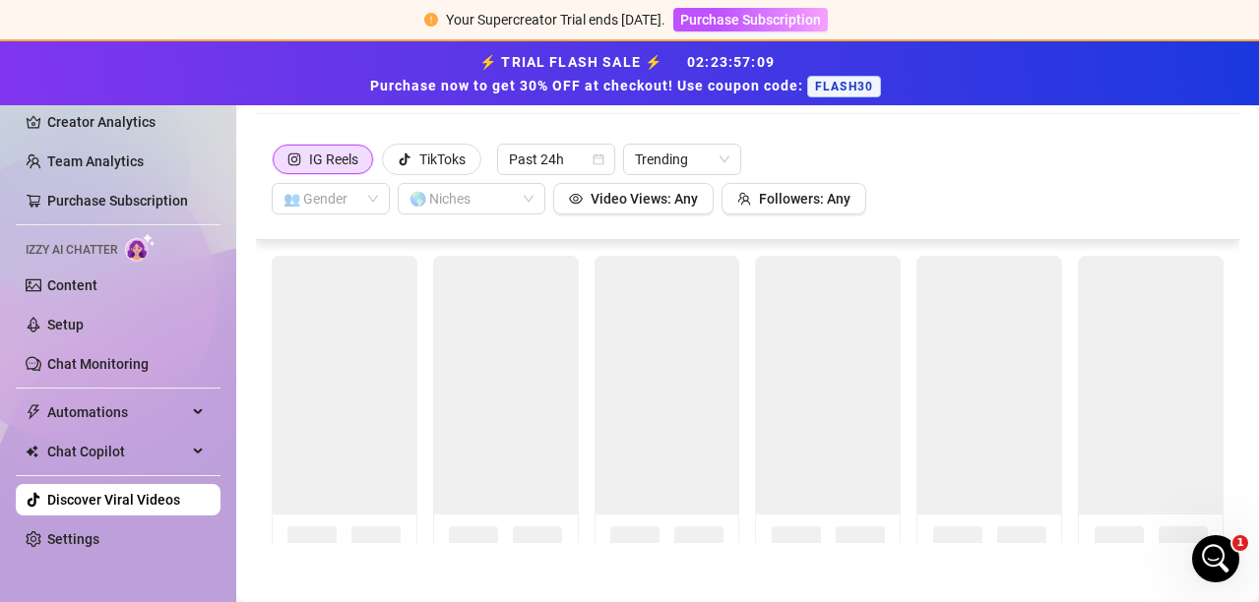
scroll to position [148, 0]
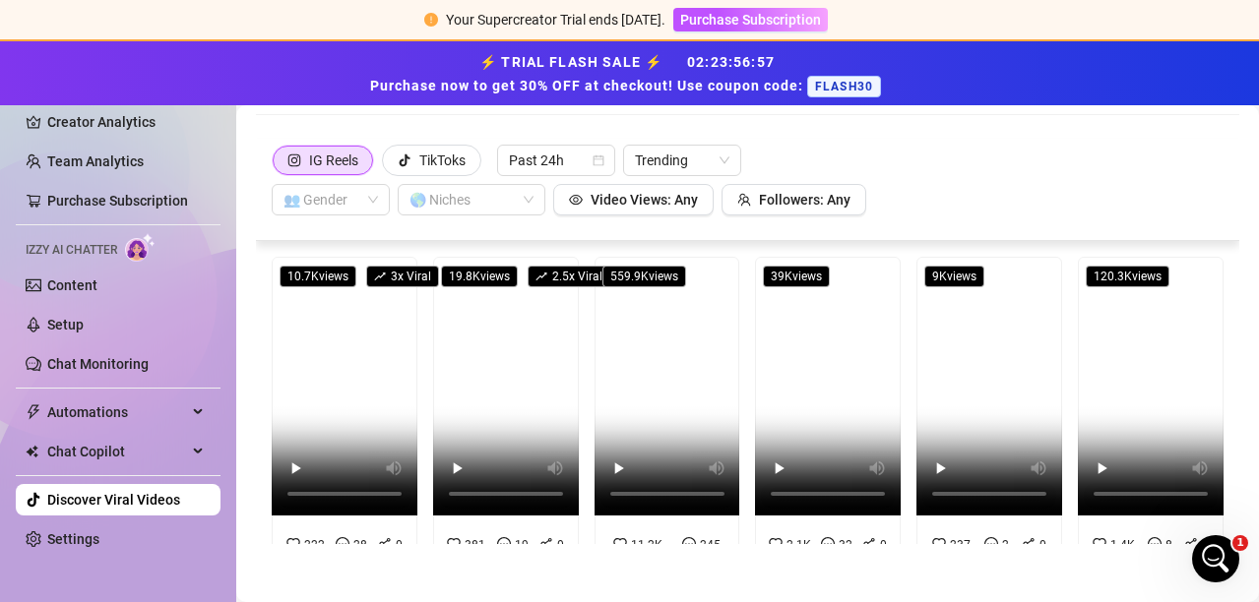
click at [244, 581] on main "Discover Viral Videos Powered by [DOMAIN_NAME] , this dashboard tracks over 50,…" at bounding box center [747, 281] width 1022 height 646
click at [245, 580] on main "Discover Viral Videos Powered by [DOMAIN_NAME] , this dashboard tracks over 50,…" at bounding box center [747, 281] width 1022 height 646
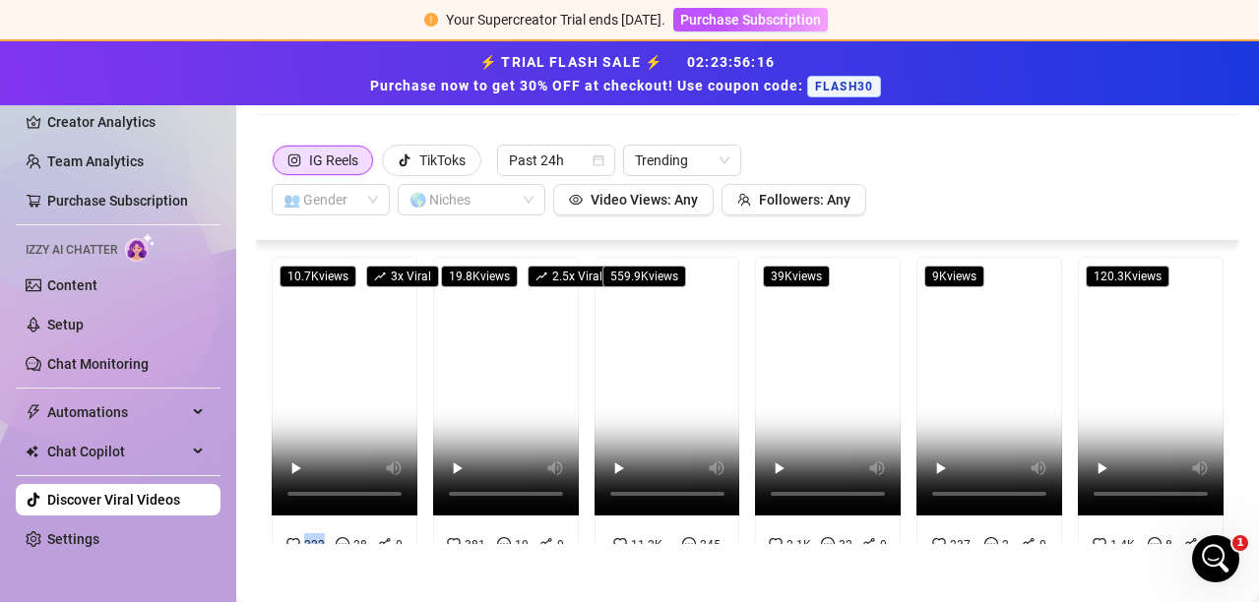
click at [245, 580] on main "Discover Viral Videos Powered by [DOMAIN_NAME] , this dashboard tracks over 50,…" at bounding box center [747, 281] width 1022 height 646
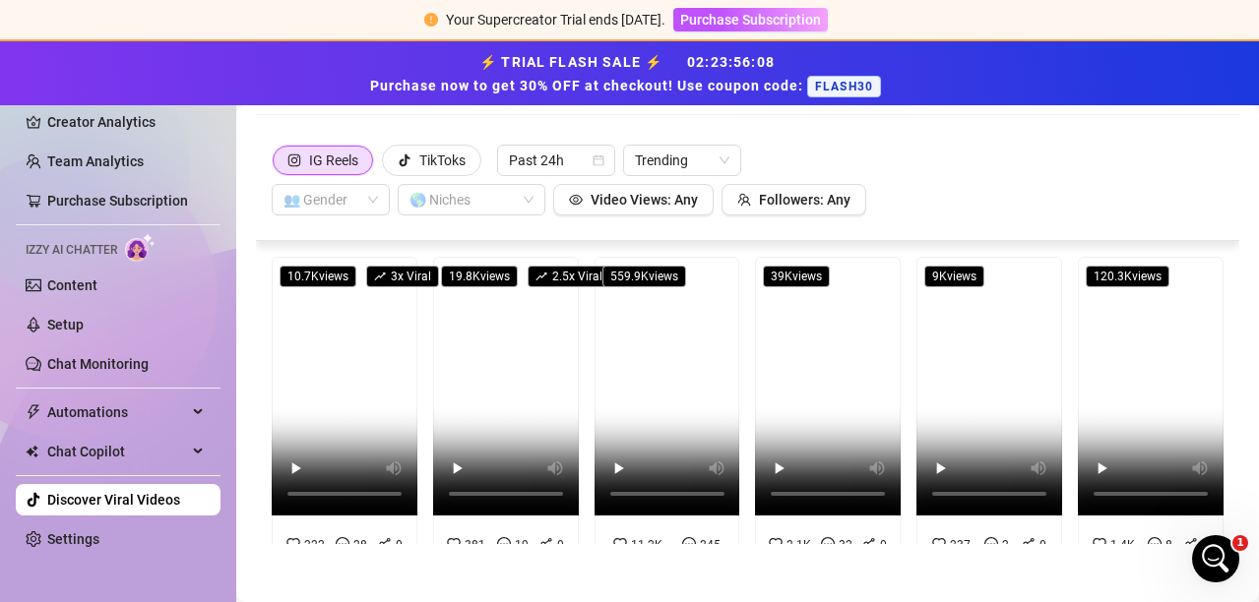
click at [267, 568] on main "Discover Viral Videos Powered by [DOMAIN_NAME] , this dashboard tracks over 50,…" at bounding box center [747, 281] width 1022 height 646
click at [267, 577] on main "Discover Viral Videos Powered by [DOMAIN_NAME] , this dashboard tracks over 50,…" at bounding box center [747, 281] width 1022 height 646
click at [267, 584] on main "Discover Viral Videos Powered by [DOMAIN_NAME] , this dashboard tracks over 50,…" at bounding box center [747, 281] width 1022 height 646
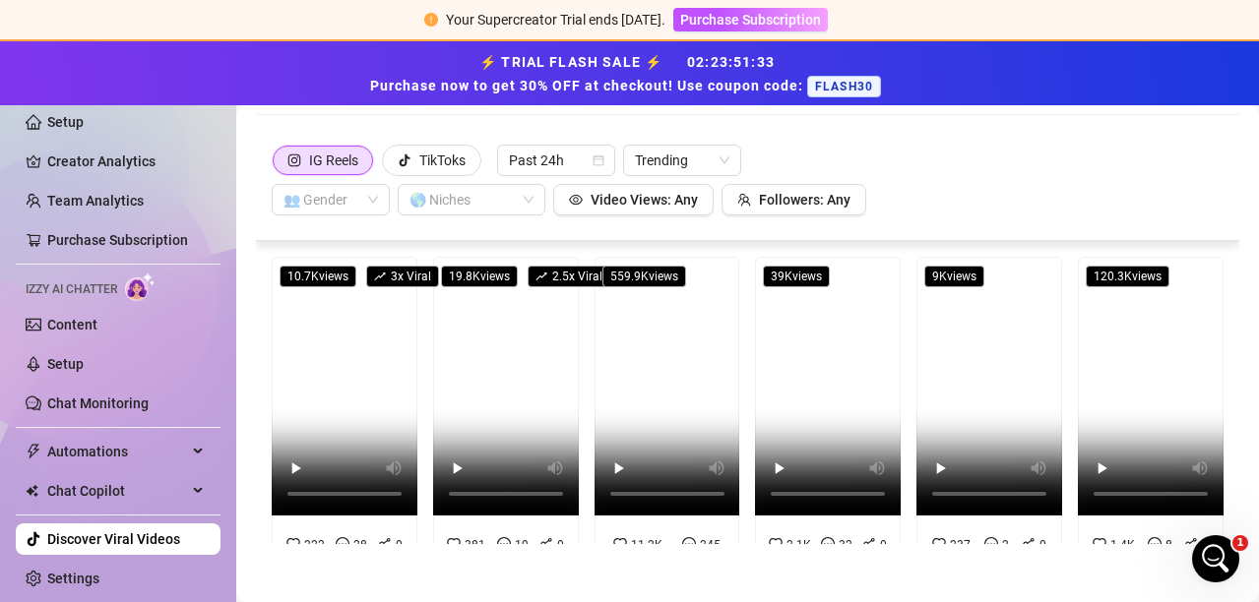
click at [343, 562] on main "Discover Viral Videos Powered by [DOMAIN_NAME] , this dashboard tracks over 50,…" at bounding box center [747, 281] width 1022 height 646
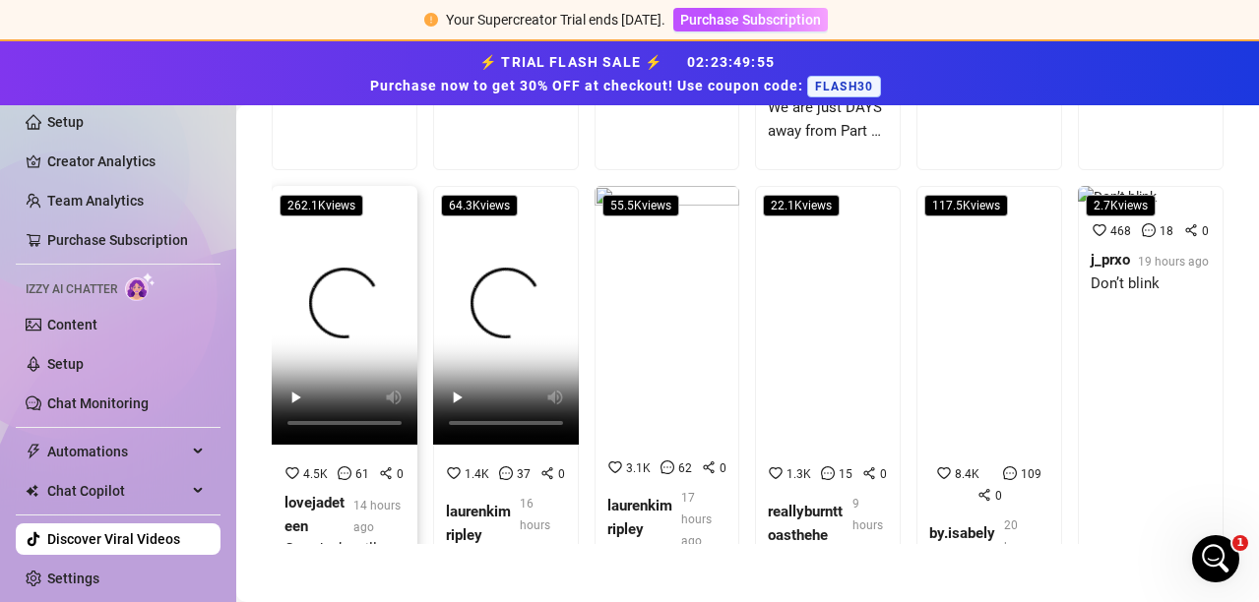
scroll to position [1273, 0]
